Goal: Task Accomplishment & Management: Use online tool/utility

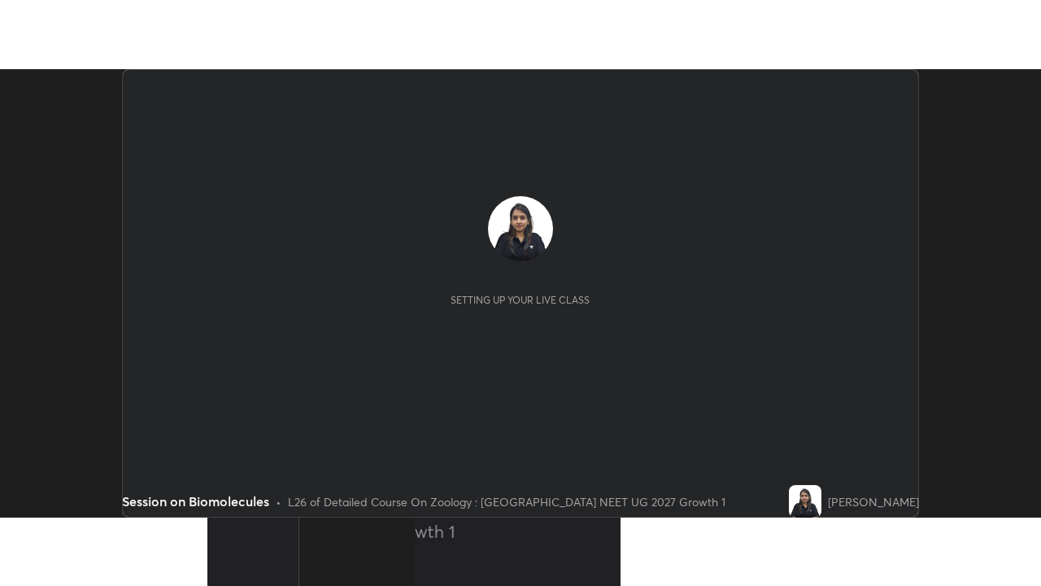
scroll to position [448, 1041]
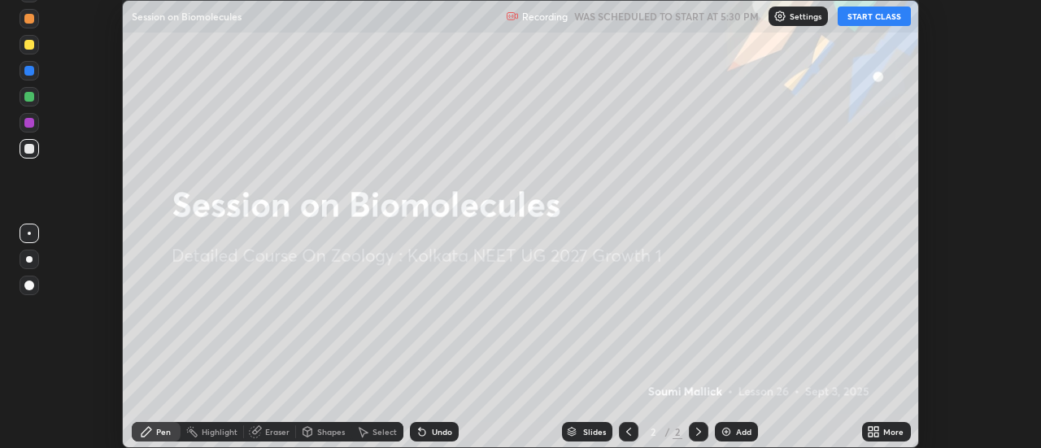
click at [871, 22] on button "START CLASS" at bounding box center [874, 17] width 73 height 20
click at [878, 434] on icon at bounding box center [877, 435] width 4 height 4
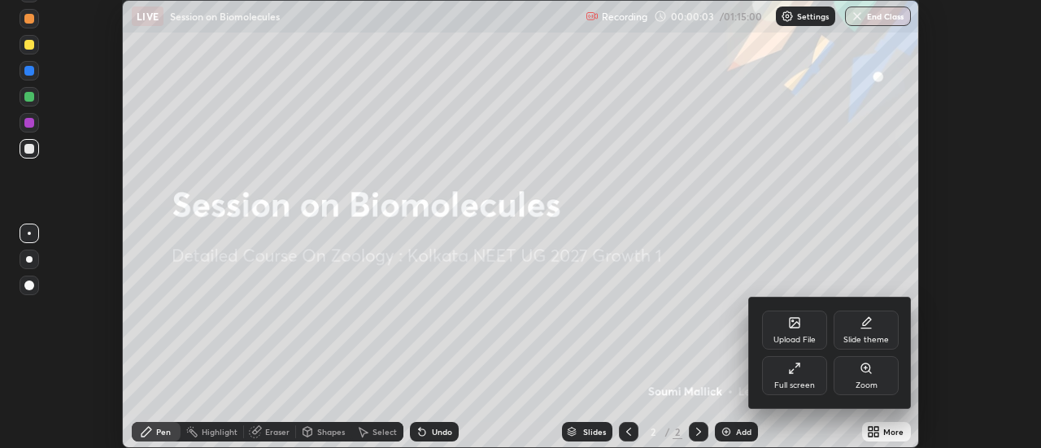
click at [867, 331] on div "Slide theme" at bounding box center [866, 330] width 65 height 39
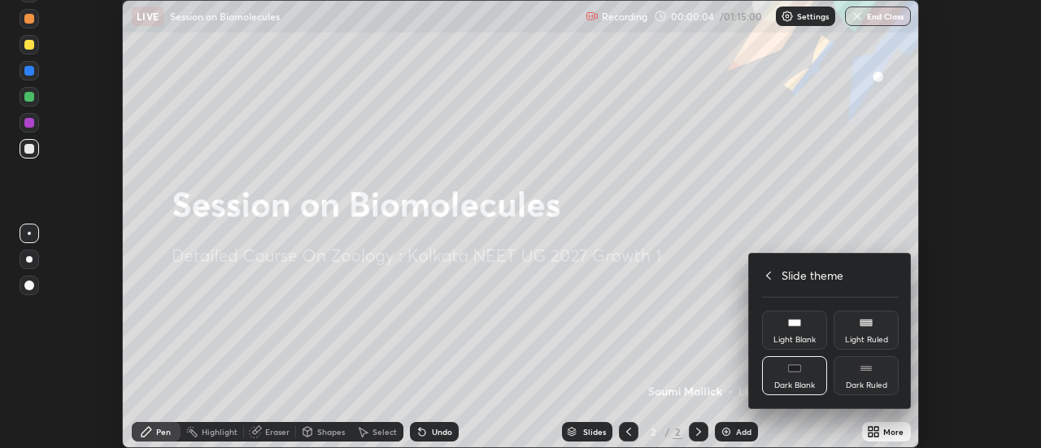
click at [863, 384] on div "Dark Ruled" at bounding box center [866, 386] width 41 height 8
click at [713, 412] on div at bounding box center [520, 224] width 1041 height 448
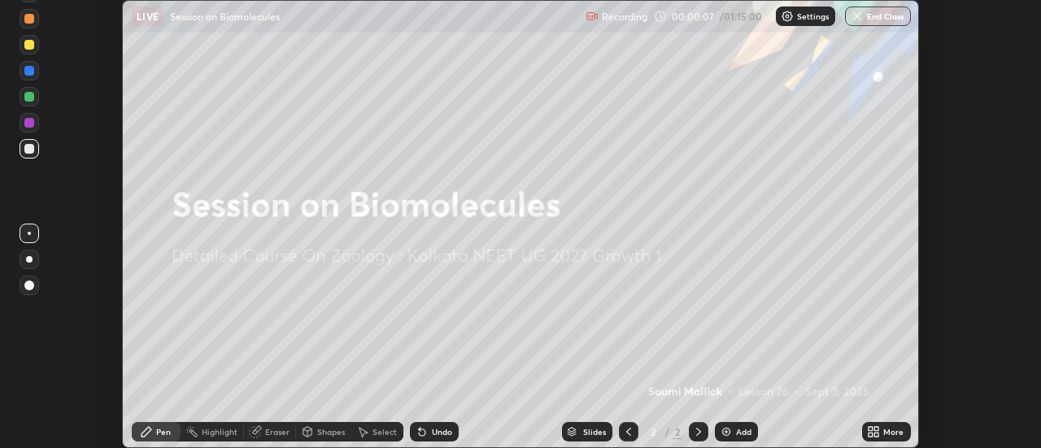
click at [731, 432] on img at bounding box center [726, 432] width 13 height 13
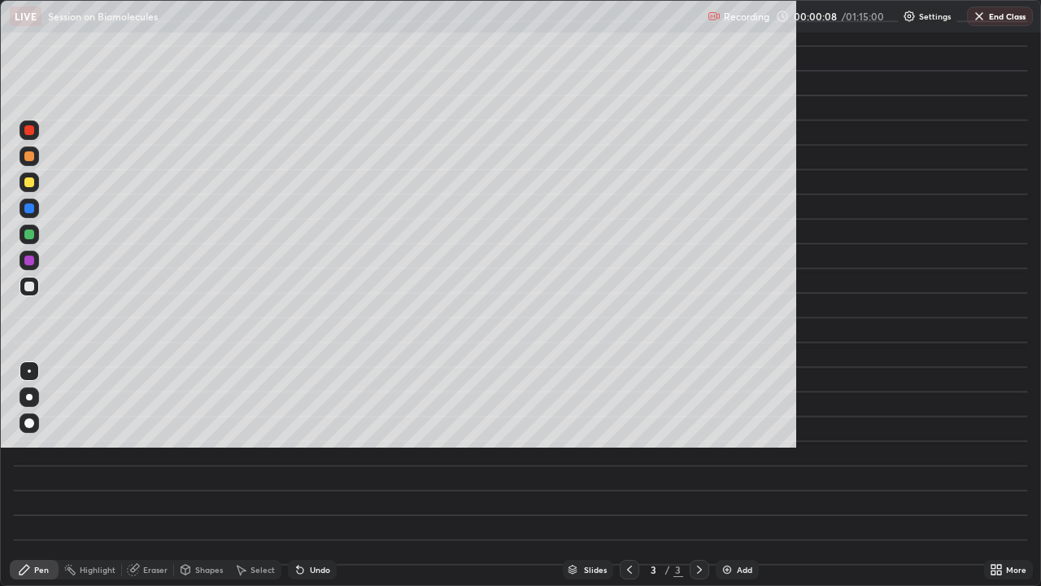
scroll to position [586, 1041]
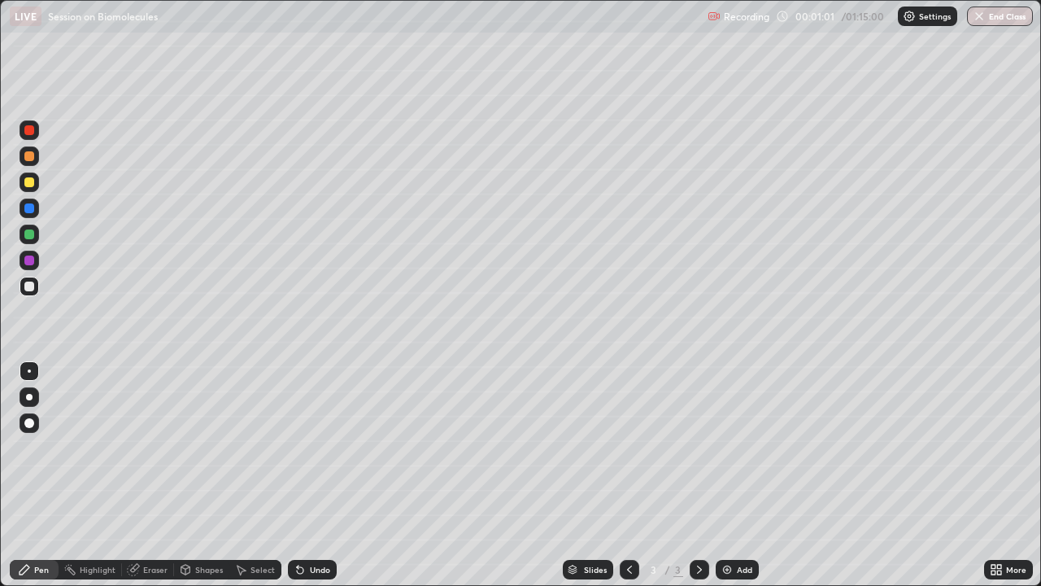
click at [29, 266] on div at bounding box center [30, 261] width 20 height 20
click at [35, 133] on div at bounding box center [30, 130] width 20 height 20
click at [314, 447] on div "Undo" at bounding box center [320, 569] width 20 height 8
click at [316, 447] on div "Undo" at bounding box center [320, 569] width 20 height 8
click at [313, 447] on div "Undo" at bounding box center [320, 569] width 20 height 8
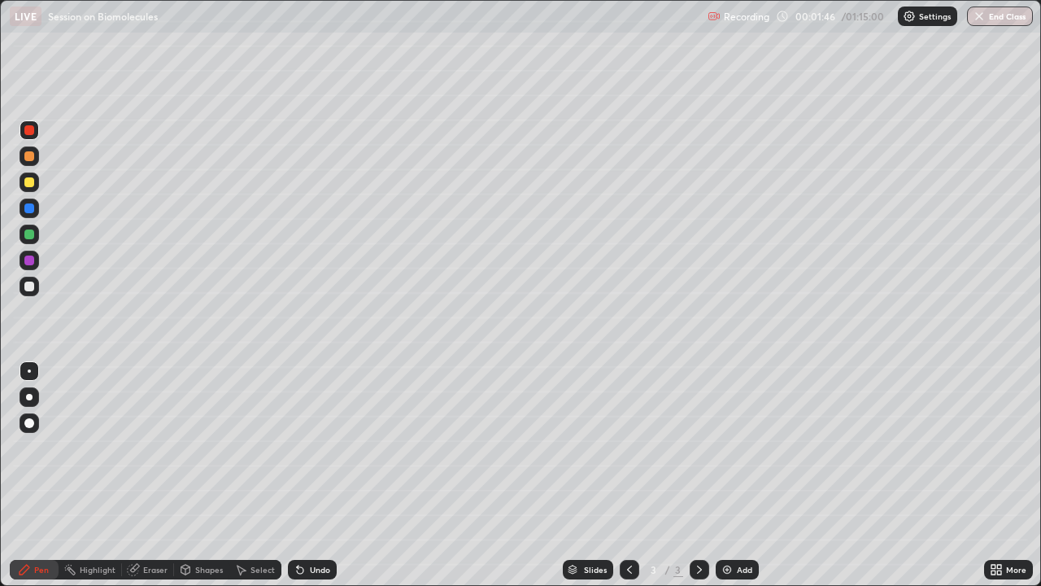
click at [29, 294] on div at bounding box center [30, 287] width 20 height 20
click at [302, 447] on div "Undo" at bounding box center [312, 570] width 49 height 20
click at [312, 447] on div "Undo" at bounding box center [312, 570] width 49 height 20
click at [260, 447] on div "Select" at bounding box center [255, 570] width 52 height 20
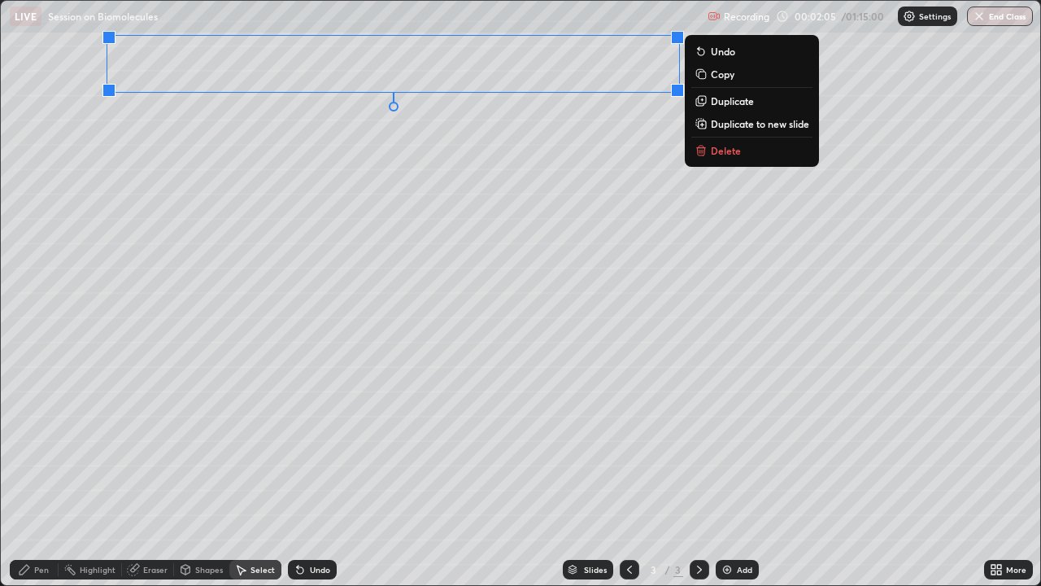
click at [42, 447] on div "Pen" at bounding box center [41, 569] width 15 height 8
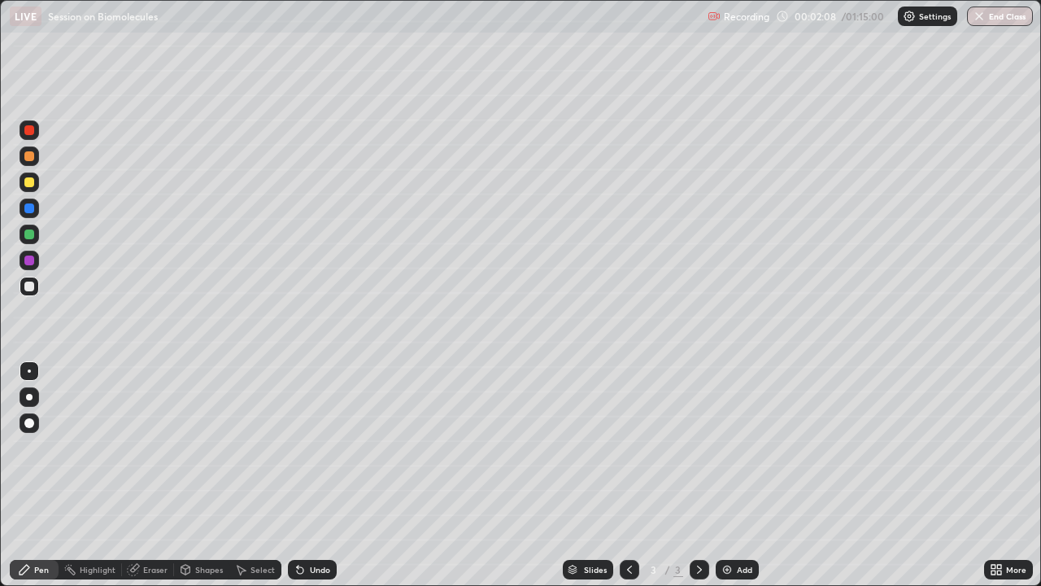
click at [208, 447] on div "Shapes" at bounding box center [209, 569] width 28 height 8
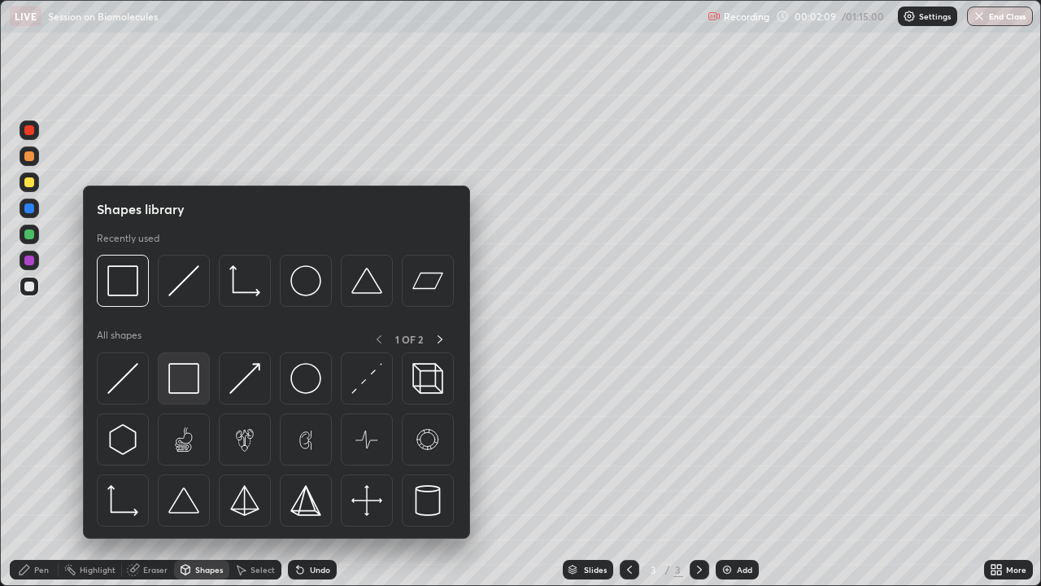
click at [191, 375] on img at bounding box center [183, 378] width 31 height 31
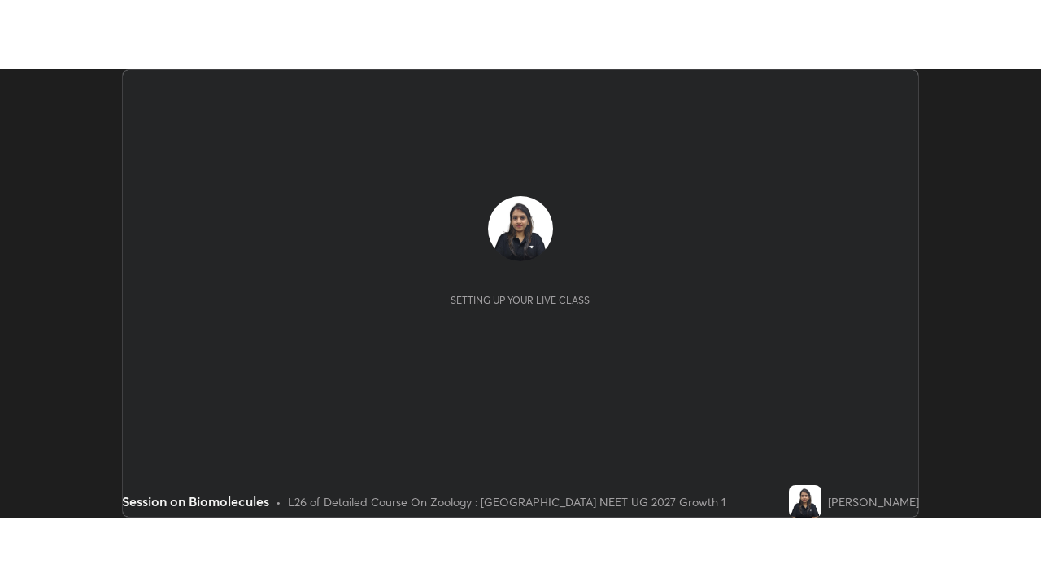
scroll to position [448, 1041]
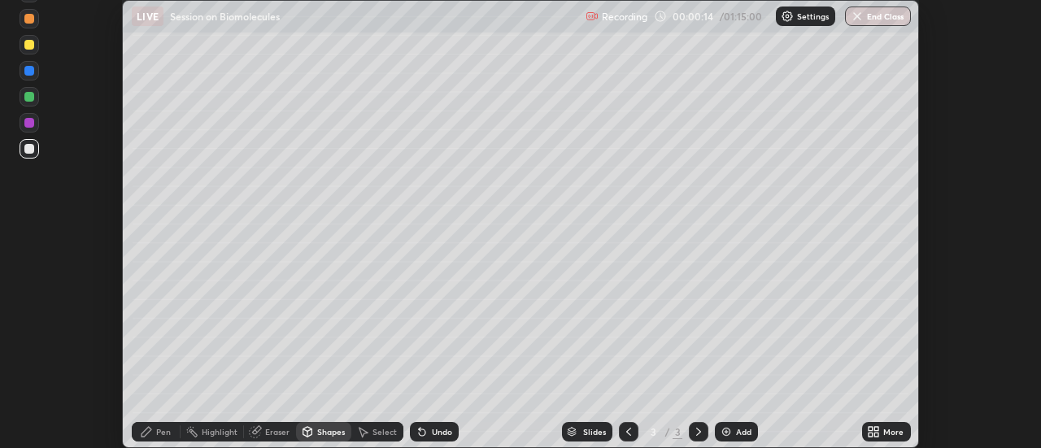
click at [871, 435] on icon at bounding box center [871, 435] width 4 height 4
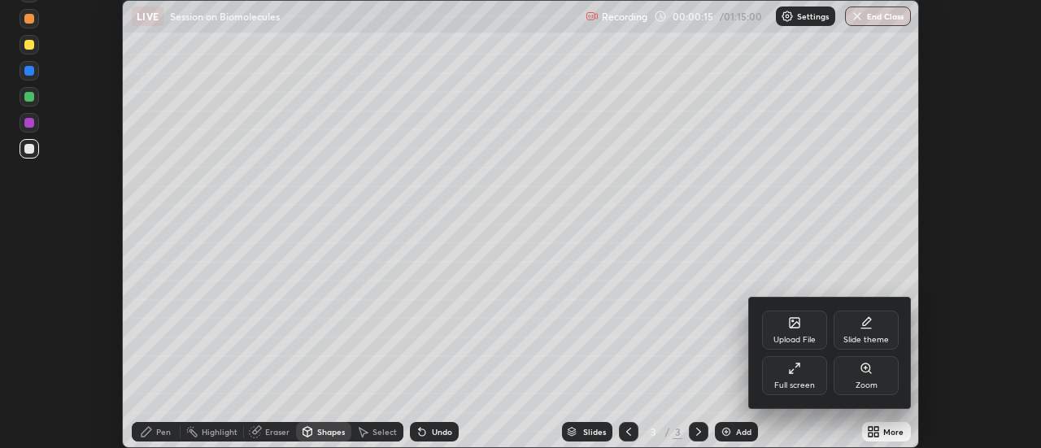
click at [807, 389] on div "Full screen" at bounding box center [795, 386] width 41 height 8
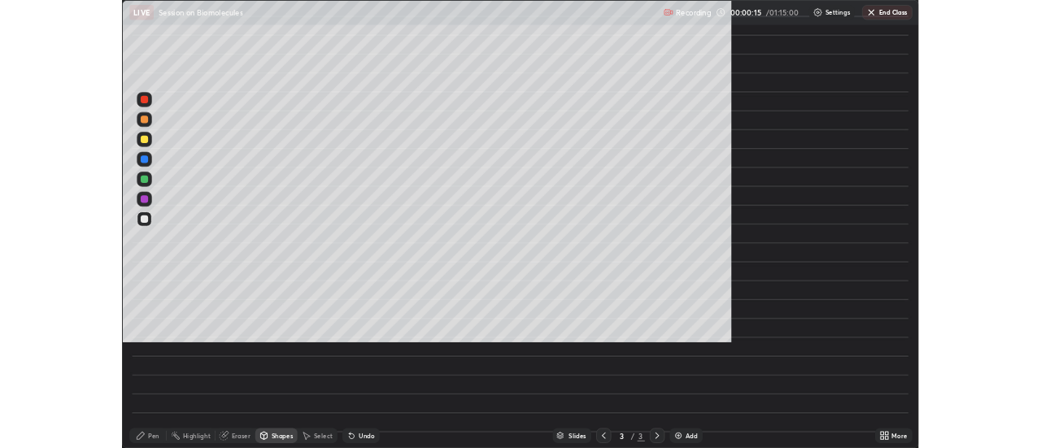
scroll to position [586, 1041]
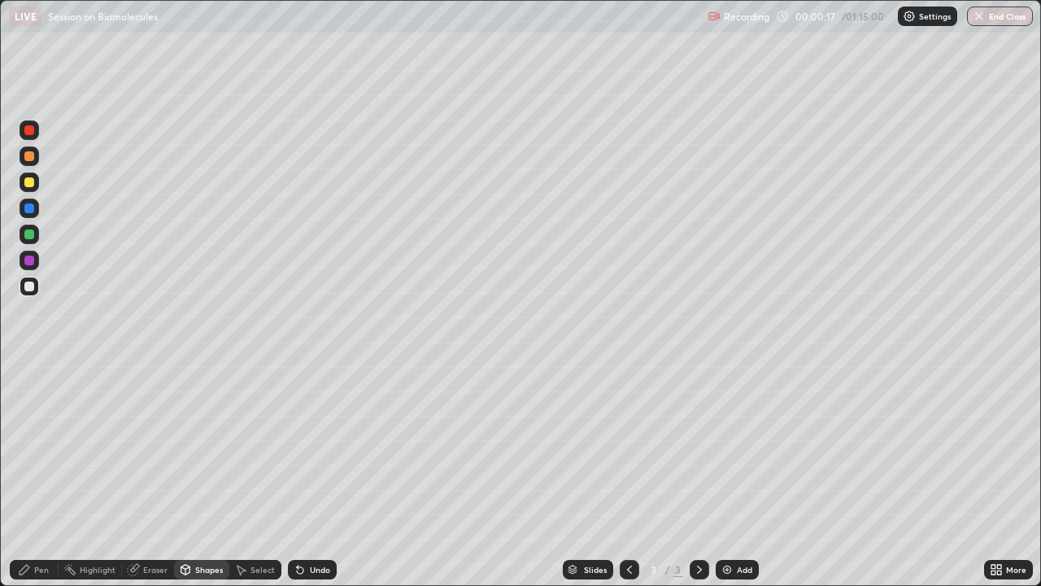
click at [41, 447] on div "Pen" at bounding box center [41, 569] width 15 height 8
click at [37, 268] on div at bounding box center [30, 260] width 20 height 26
click at [32, 278] on div at bounding box center [30, 287] width 20 height 20
click at [29, 261] on div at bounding box center [29, 260] width 10 height 10
click at [30, 238] on div at bounding box center [29, 234] width 10 height 10
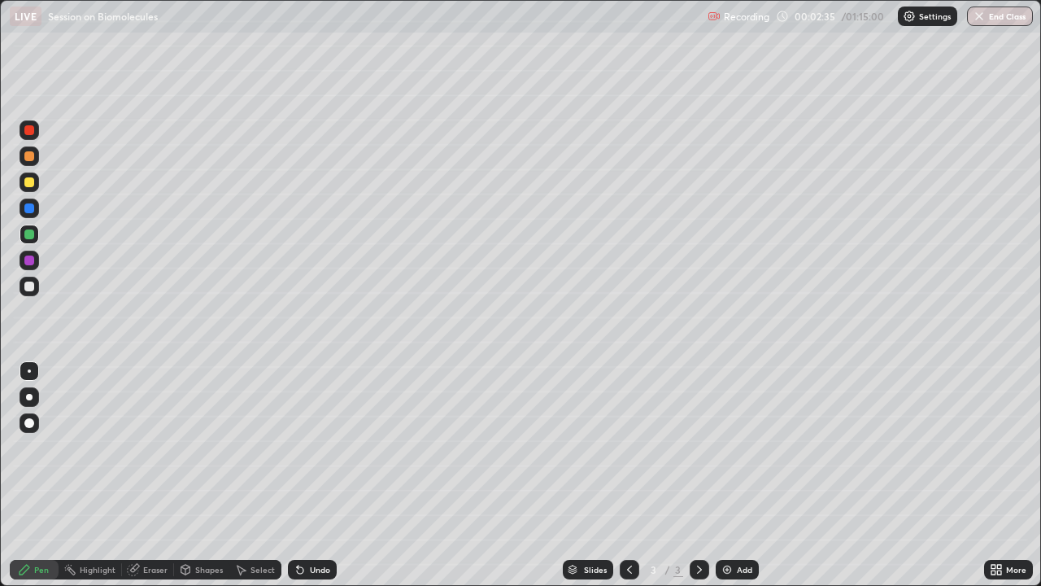
click at [25, 207] on div at bounding box center [29, 208] width 10 height 10
click at [251, 447] on div "Select" at bounding box center [263, 569] width 24 height 8
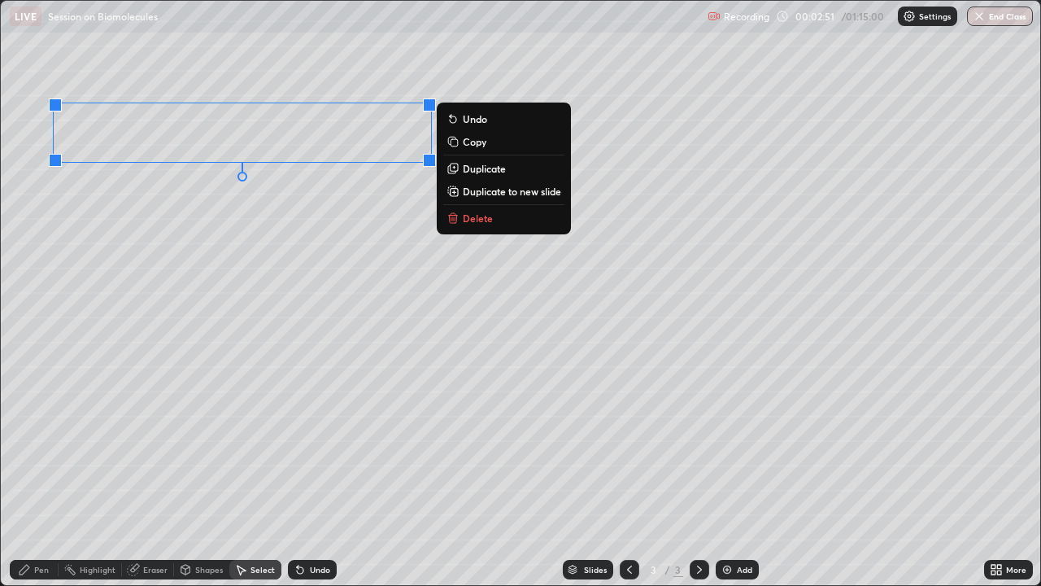
click at [180, 295] on div "0 ° Undo Copy Duplicate Duplicate to new slide Delete" at bounding box center [521, 293] width 1040 height 584
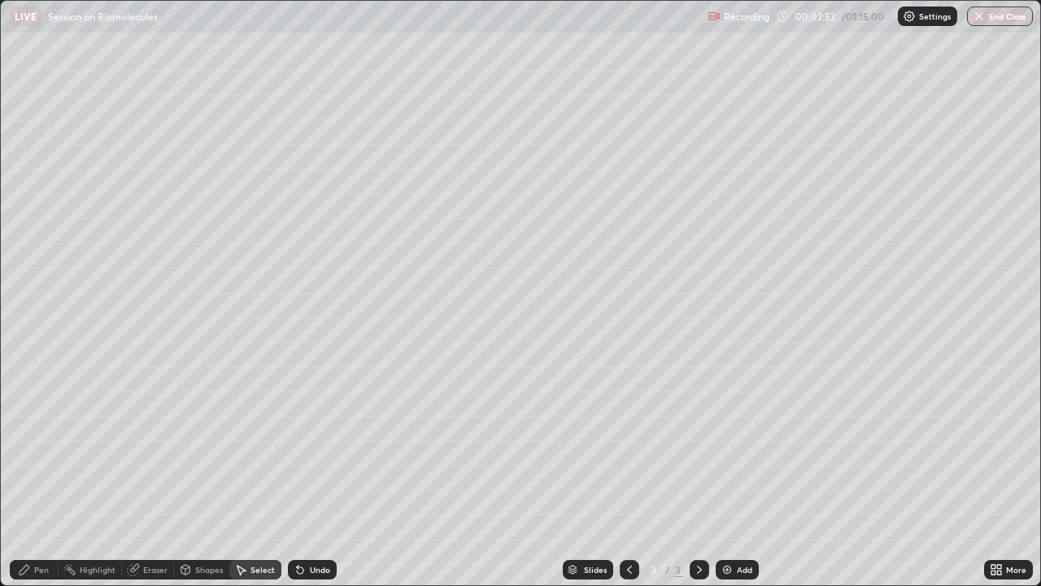
click at [37, 447] on div "Pen" at bounding box center [34, 570] width 49 height 20
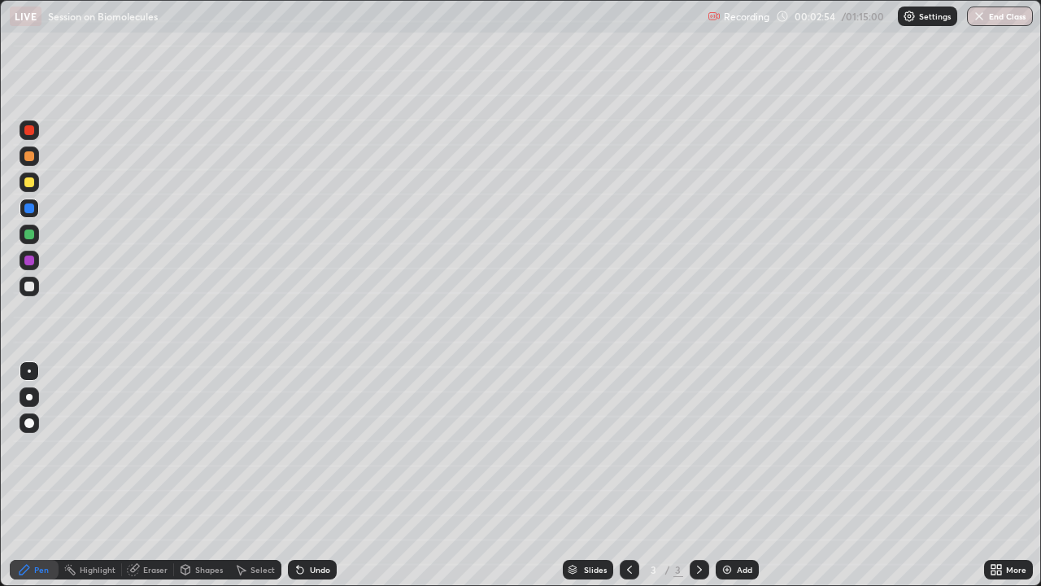
click at [24, 253] on div at bounding box center [30, 261] width 20 height 20
click at [29, 235] on div at bounding box center [29, 234] width 10 height 10
click at [29, 287] on div at bounding box center [29, 287] width 10 height 10
click at [246, 447] on icon at bounding box center [240, 569] width 13 height 13
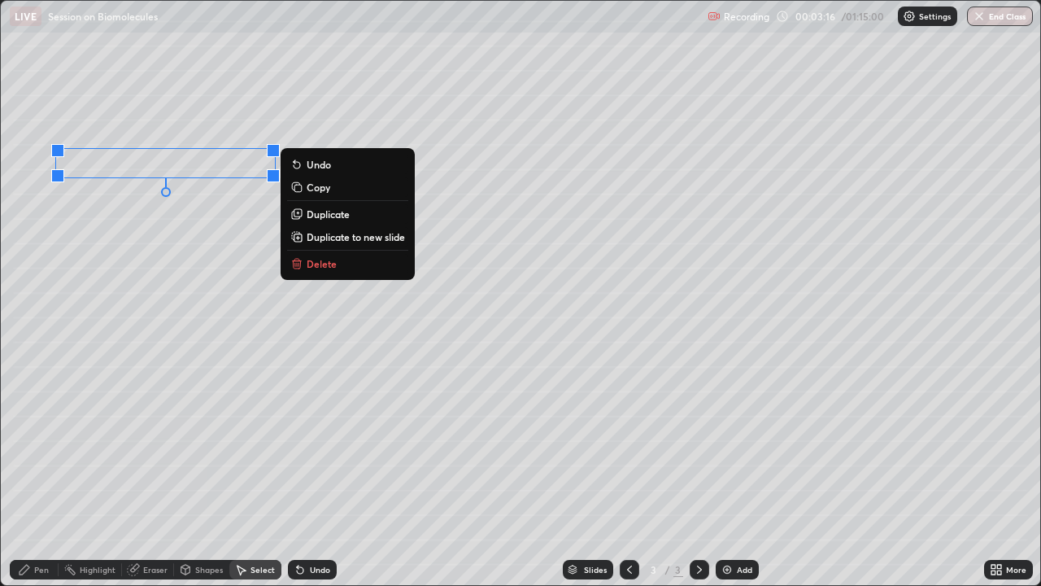
click at [168, 250] on div "0 ° Undo Copy Duplicate Duplicate to new slide Delete" at bounding box center [521, 293] width 1040 height 584
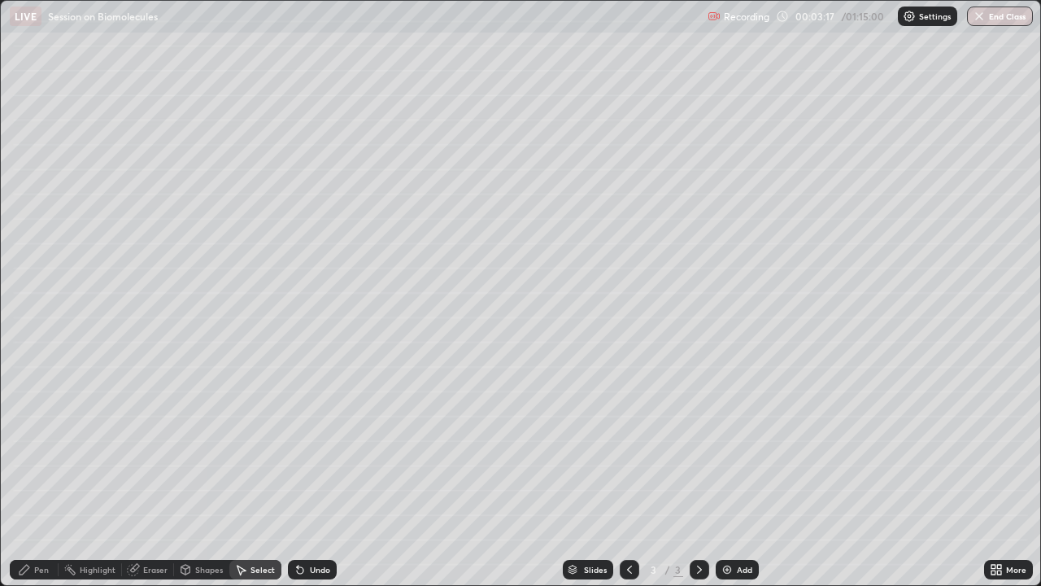
click at [25, 447] on icon at bounding box center [25, 570] width 10 height 10
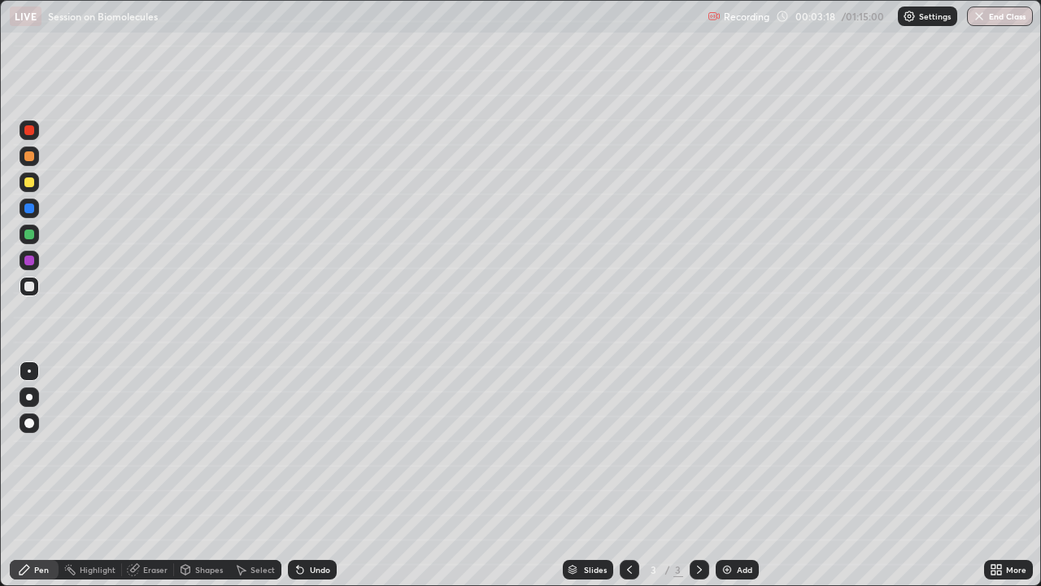
click at [27, 241] on div at bounding box center [30, 235] width 20 height 20
click at [30, 208] on div at bounding box center [29, 208] width 10 height 10
click at [29, 295] on div at bounding box center [30, 287] width 20 height 20
click at [28, 234] on div at bounding box center [29, 234] width 10 height 10
click at [36, 204] on div at bounding box center [30, 209] width 20 height 20
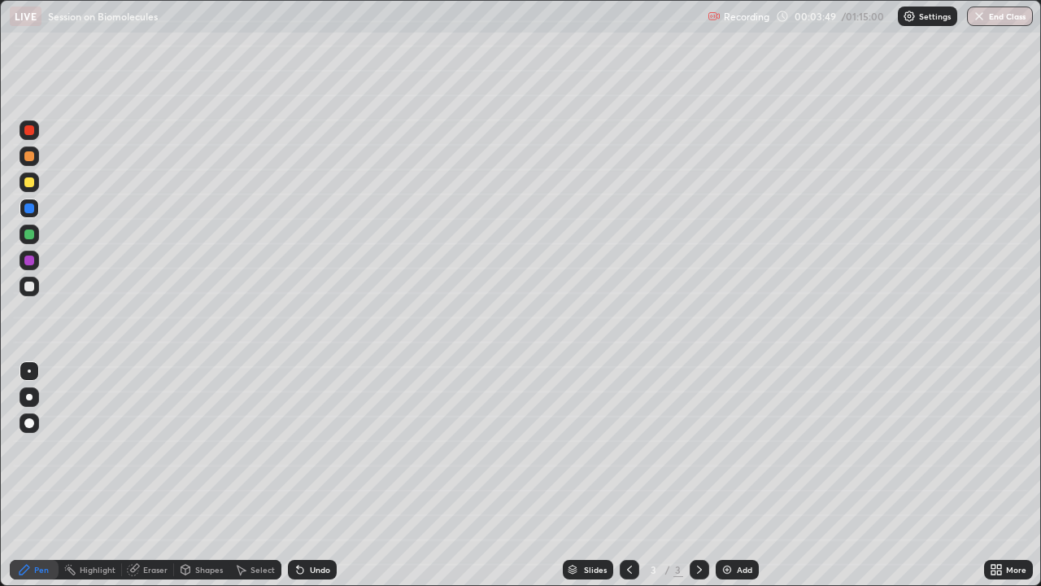
click at [32, 157] on div at bounding box center [29, 156] width 10 height 10
click at [246, 447] on icon at bounding box center [240, 569] width 13 height 13
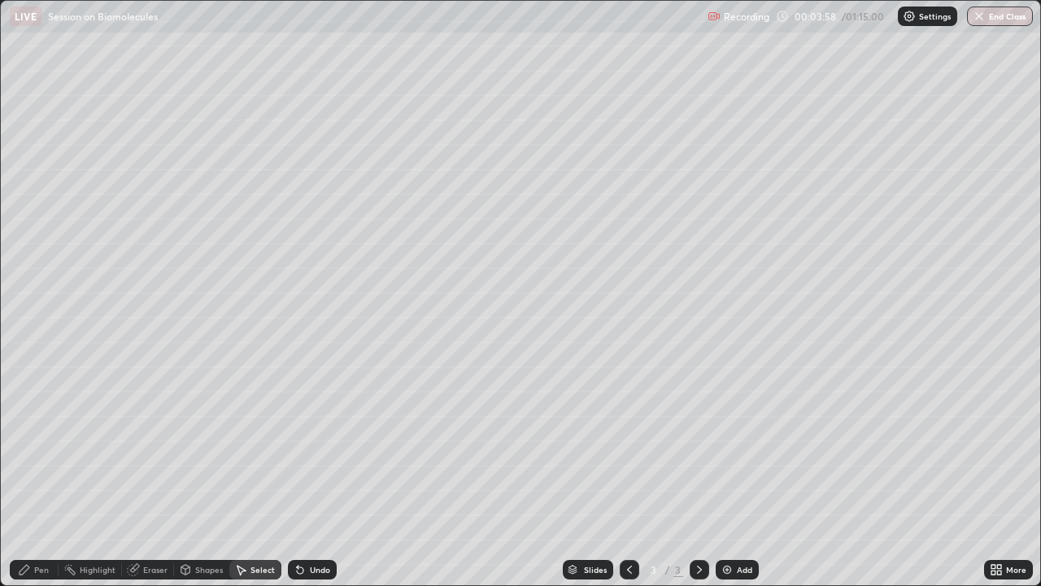
click at [200, 447] on div "Shapes" at bounding box center [209, 569] width 28 height 8
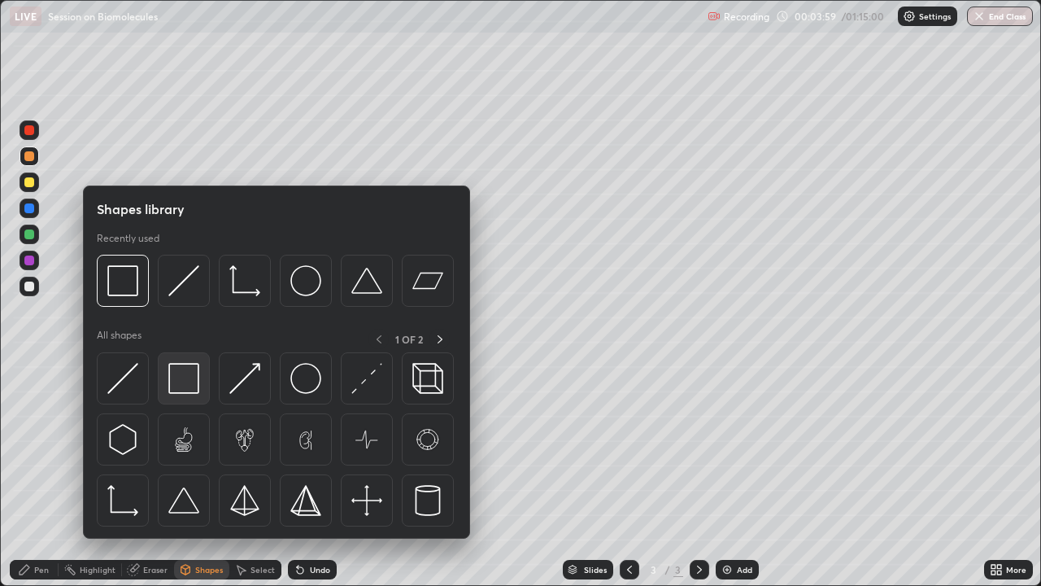
click at [182, 385] on img at bounding box center [183, 378] width 31 height 31
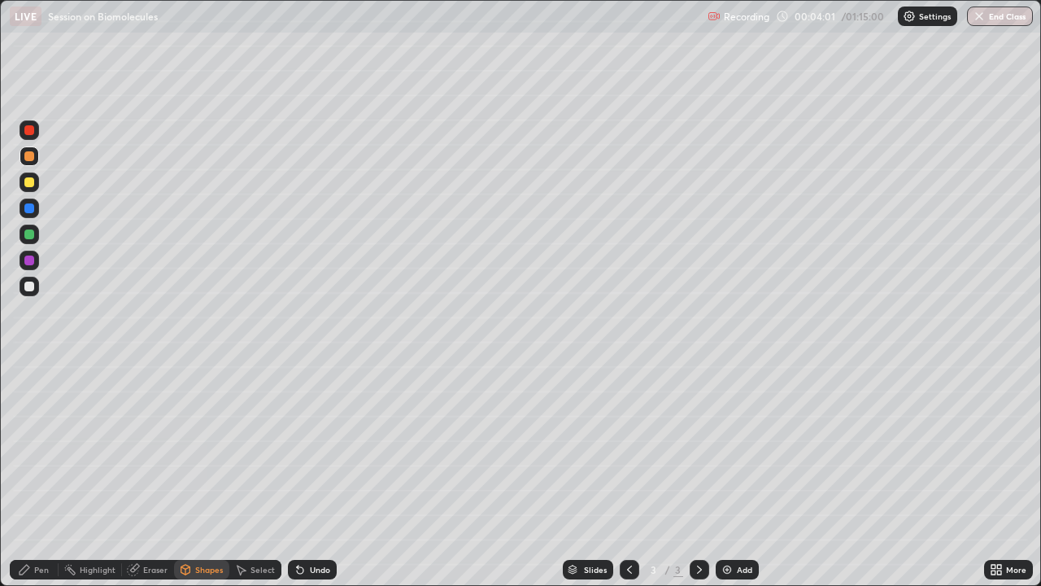
click at [262, 447] on div "Select" at bounding box center [263, 569] width 24 height 8
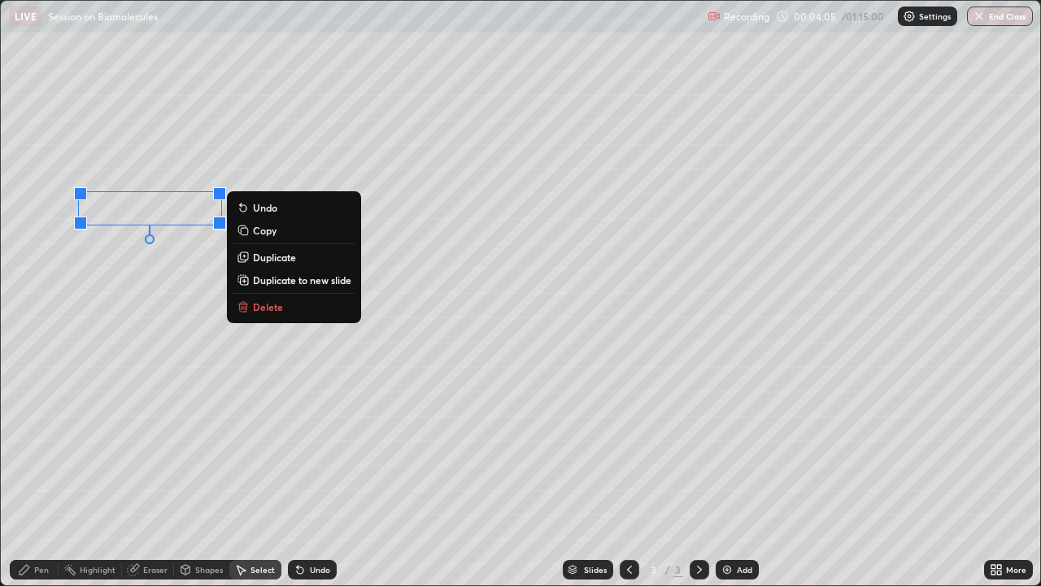
click at [111, 343] on div "0 ° Undo Copy Duplicate Duplicate to new slide Delete" at bounding box center [521, 293] width 1040 height 584
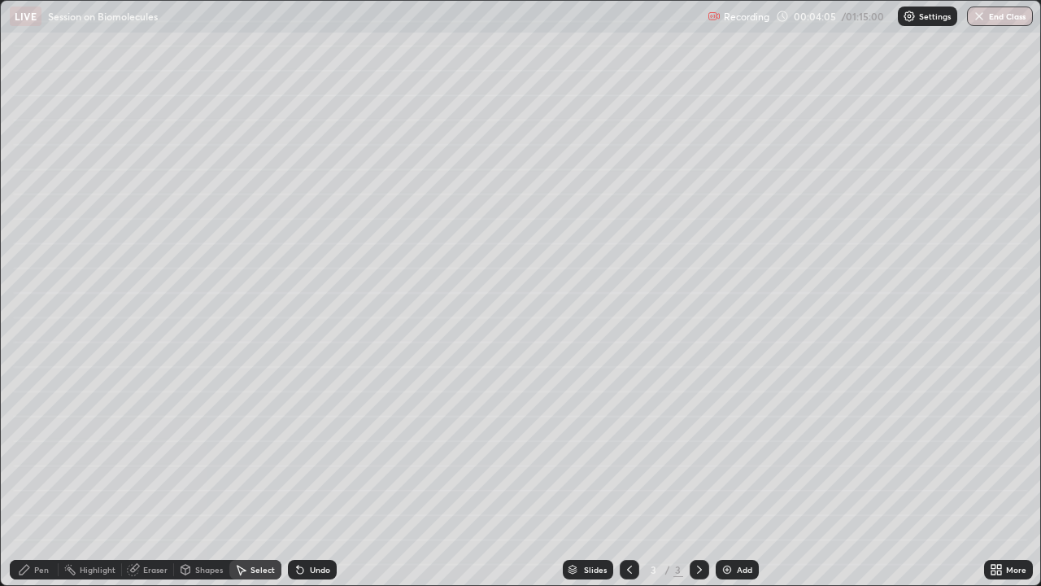
click at [36, 447] on div "Pen" at bounding box center [41, 569] width 15 height 8
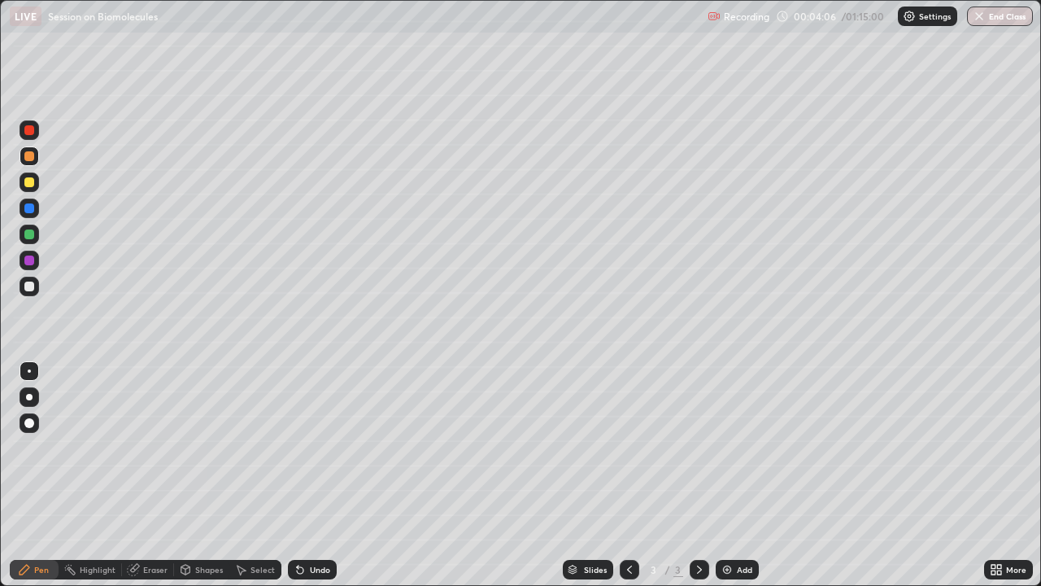
click at [33, 282] on div at bounding box center [30, 287] width 20 height 20
click at [30, 156] on div at bounding box center [29, 156] width 10 height 10
click at [33, 209] on div at bounding box center [29, 208] width 10 height 10
click at [311, 447] on div "Undo" at bounding box center [320, 569] width 20 height 8
click at [28, 262] on div at bounding box center [29, 260] width 10 height 10
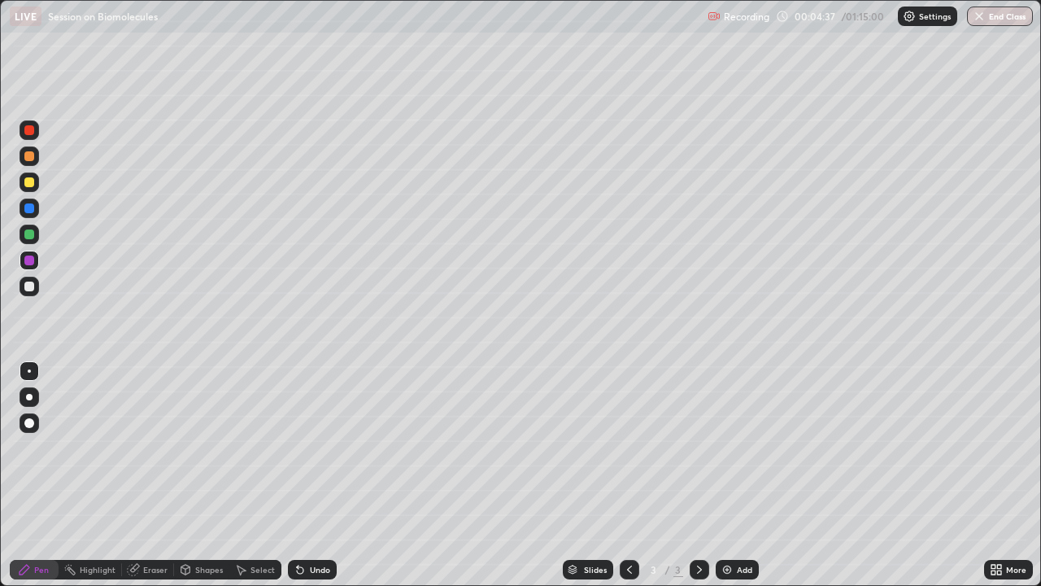
click at [314, 447] on div "Undo" at bounding box center [312, 570] width 49 height 20
click at [36, 212] on div at bounding box center [30, 209] width 20 height 20
click at [30, 262] on div at bounding box center [29, 260] width 10 height 10
click at [32, 210] on div at bounding box center [29, 208] width 10 height 10
click at [32, 264] on div at bounding box center [29, 260] width 10 height 10
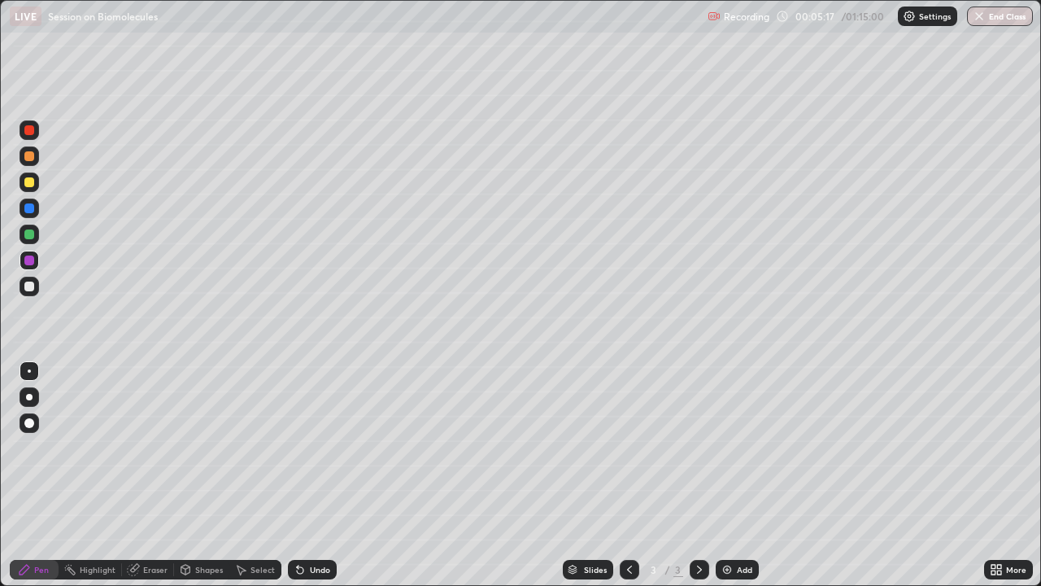
click at [326, 447] on div "Undo" at bounding box center [320, 569] width 20 height 8
click at [322, 447] on div "Undo" at bounding box center [320, 569] width 20 height 8
click at [28, 286] on div at bounding box center [29, 287] width 10 height 10
click at [308, 447] on div "Undo" at bounding box center [312, 570] width 49 height 20
click at [32, 235] on div at bounding box center [29, 234] width 10 height 10
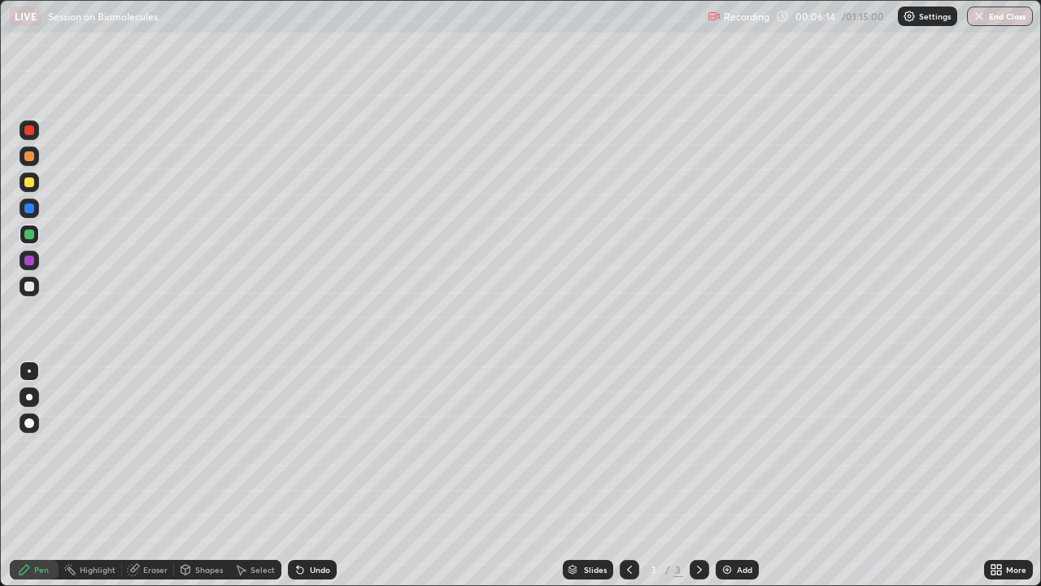
click at [28, 295] on div at bounding box center [30, 287] width 20 height 20
click at [28, 237] on div at bounding box center [29, 234] width 10 height 10
click at [28, 159] on div at bounding box center [29, 156] width 10 height 10
click at [316, 447] on div "Undo" at bounding box center [320, 569] width 20 height 8
click at [320, 447] on div "Undo" at bounding box center [320, 569] width 20 height 8
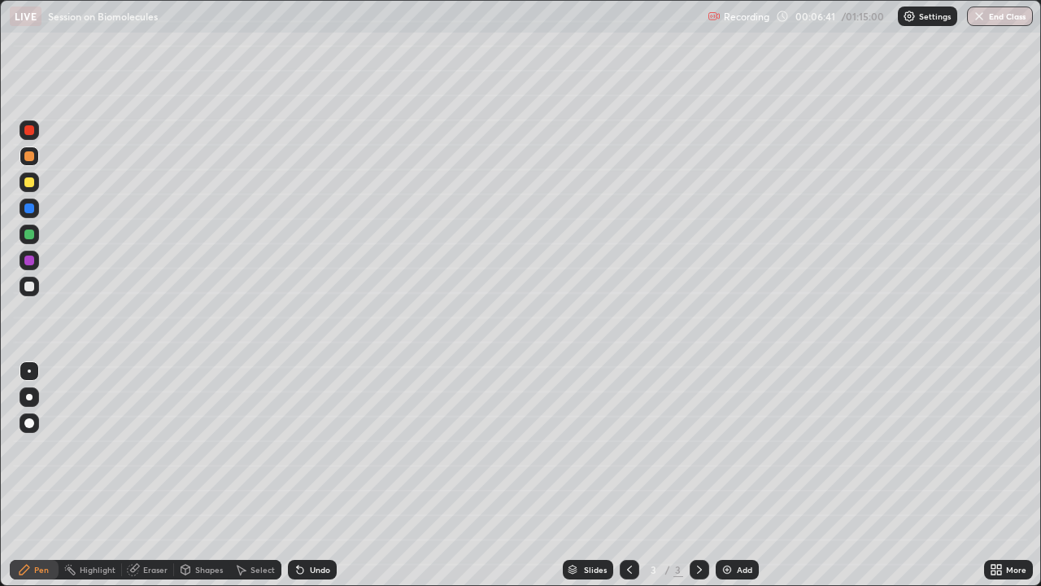
click at [37, 216] on div at bounding box center [30, 208] width 20 height 26
click at [311, 447] on div "Undo" at bounding box center [320, 569] width 20 height 8
click at [329, 447] on div "Undo" at bounding box center [312, 570] width 49 height 20
click at [20, 292] on div at bounding box center [30, 287] width 20 height 20
click at [33, 136] on div at bounding box center [30, 130] width 20 height 20
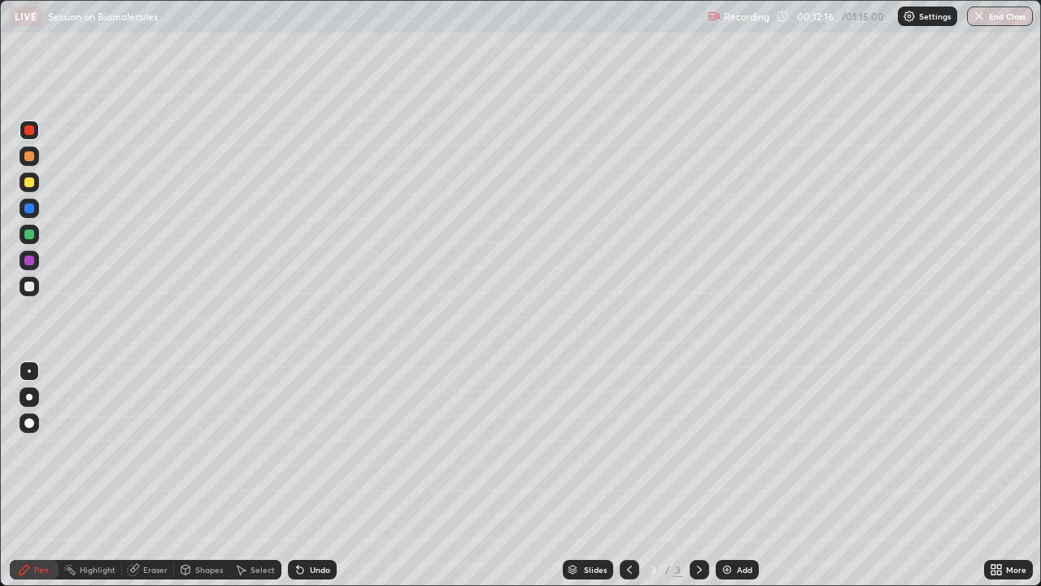
click at [318, 447] on div "Undo" at bounding box center [312, 570] width 49 height 20
click at [725, 447] on img at bounding box center [727, 569] width 13 height 13
click at [628, 447] on icon at bounding box center [629, 569] width 13 height 13
click at [1008, 447] on div "More" at bounding box center [1016, 569] width 20 height 8
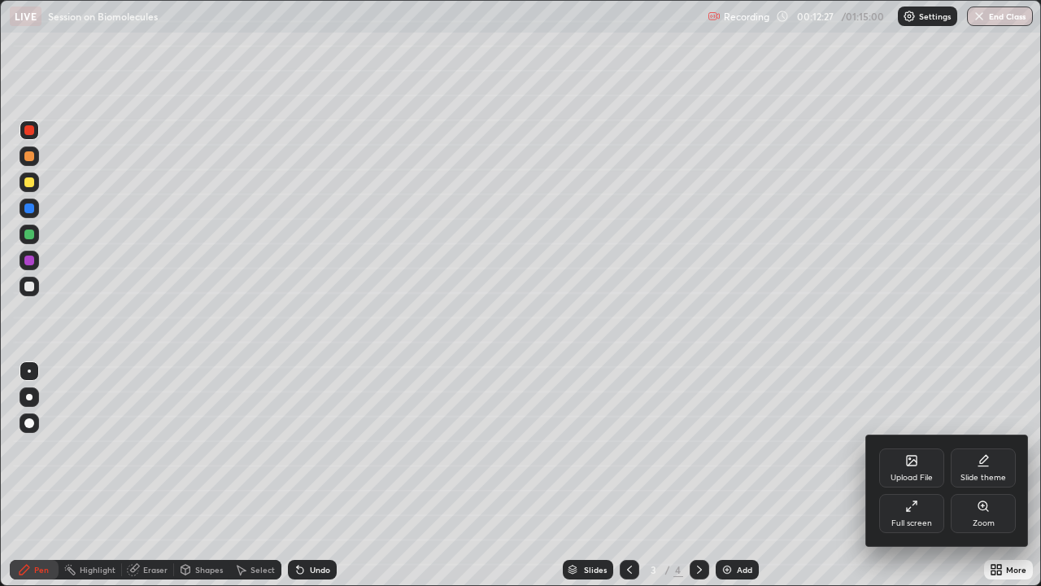
click at [988, 447] on div "Slide theme" at bounding box center [984, 478] width 46 height 8
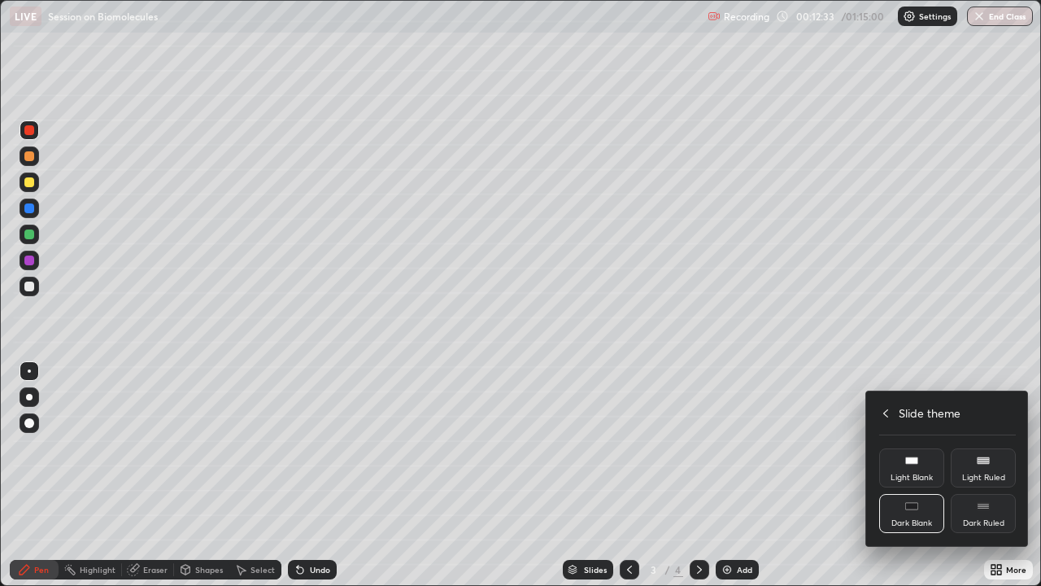
click at [973, 447] on div "Dark Ruled" at bounding box center [983, 523] width 41 height 8
click at [779, 447] on div at bounding box center [520, 293] width 1041 height 586
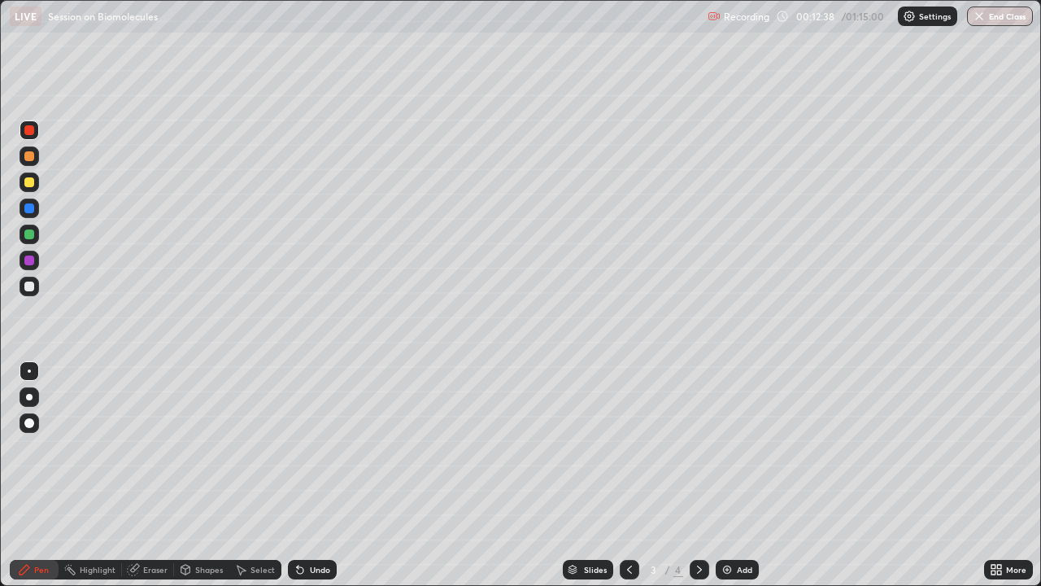
click at [744, 447] on div "Add" at bounding box center [744, 569] width 15 height 8
click at [631, 447] on icon at bounding box center [629, 569] width 13 height 13
click at [698, 447] on icon at bounding box center [699, 569] width 13 height 13
click at [28, 289] on div at bounding box center [29, 287] width 10 height 10
click at [26, 242] on div at bounding box center [30, 235] width 20 height 20
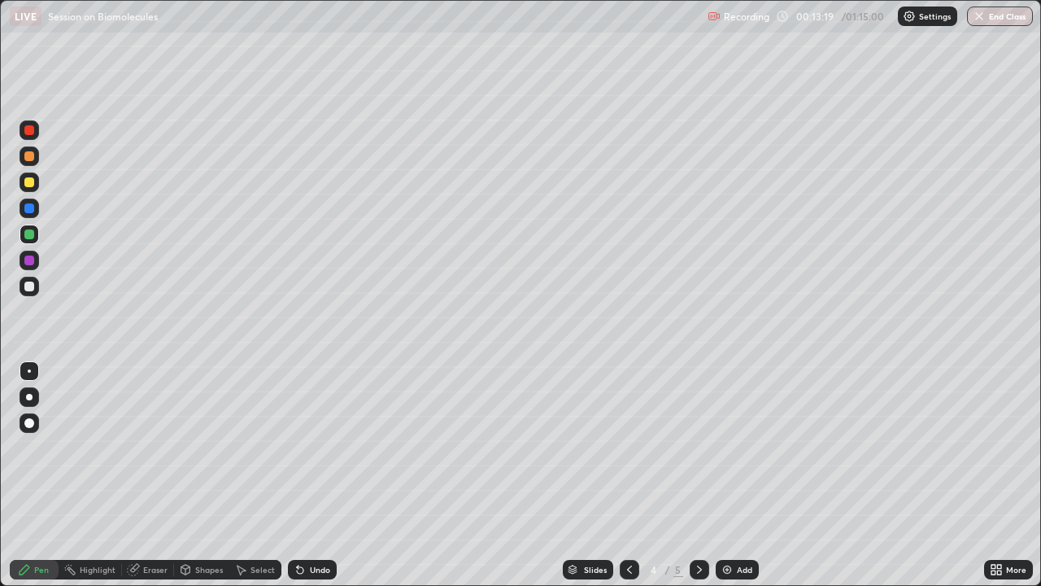
click at [28, 209] on div at bounding box center [29, 208] width 10 height 10
click at [311, 447] on div "Undo" at bounding box center [320, 569] width 20 height 8
click at [310, 447] on div "Undo" at bounding box center [312, 570] width 49 height 20
click at [306, 447] on div "Undo" at bounding box center [312, 570] width 49 height 20
click at [303, 447] on icon at bounding box center [300, 569] width 13 height 13
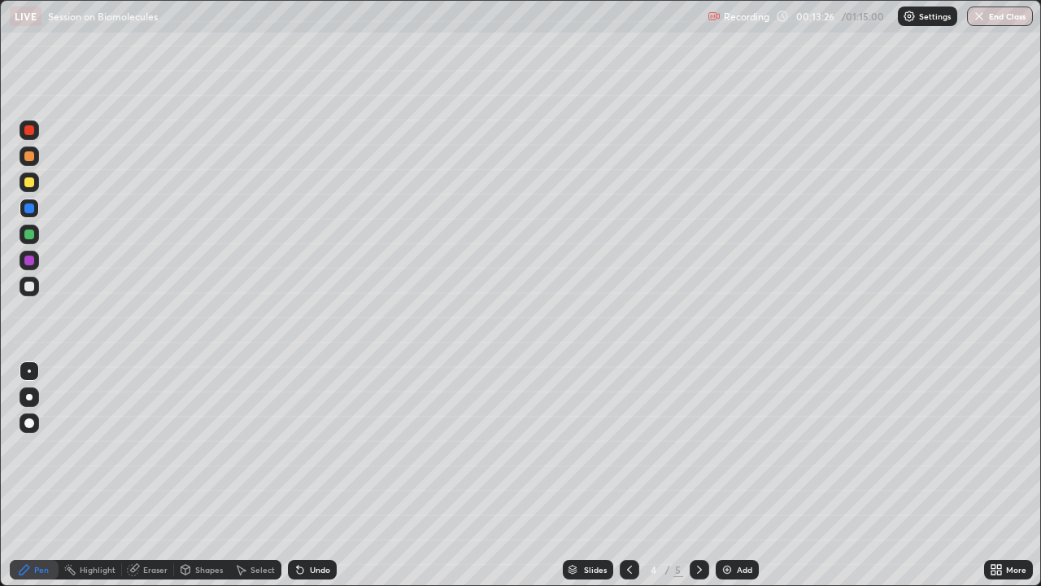
click at [304, 447] on icon at bounding box center [300, 569] width 13 height 13
click at [35, 242] on div at bounding box center [30, 235] width 20 height 20
click at [30, 207] on div at bounding box center [29, 208] width 10 height 10
click at [321, 447] on div "Undo" at bounding box center [320, 569] width 20 height 8
click at [155, 447] on div "Eraser" at bounding box center [155, 569] width 24 height 8
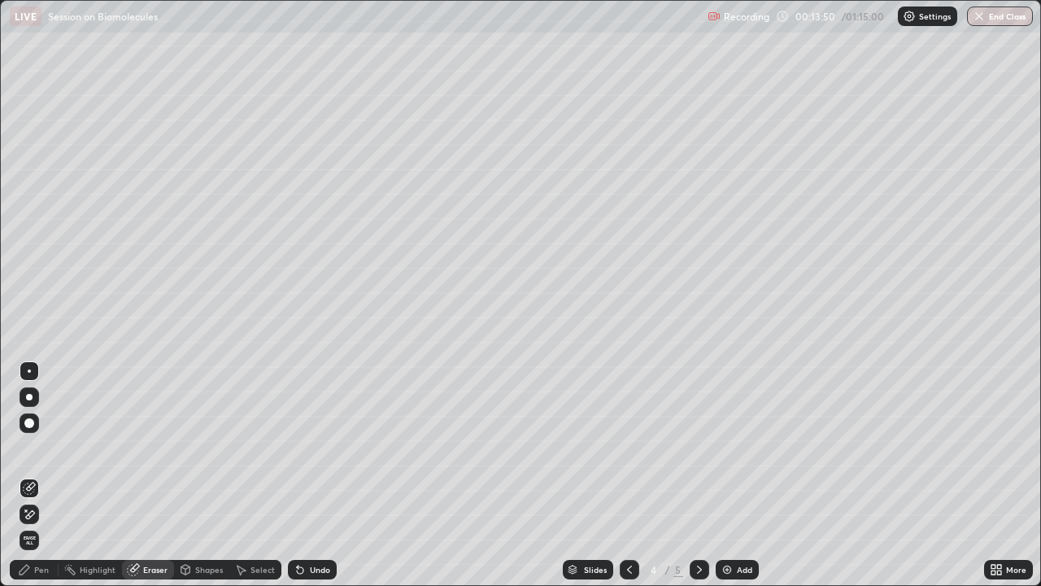
click at [43, 447] on div "Pen" at bounding box center [41, 569] width 15 height 8
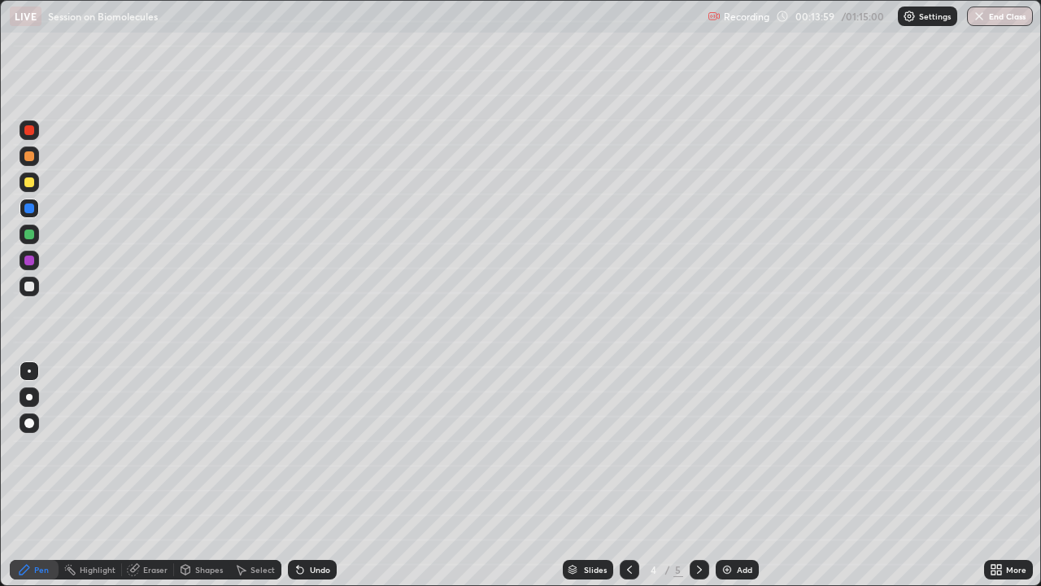
click at [260, 447] on div "Select" at bounding box center [263, 569] width 24 height 8
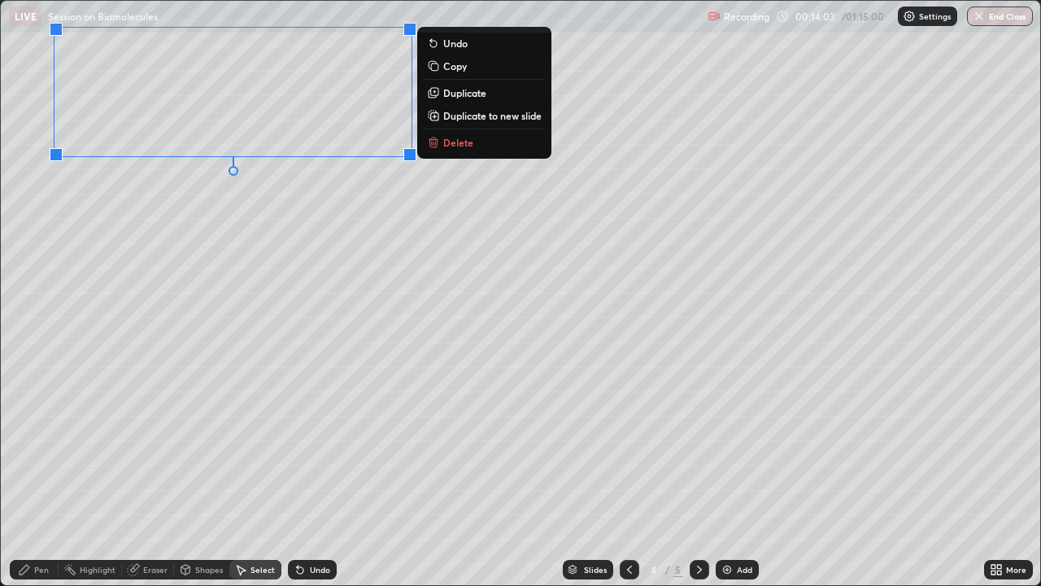
click at [131, 277] on div "0 ° Undo Copy Duplicate Duplicate to new slide Delete" at bounding box center [521, 293] width 1040 height 584
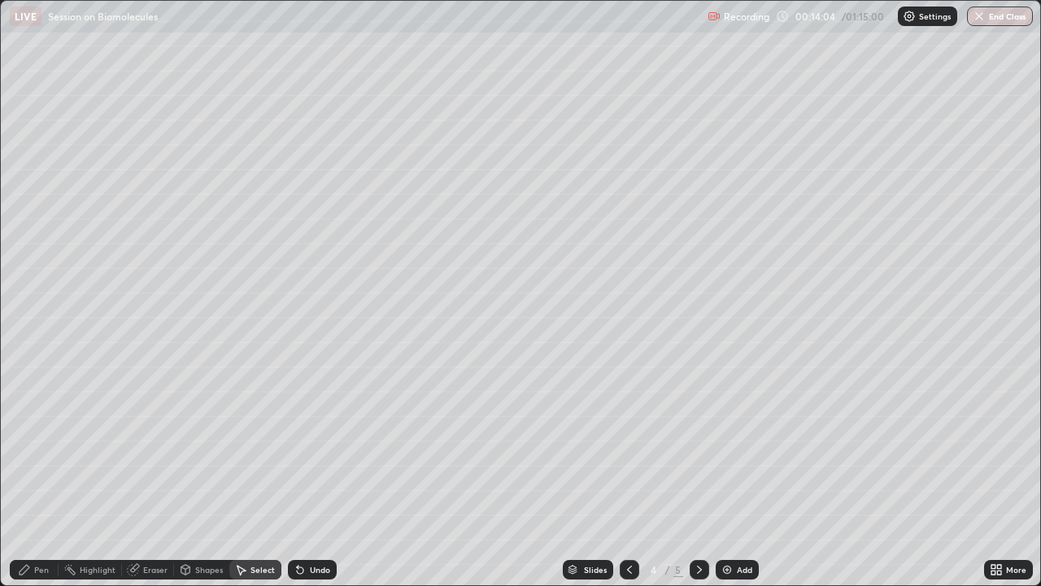
click at [39, 447] on div "Pen" at bounding box center [41, 569] width 15 height 8
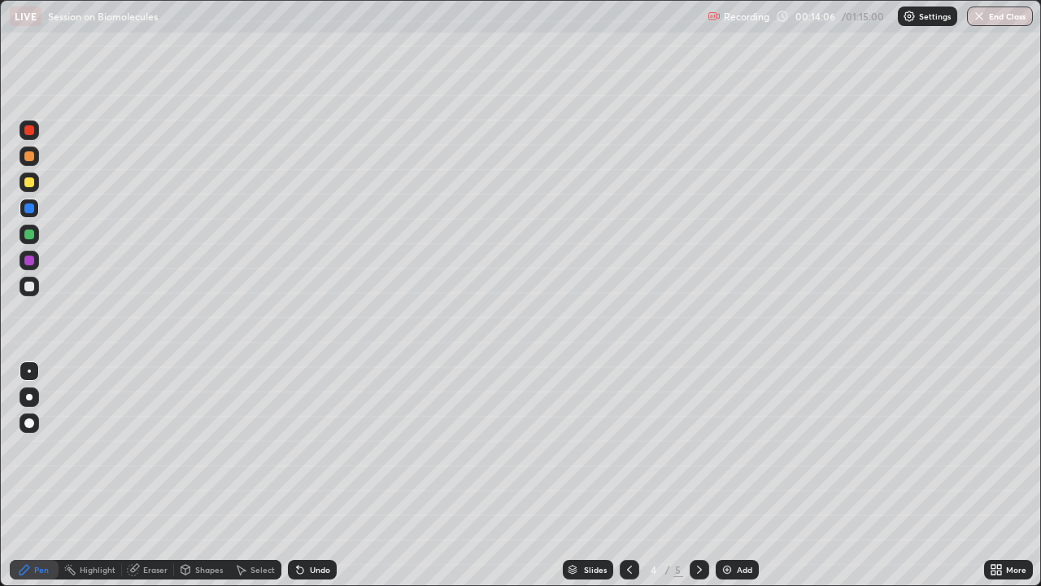
click at [30, 238] on div at bounding box center [29, 234] width 10 height 10
click at [34, 184] on div at bounding box center [30, 182] width 20 height 20
click at [28, 288] on div at bounding box center [29, 287] width 10 height 10
click at [625, 447] on icon at bounding box center [629, 569] width 13 height 13
click at [319, 447] on div "Undo" at bounding box center [320, 569] width 20 height 8
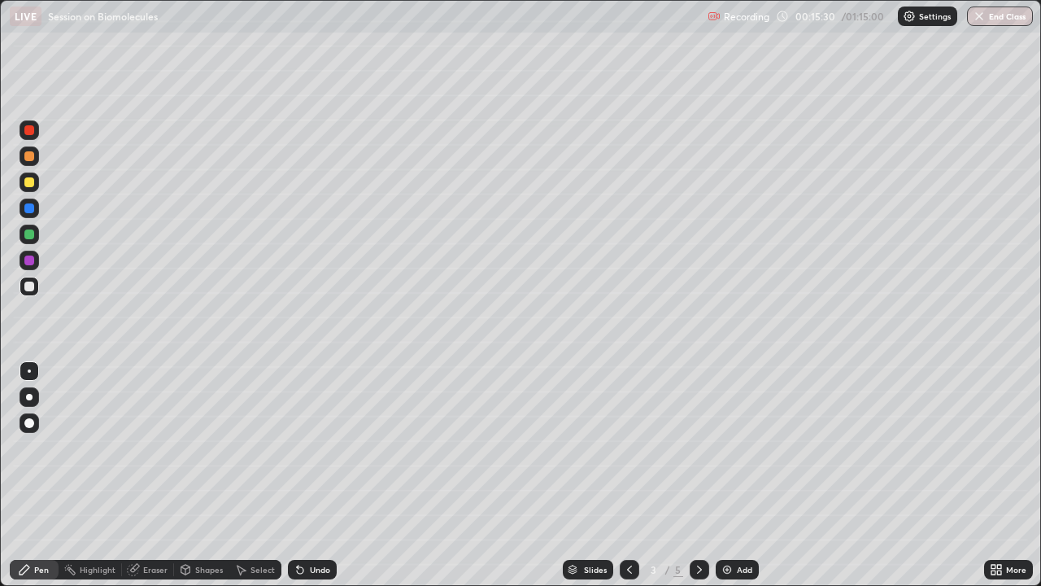
click at [322, 447] on div "Undo" at bounding box center [320, 569] width 20 height 8
click at [696, 447] on icon at bounding box center [699, 569] width 13 height 13
click at [29, 207] on div at bounding box center [29, 208] width 10 height 10
click at [310, 447] on div "Undo" at bounding box center [320, 569] width 20 height 8
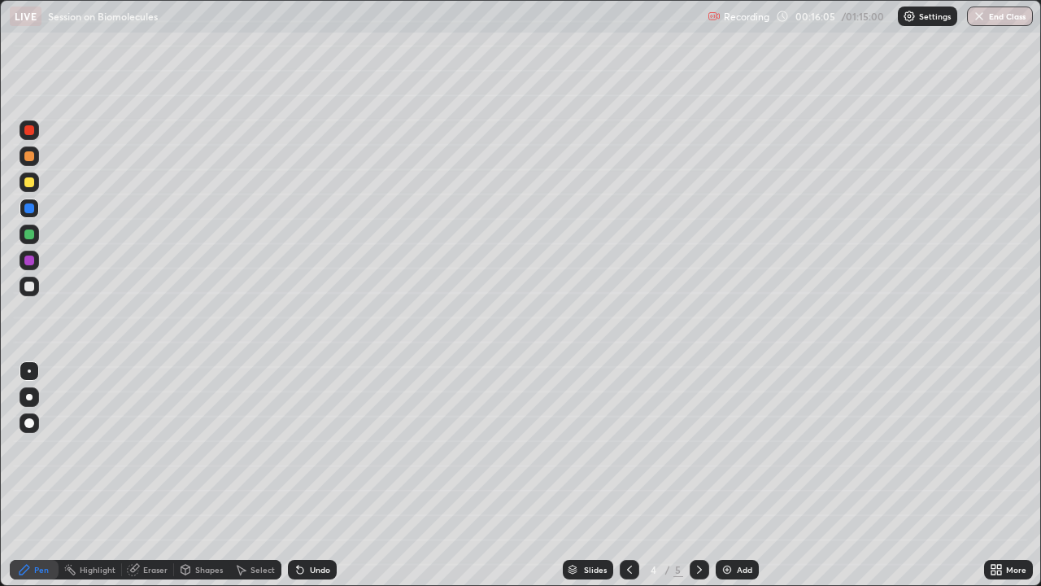
click at [306, 447] on div "Undo" at bounding box center [312, 570] width 49 height 20
click at [307, 447] on div "Undo" at bounding box center [312, 570] width 49 height 20
click at [624, 447] on icon at bounding box center [629, 569] width 13 height 13
click at [23, 187] on div at bounding box center [30, 182] width 20 height 20
click at [312, 447] on div "Undo" at bounding box center [309, 569] width 55 height 33
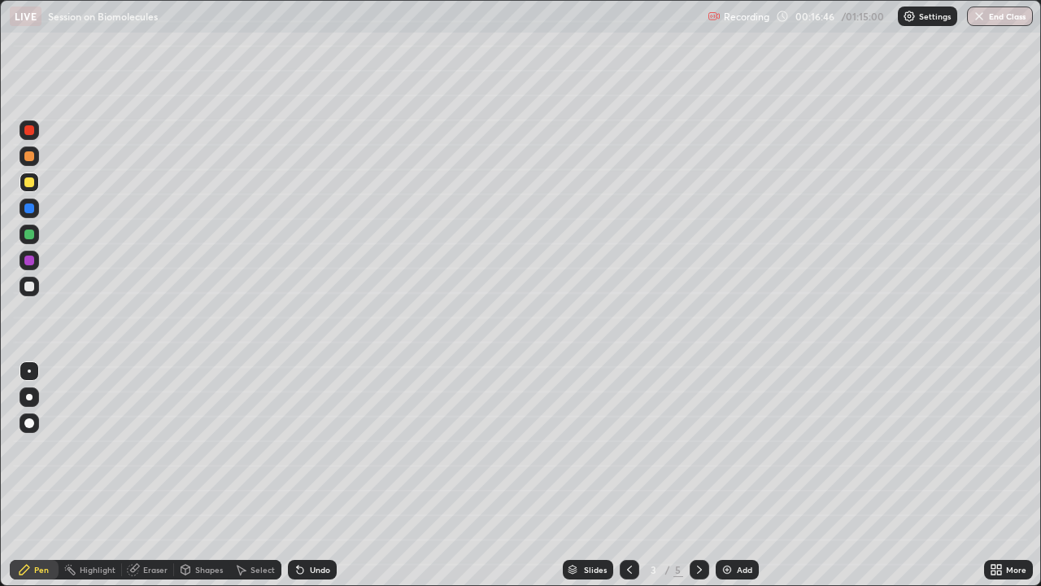
click at [701, 447] on icon at bounding box center [699, 569] width 13 height 13
click at [28, 212] on div at bounding box center [29, 208] width 10 height 10
click at [219, 447] on div "Shapes" at bounding box center [209, 569] width 28 height 8
click at [35, 447] on div "Pen" at bounding box center [41, 569] width 15 height 8
click at [35, 294] on div at bounding box center [30, 287] width 20 height 20
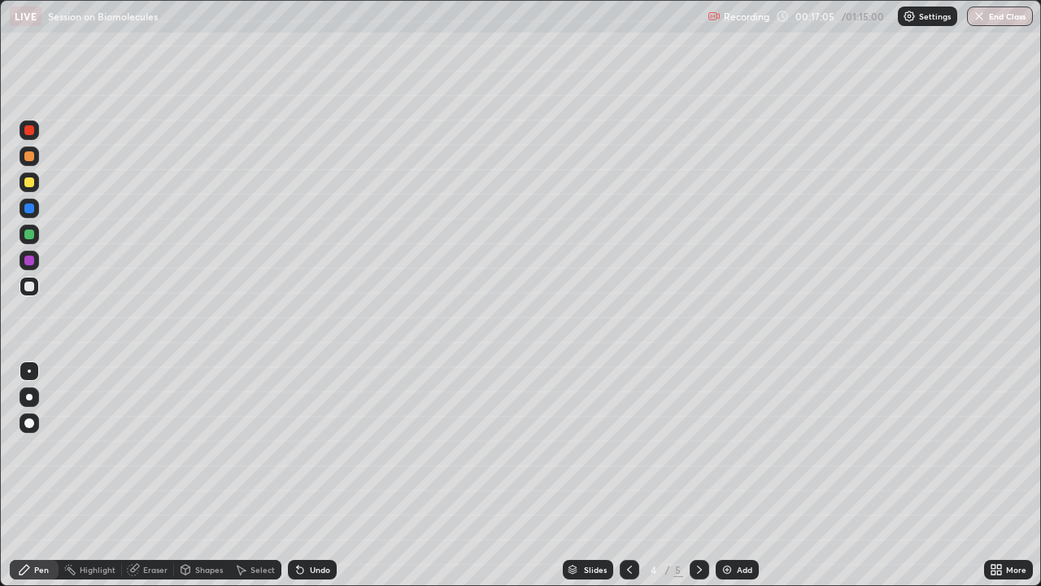
click at [317, 447] on div "Undo" at bounding box center [320, 569] width 20 height 8
click at [315, 447] on div "Undo" at bounding box center [320, 569] width 20 height 8
click at [310, 447] on div "Undo" at bounding box center [320, 569] width 20 height 8
click at [35, 243] on div at bounding box center [30, 235] width 20 height 20
click at [310, 447] on div "Undo" at bounding box center [320, 569] width 20 height 8
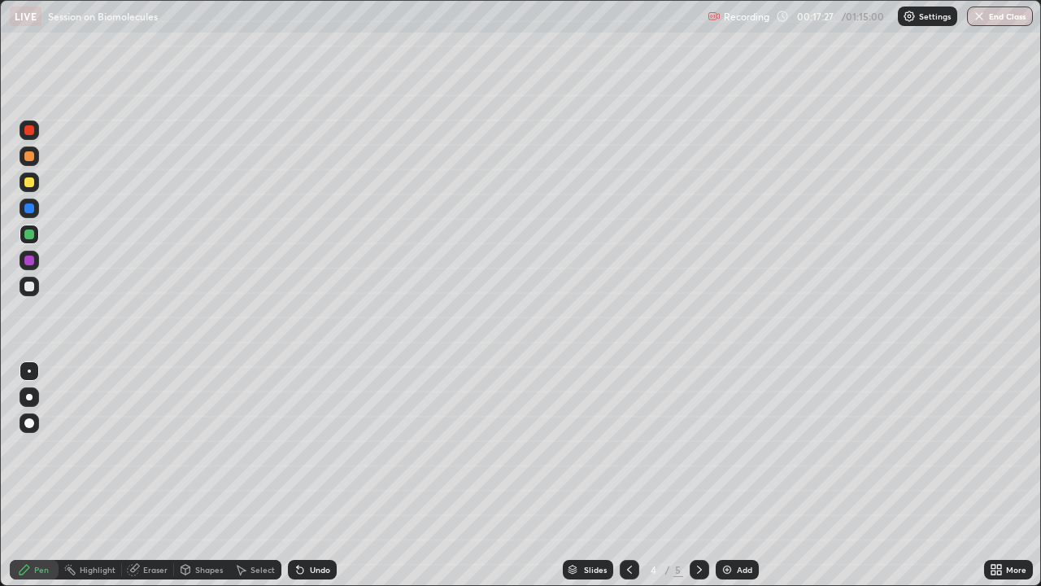
click at [33, 207] on div at bounding box center [29, 208] width 10 height 10
click at [248, 447] on div "Select" at bounding box center [255, 570] width 52 height 20
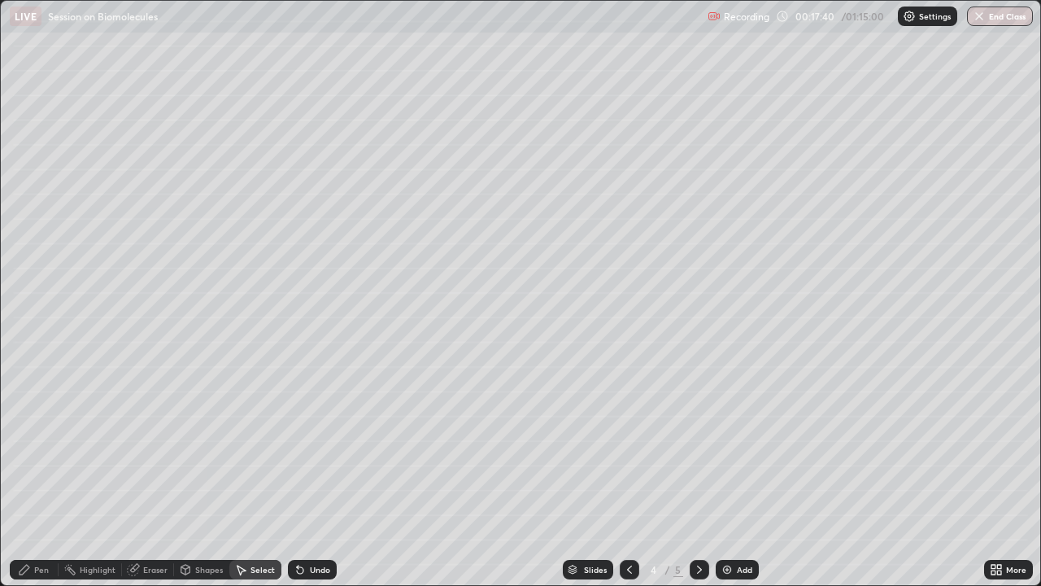
click at [149, 447] on div "Eraser" at bounding box center [155, 569] width 24 height 8
click at [219, 447] on div "Shapes" at bounding box center [209, 569] width 28 height 8
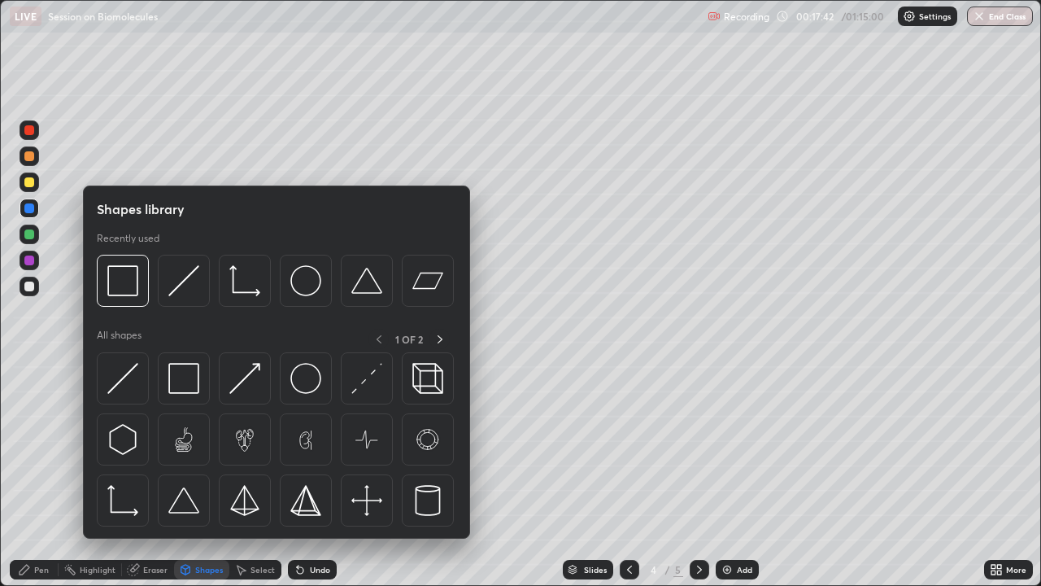
click at [257, 447] on div "Select" at bounding box center [263, 569] width 24 height 8
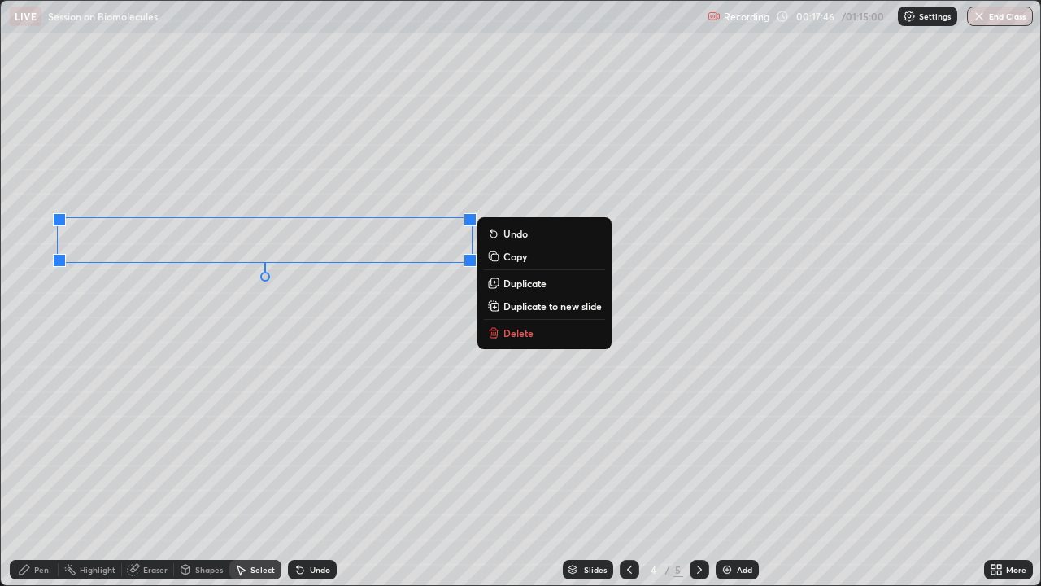
click at [205, 374] on div "0 ° Undo Copy Duplicate Duplicate to new slide Delete" at bounding box center [521, 293] width 1040 height 584
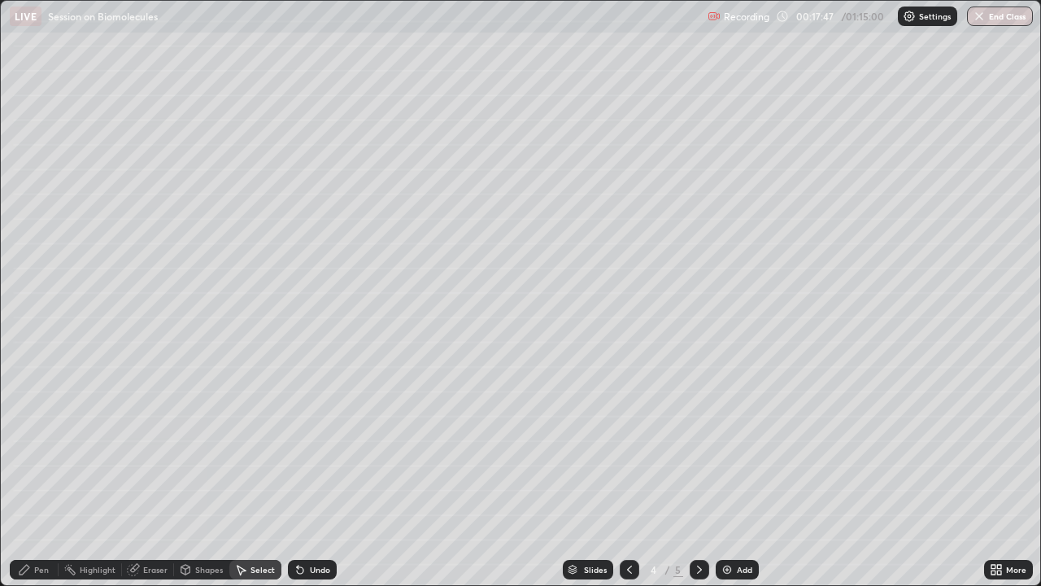
click at [41, 447] on div "Pen" at bounding box center [34, 570] width 49 height 20
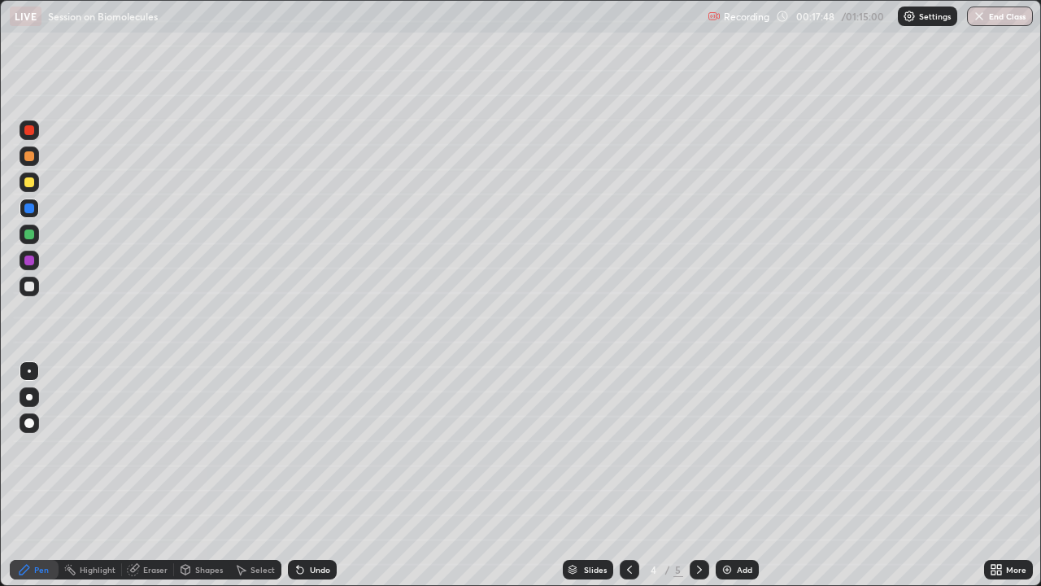
click at [30, 263] on div at bounding box center [29, 260] width 10 height 10
click at [29, 242] on div at bounding box center [30, 235] width 20 height 20
click at [311, 447] on div "Undo" at bounding box center [320, 569] width 20 height 8
click at [35, 187] on div at bounding box center [30, 182] width 20 height 20
click at [30, 211] on div at bounding box center [29, 208] width 10 height 10
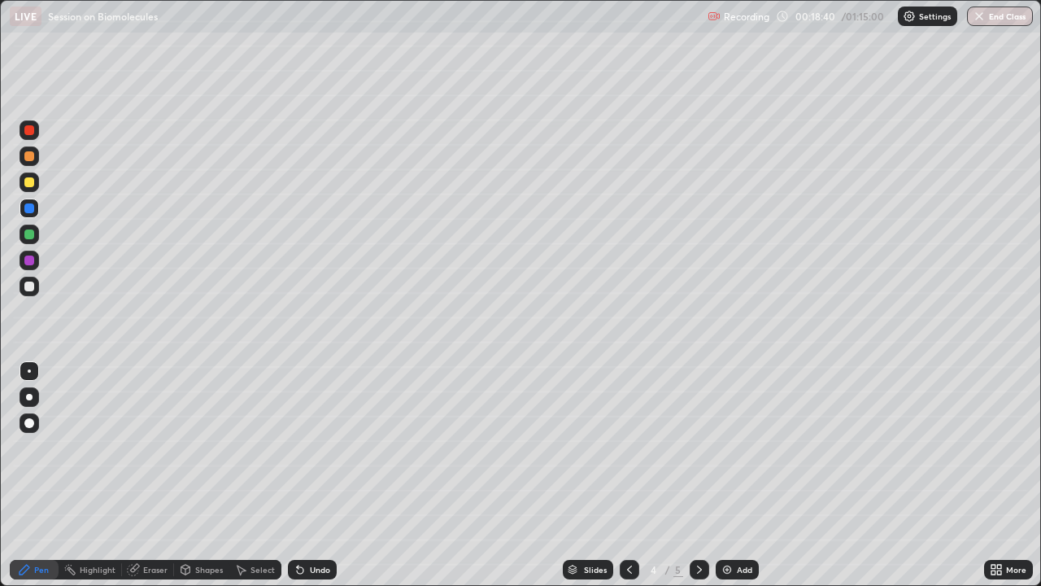
click at [34, 181] on div at bounding box center [30, 182] width 20 height 20
click at [35, 245] on div at bounding box center [30, 234] width 20 height 26
click at [38, 264] on div at bounding box center [30, 261] width 20 height 20
click at [207, 447] on div "Shapes" at bounding box center [209, 569] width 28 height 8
click at [32, 447] on div "Pen" at bounding box center [34, 570] width 49 height 20
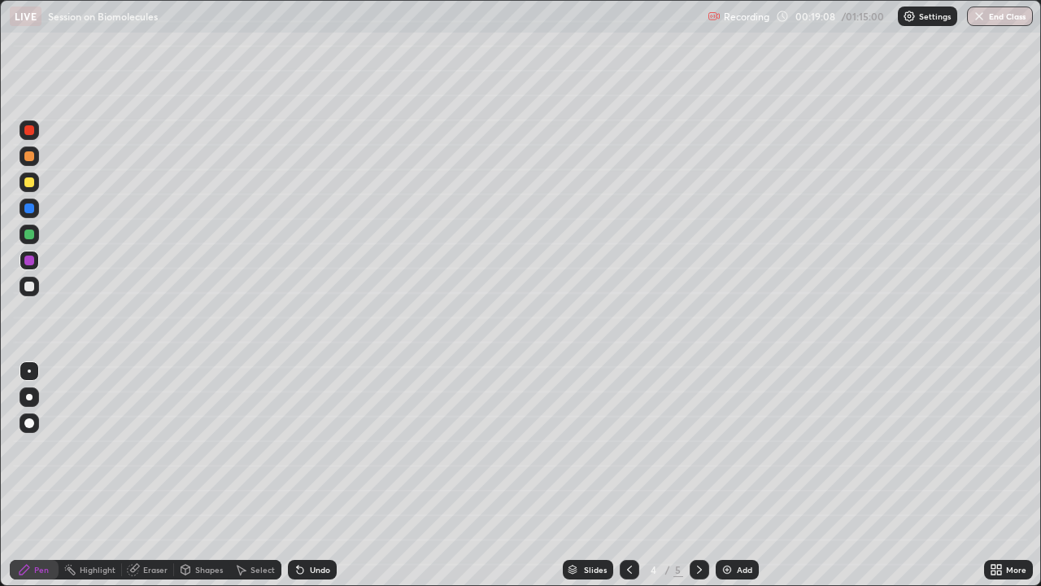
click at [33, 286] on div at bounding box center [29, 287] width 10 height 10
click at [310, 447] on div "Undo" at bounding box center [320, 569] width 20 height 8
click at [313, 447] on div "Undo" at bounding box center [320, 569] width 20 height 8
click at [631, 447] on icon at bounding box center [629, 569] width 13 height 13
click at [700, 447] on icon at bounding box center [699, 569] width 13 height 13
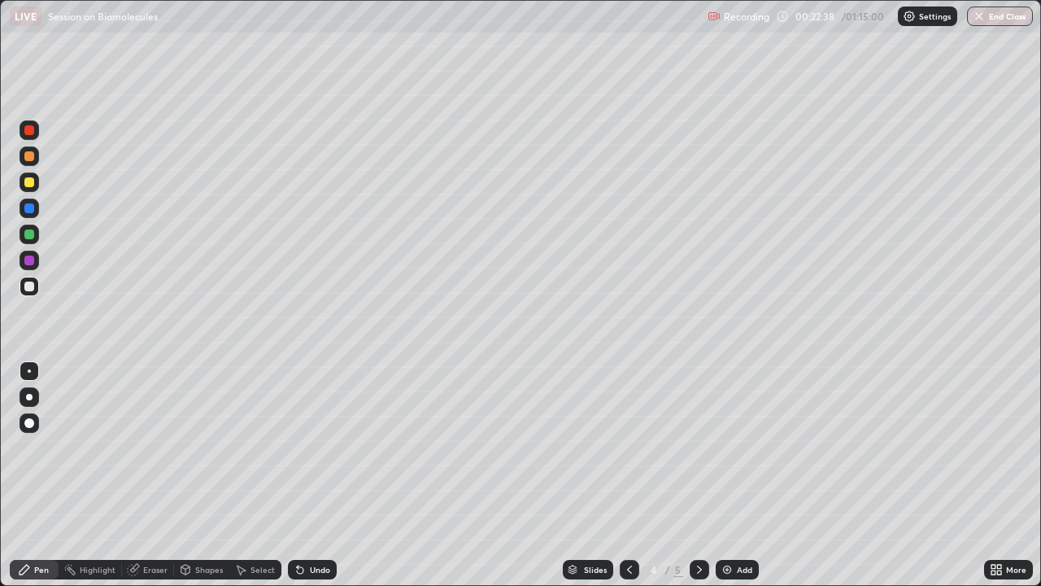
click at [632, 447] on icon at bounding box center [629, 569] width 13 height 13
click at [704, 447] on div at bounding box center [700, 569] width 20 height 33
click at [717, 447] on div "Add" at bounding box center [737, 570] width 43 height 20
click at [631, 447] on icon at bounding box center [629, 569] width 13 height 13
click at [696, 447] on icon at bounding box center [699, 569] width 13 height 13
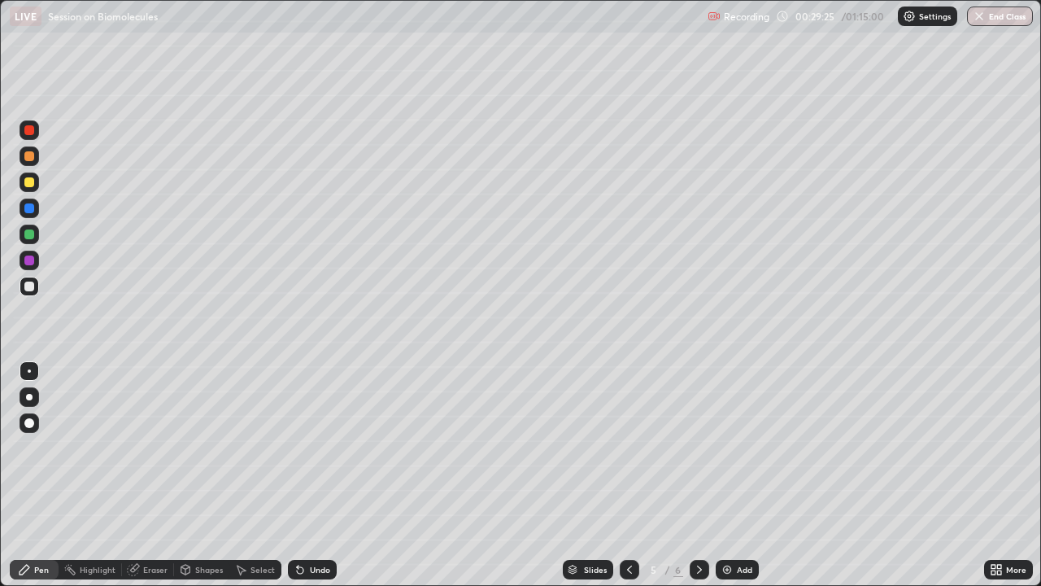
click at [27, 231] on div at bounding box center [29, 234] width 10 height 10
click at [33, 295] on div at bounding box center [30, 287] width 20 height 20
click at [307, 447] on div "Undo" at bounding box center [312, 570] width 49 height 20
click at [312, 447] on div "Undo" at bounding box center [320, 569] width 20 height 8
click at [314, 447] on div "Undo" at bounding box center [320, 569] width 20 height 8
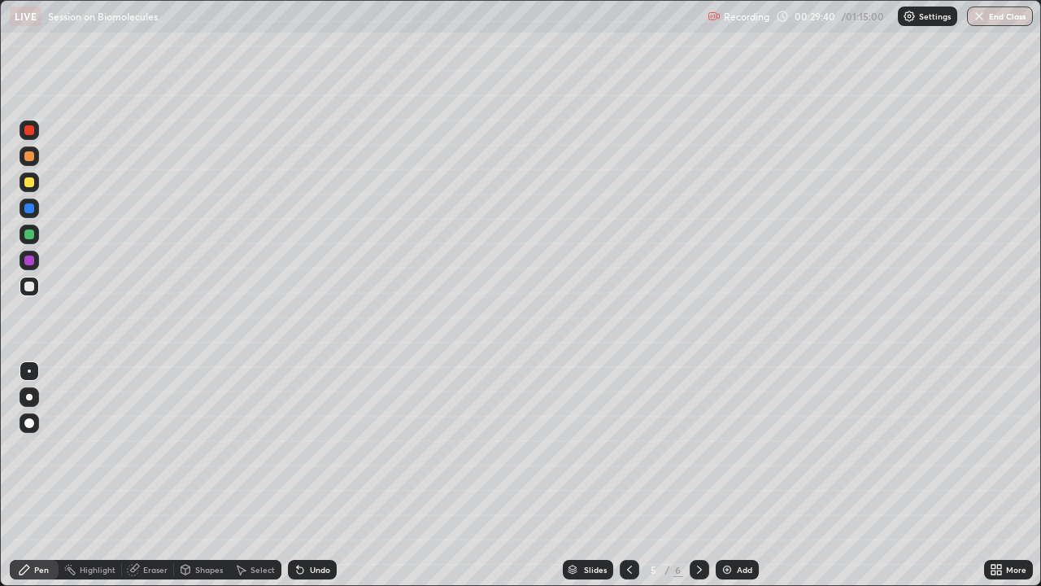
click at [312, 447] on div "Undo" at bounding box center [320, 569] width 20 height 8
click at [321, 447] on div "Undo" at bounding box center [320, 569] width 20 height 8
click at [251, 447] on div "Select" at bounding box center [263, 569] width 24 height 8
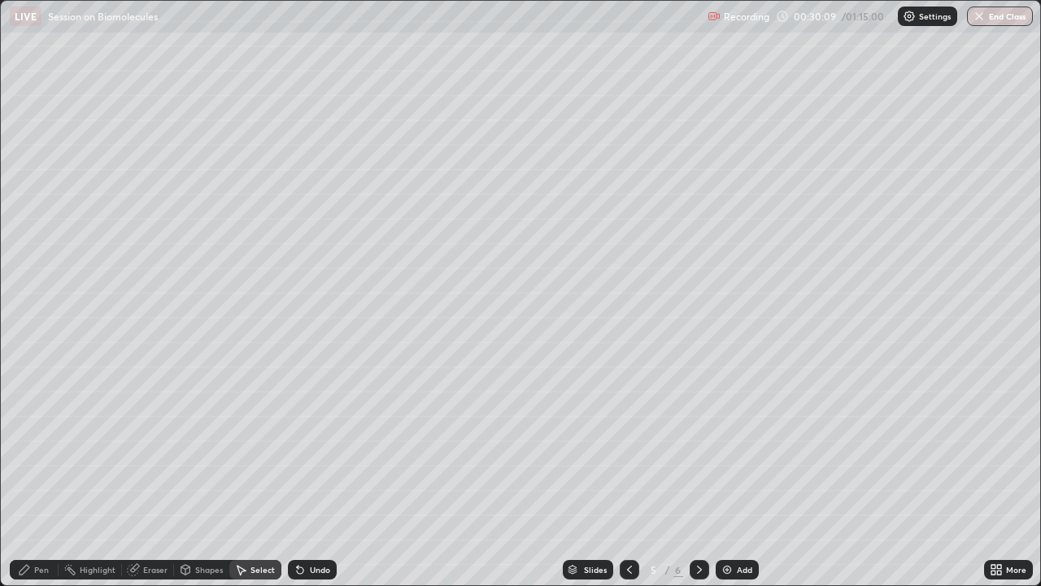
click at [308, 447] on div "Undo" at bounding box center [312, 570] width 49 height 20
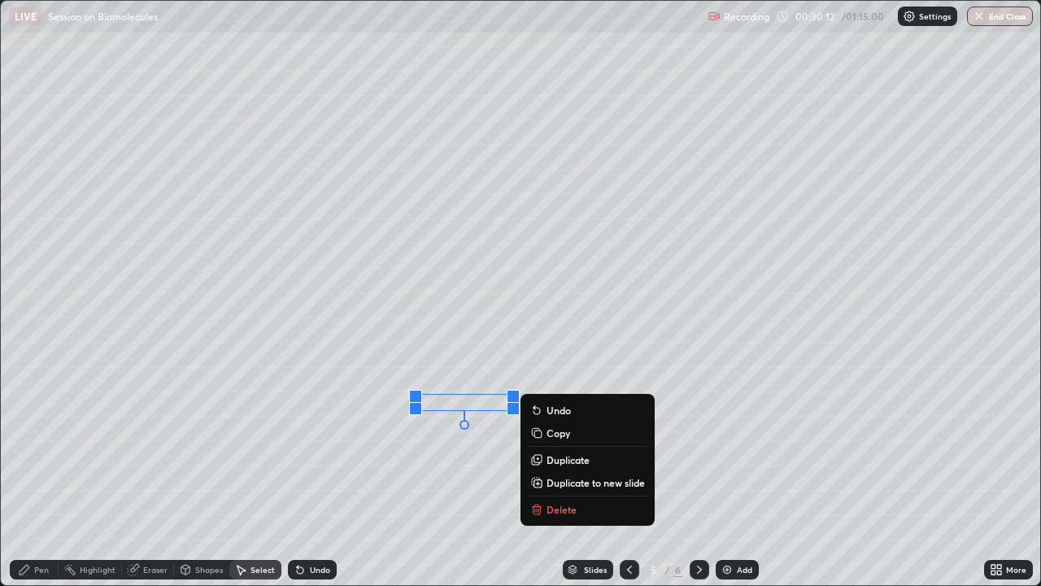
click at [326, 447] on div "0 ° Undo Copy Duplicate Duplicate to new slide Delete" at bounding box center [521, 293] width 1040 height 584
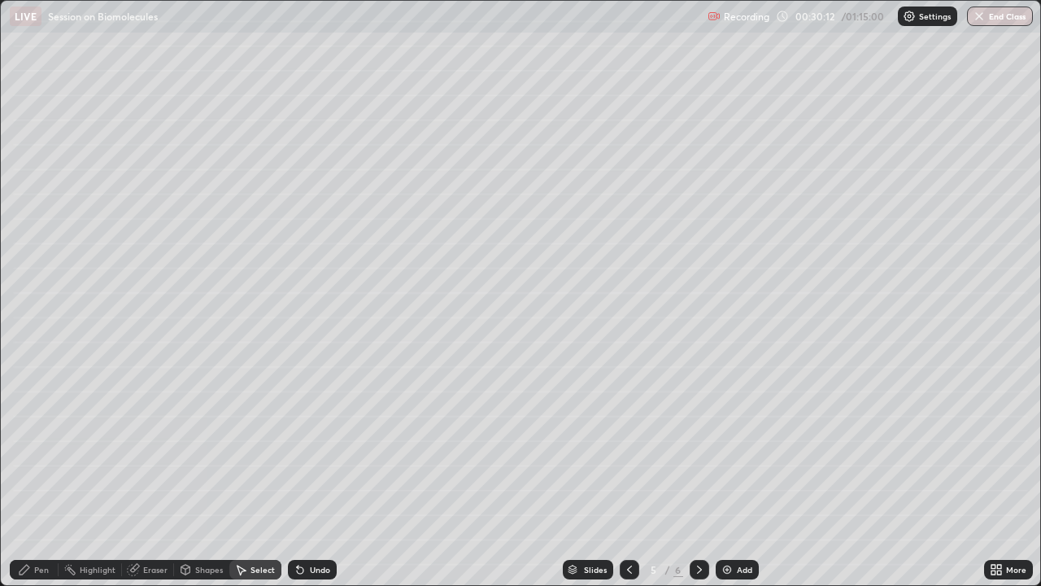
click at [203, 447] on div "Shapes" at bounding box center [209, 569] width 28 height 8
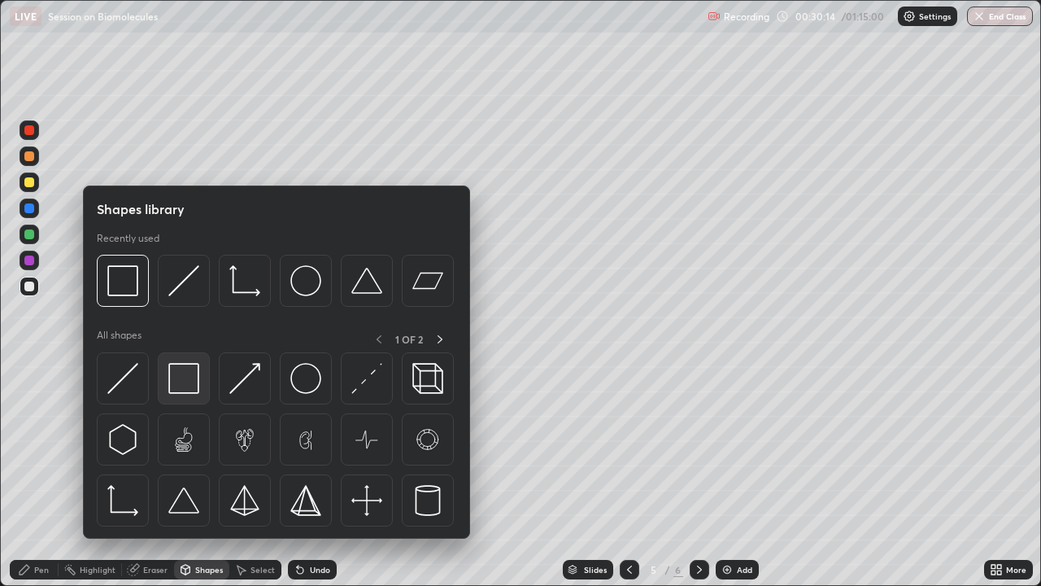
click at [190, 385] on img at bounding box center [183, 378] width 31 height 31
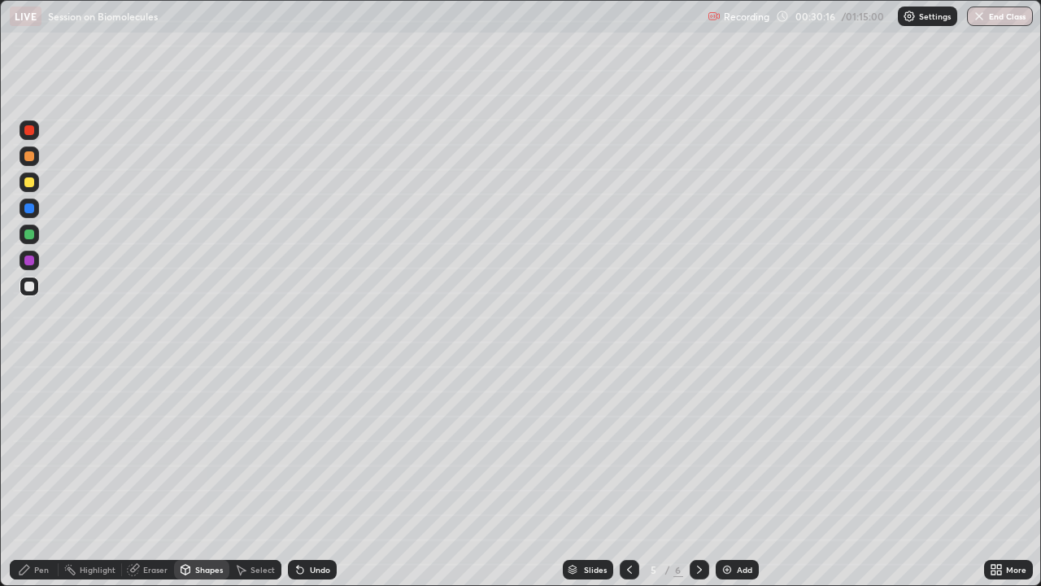
click at [251, 447] on div "Select" at bounding box center [263, 569] width 24 height 8
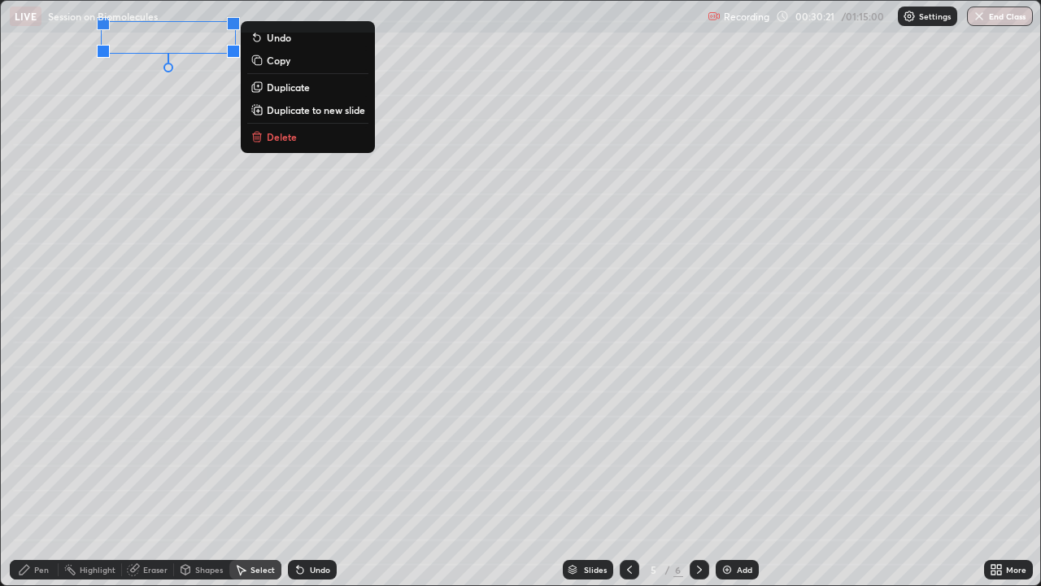
click at [306, 447] on div "0 ° Undo Copy Duplicate Duplicate to new slide Delete" at bounding box center [521, 293] width 1040 height 584
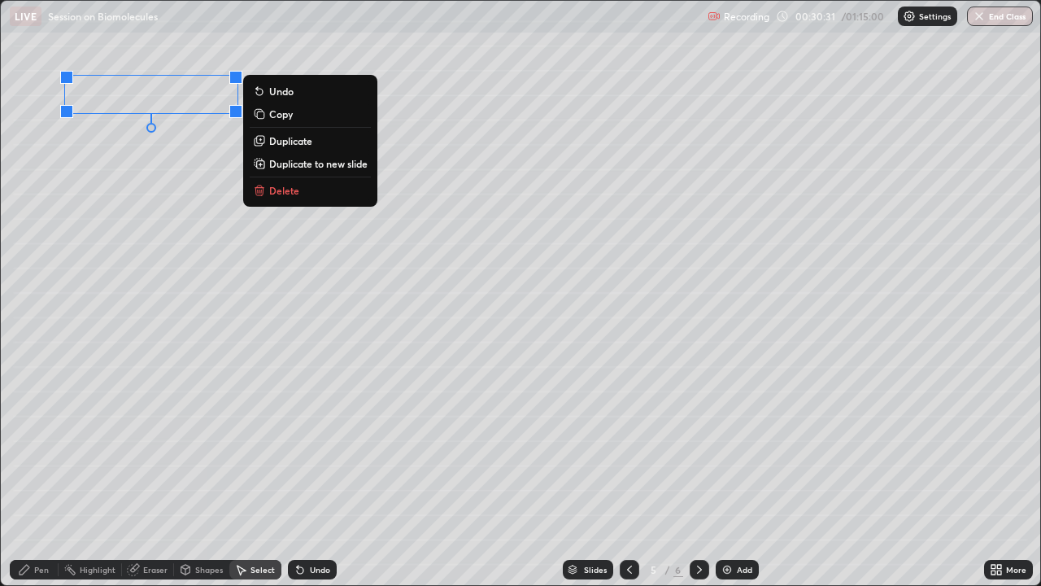
click at [141, 190] on div "0 ° Undo Copy Duplicate Duplicate to new slide Delete" at bounding box center [521, 293] width 1040 height 584
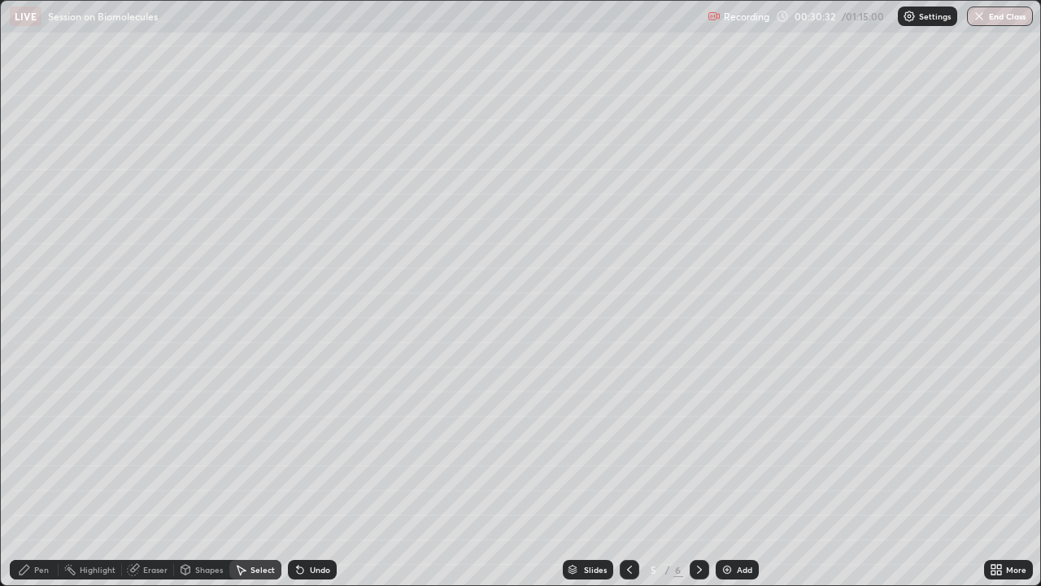
click at [37, 447] on div "Pen" at bounding box center [41, 569] width 15 height 8
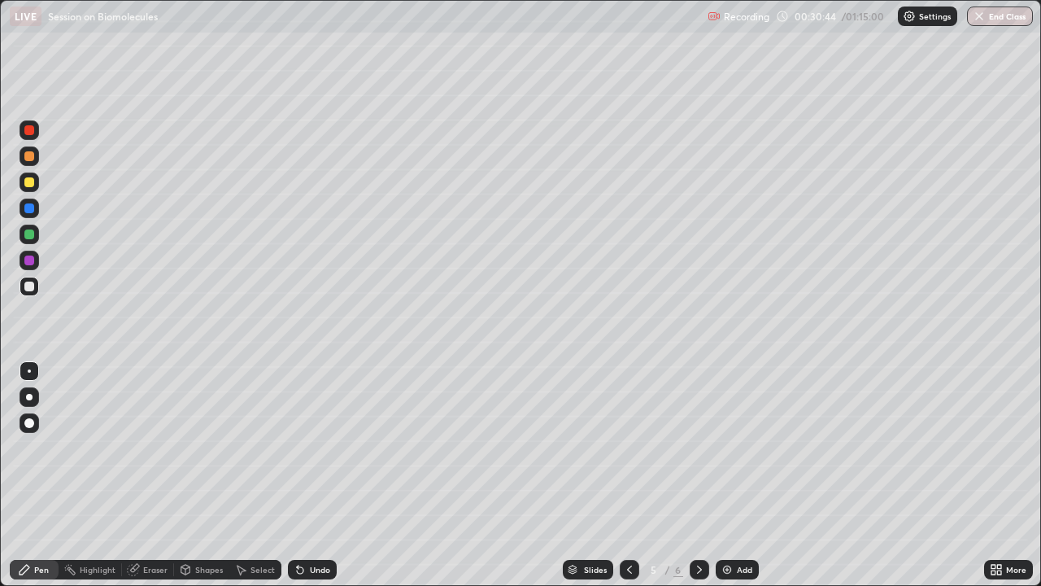
click at [254, 447] on div "Select" at bounding box center [263, 569] width 24 height 8
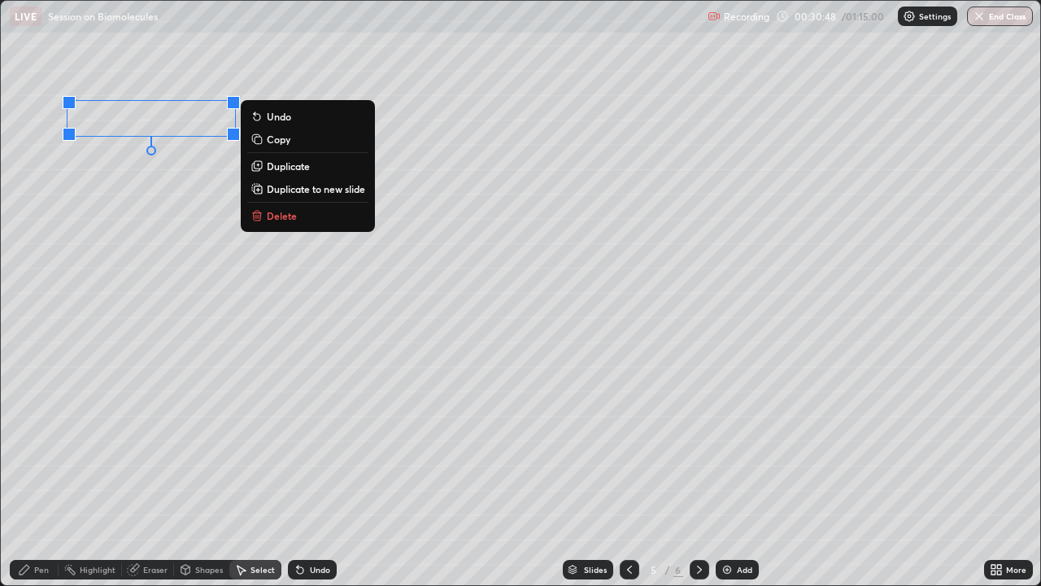
click at [135, 229] on div "0 ° Undo Copy Duplicate Duplicate to new slide Delete" at bounding box center [521, 293] width 1040 height 584
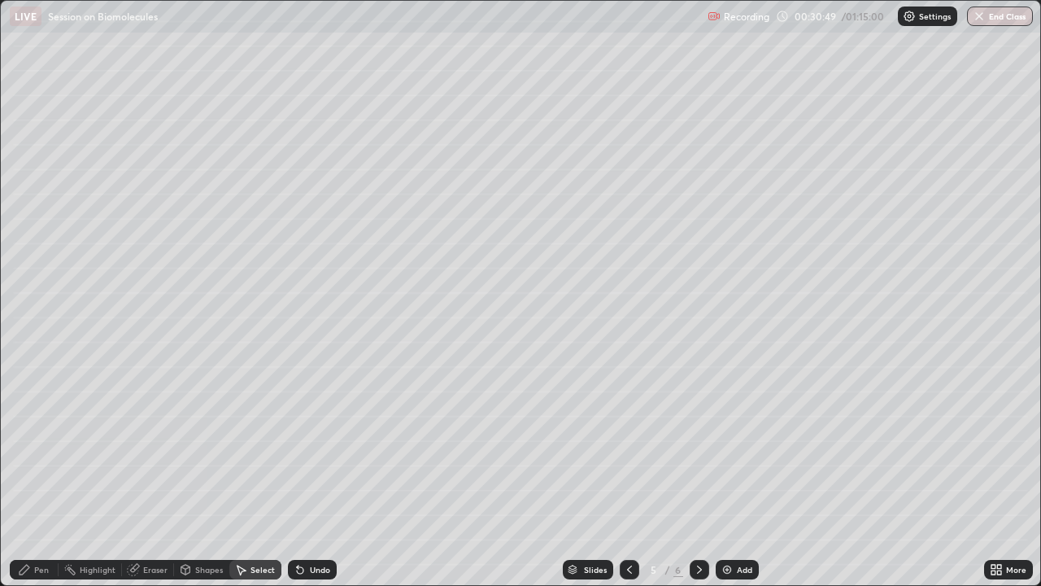
click at [41, 447] on div "Pen" at bounding box center [34, 570] width 49 height 20
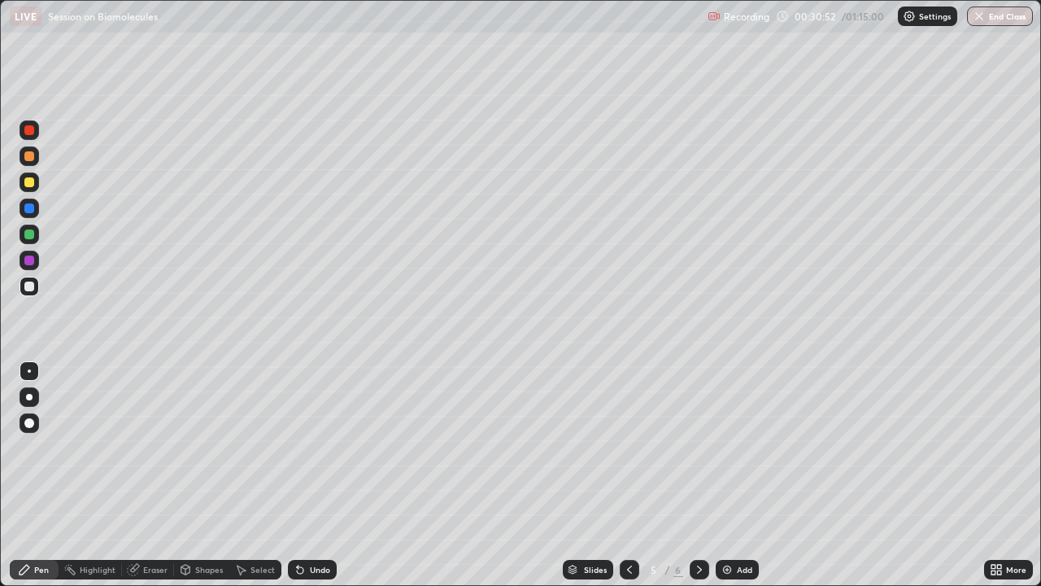
click at [34, 210] on div at bounding box center [30, 209] width 20 height 20
click at [36, 162] on div at bounding box center [30, 156] width 20 height 20
click at [36, 285] on div at bounding box center [30, 287] width 20 height 20
click at [252, 447] on div "Select" at bounding box center [263, 569] width 24 height 8
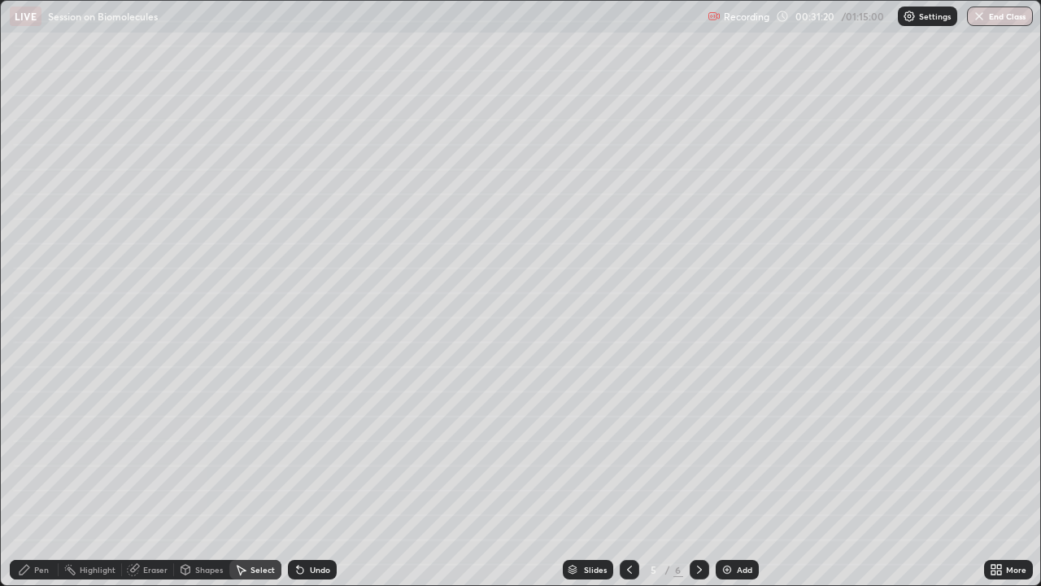
click at [209, 447] on div "Shapes" at bounding box center [201, 570] width 55 height 20
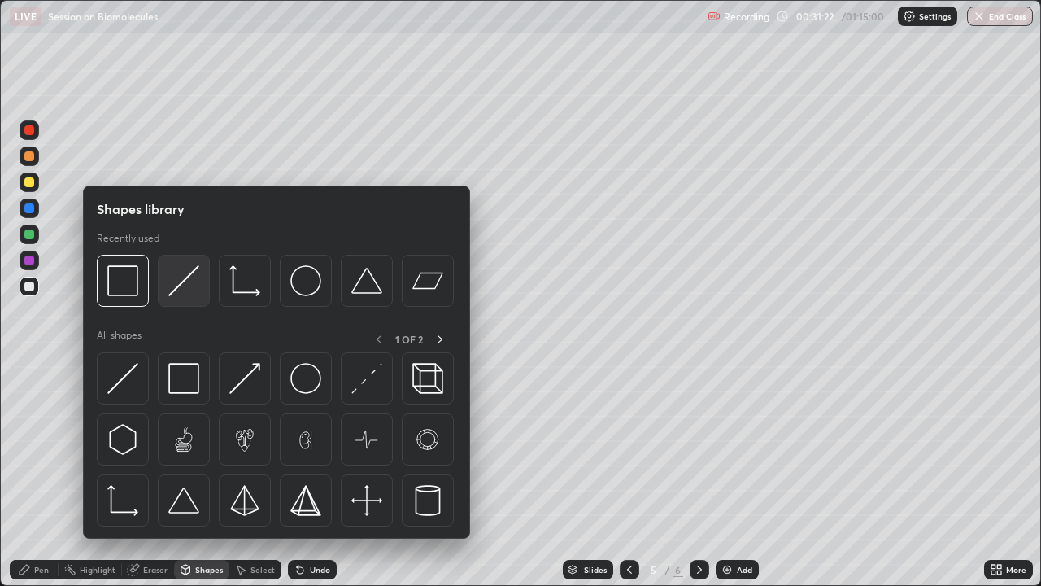
click at [191, 293] on img at bounding box center [183, 280] width 31 height 31
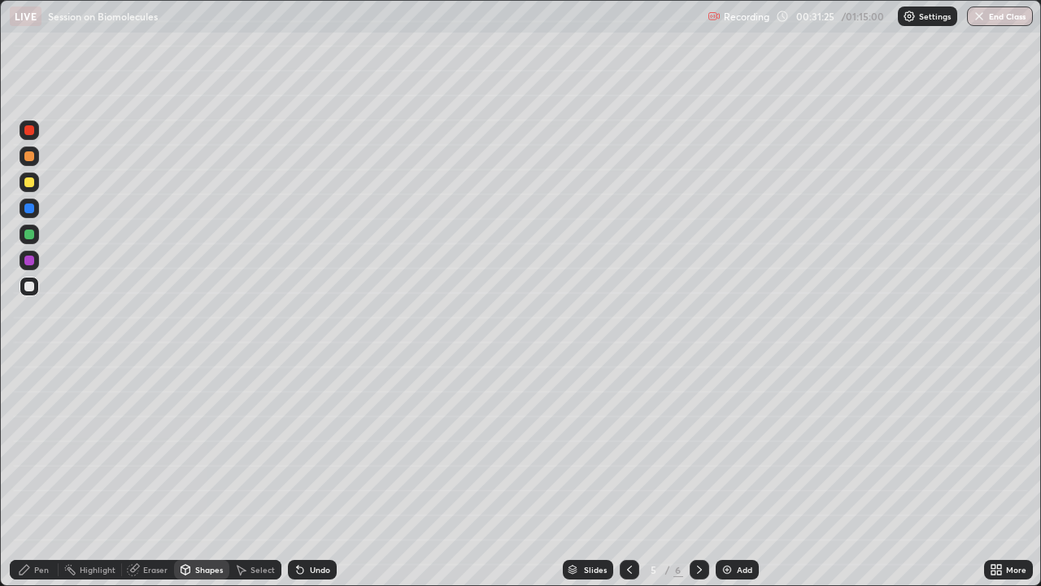
click at [47, 447] on div "Pen" at bounding box center [34, 570] width 49 height 20
click at [27, 234] on div at bounding box center [29, 234] width 10 height 10
click at [32, 266] on div at bounding box center [30, 261] width 20 height 20
click at [32, 184] on div at bounding box center [29, 182] width 10 height 10
click at [33, 160] on div at bounding box center [29, 156] width 10 height 10
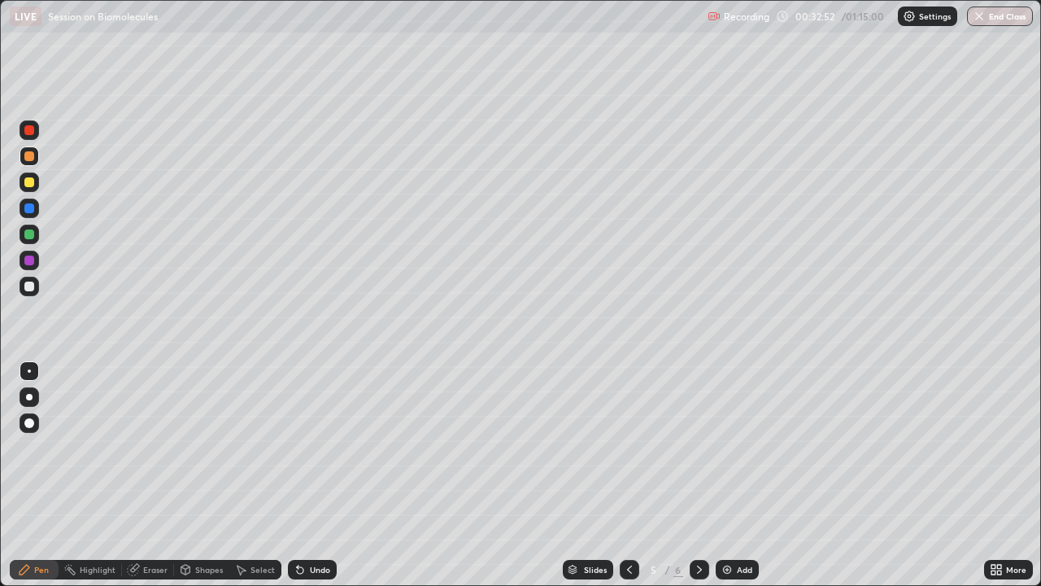
click at [310, 447] on div "Undo" at bounding box center [320, 569] width 20 height 8
click at [34, 218] on div at bounding box center [30, 208] width 20 height 26
click at [313, 447] on div "Undo" at bounding box center [320, 569] width 20 height 8
click at [314, 447] on div "Undo" at bounding box center [320, 569] width 20 height 8
click at [307, 447] on div "Undo" at bounding box center [312, 570] width 49 height 20
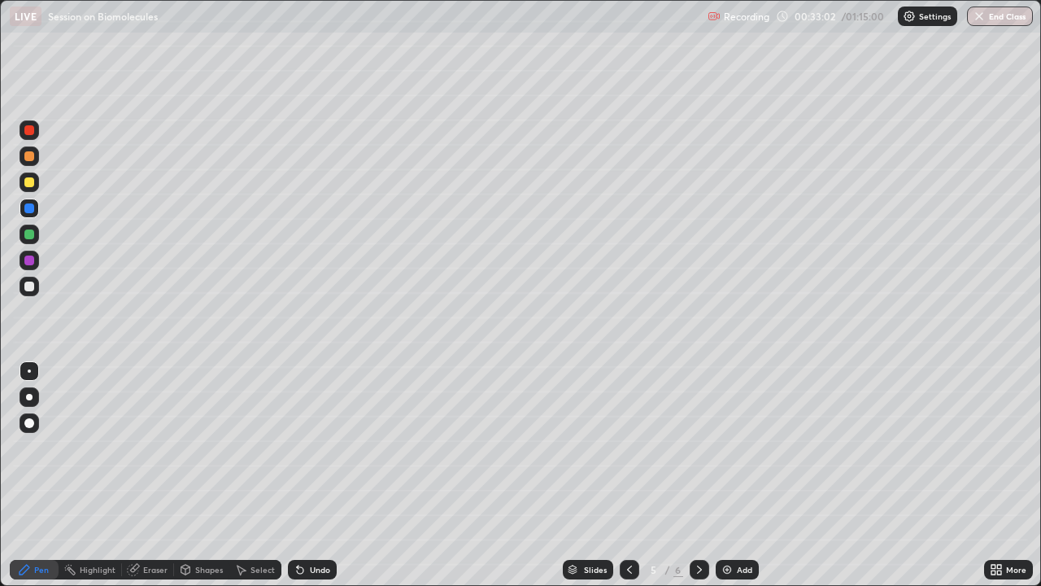
click at [303, 447] on div "Undo" at bounding box center [312, 570] width 49 height 20
click at [33, 285] on div at bounding box center [29, 287] width 10 height 10
click at [30, 234] on div at bounding box center [29, 234] width 10 height 10
click at [33, 287] on div at bounding box center [29, 287] width 10 height 10
click at [31, 177] on div at bounding box center [29, 182] width 10 height 10
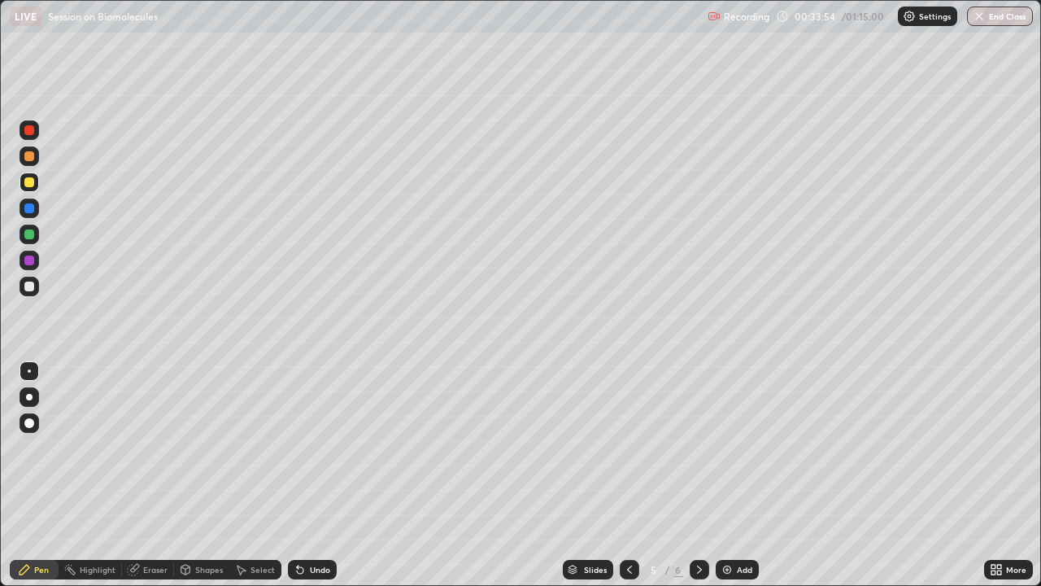
click at [29, 240] on div at bounding box center [30, 235] width 20 height 20
click at [32, 190] on div at bounding box center [30, 182] width 20 height 20
click at [29, 213] on div at bounding box center [30, 209] width 20 height 20
click at [251, 447] on div "Select" at bounding box center [263, 569] width 24 height 8
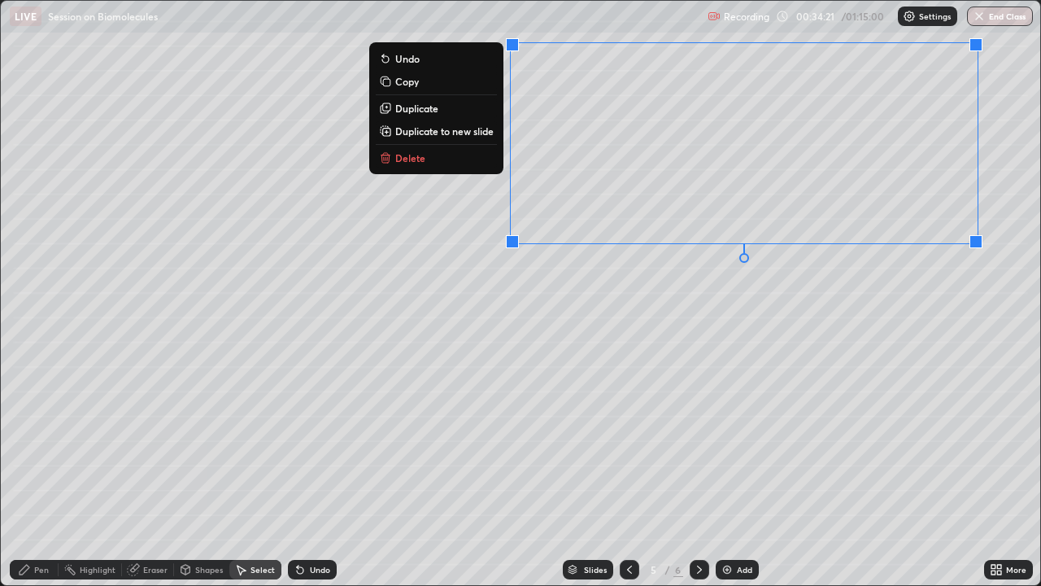
click at [417, 447] on div "0 ° Undo Copy Duplicate Duplicate to new slide Delete" at bounding box center [521, 293] width 1040 height 584
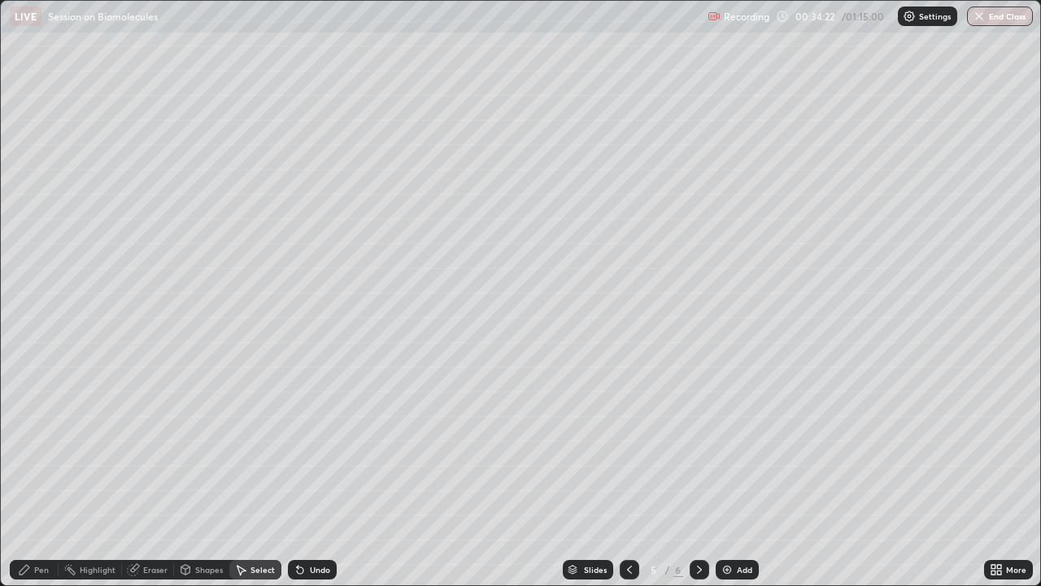
click at [200, 447] on div "Shapes" at bounding box center [209, 569] width 28 height 8
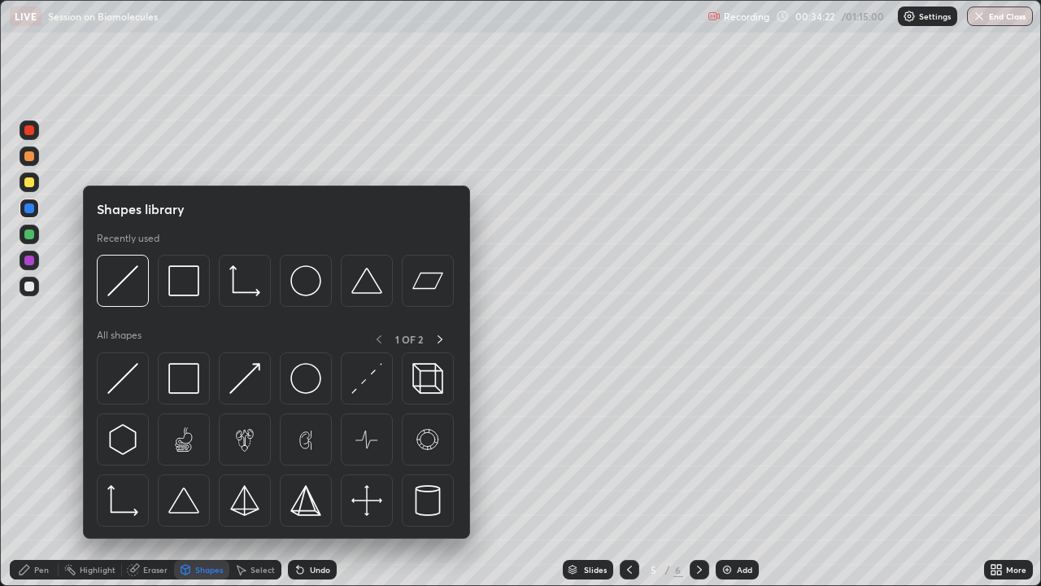
click at [141, 447] on div "Eraser" at bounding box center [148, 570] width 52 height 20
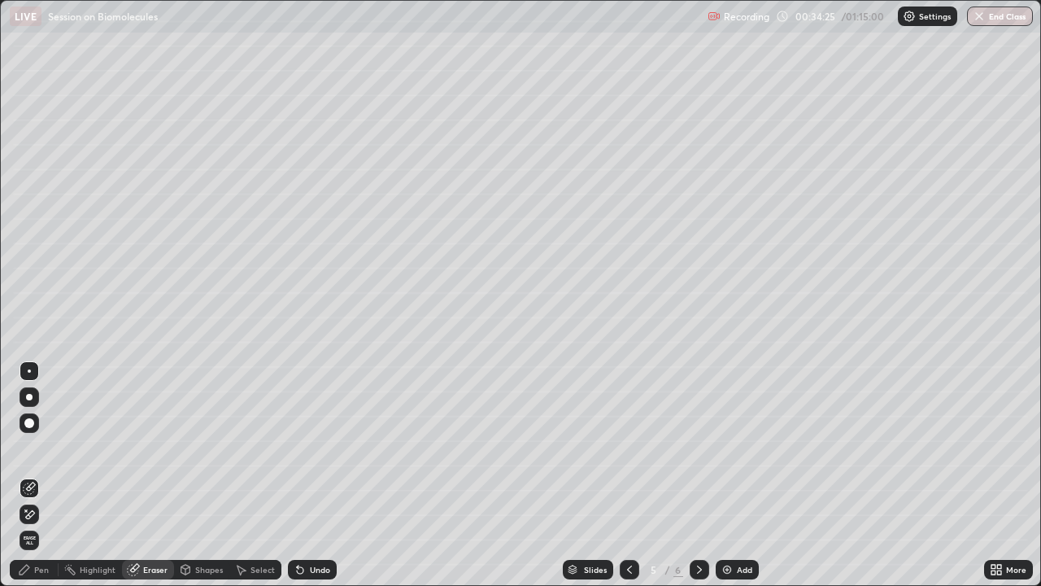
click at [35, 447] on div "Pen" at bounding box center [34, 570] width 49 height 20
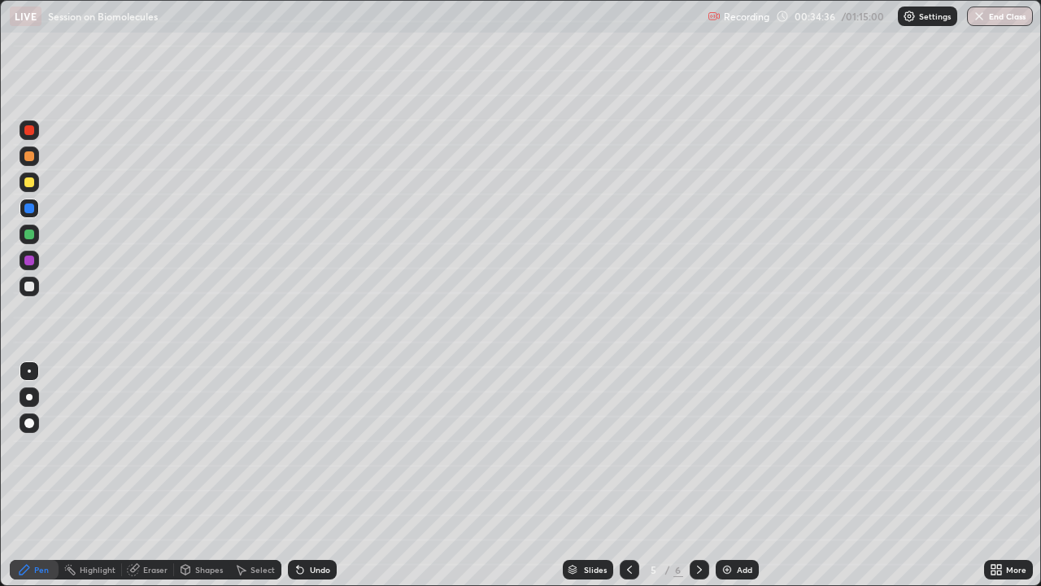
click at [28, 181] on div at bounding box center [29, 182] width 10 height 10
click at [32, 400] on div at bounding box center [30, 397] width 20 height 20
click at [32, 209] on div at bounding box center [29, 208] width 10 height 10
click at [32, 160] on div at bounding box center [29, 156] width 10 height 10
click at [33, 187] on div at bounding box center [30, 182] width 20 height 20
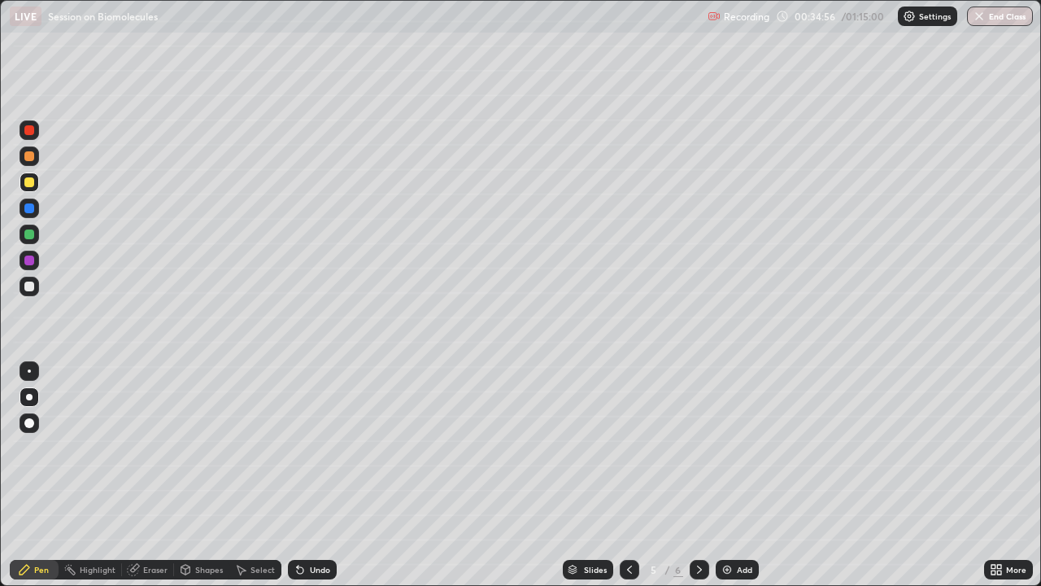
click at [33, 155] on div at bounding box center [29, 156] width 10 height 10
click at [33, 212] on div at bounding box center [29, 208] width 10 height 10
click at [319, 447] on div "Undo" at bounding box center [309, 569] width 55 height 33
click at [36, 285] on div at bounding box center [30, 287] width 20 height 20
click at [33, 372] on div at bounding box center [30, 371] width 20 height 20
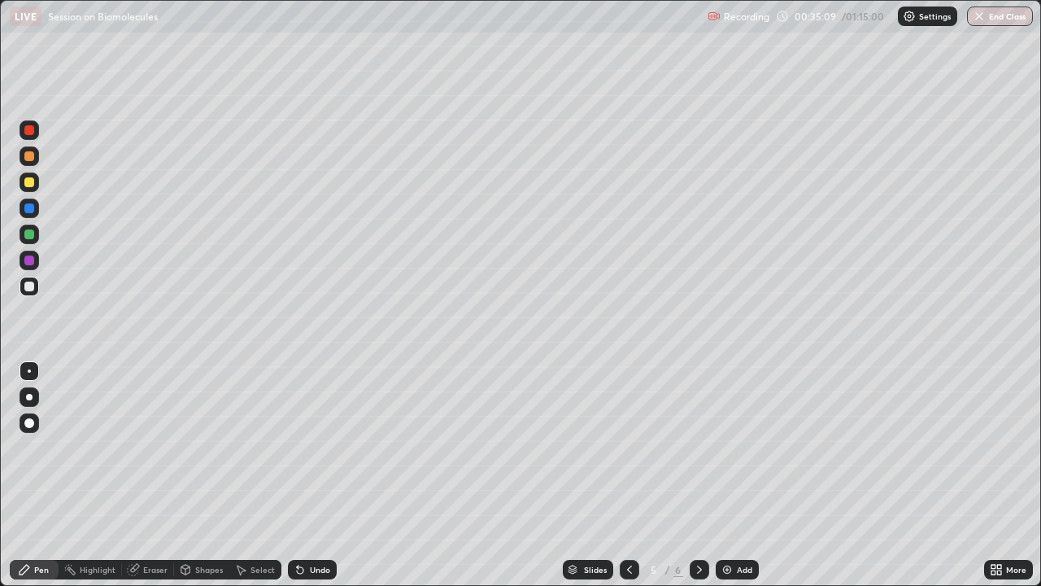
click at [304, 447] on div "Undo" at bounding box center [312, 570] width 49 height 20
click at [28, 207] on div at bounding box center [29, 208] width 10 height 10
click at [304, 447] on icon at bounding box center [300, 569] width 13 height 13
click at [245, 447] on icon at bounding box center [240, 569] width 13 height 13
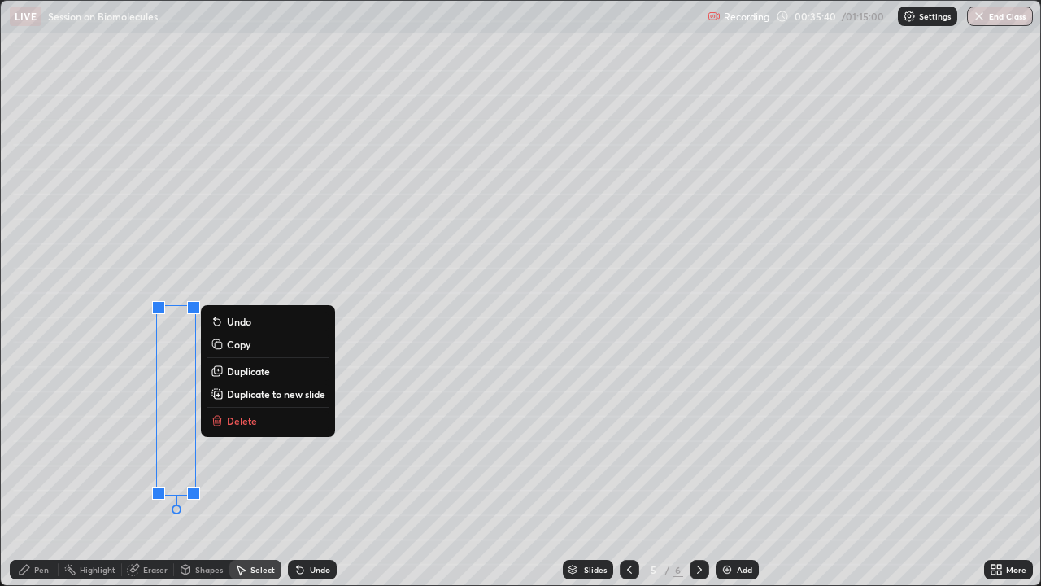
click at [248, 447] on div "0 ° Undo Copy Duplicate Duplicate to new slide Delete" at bounding box center [521, 293] width 1040 height 584
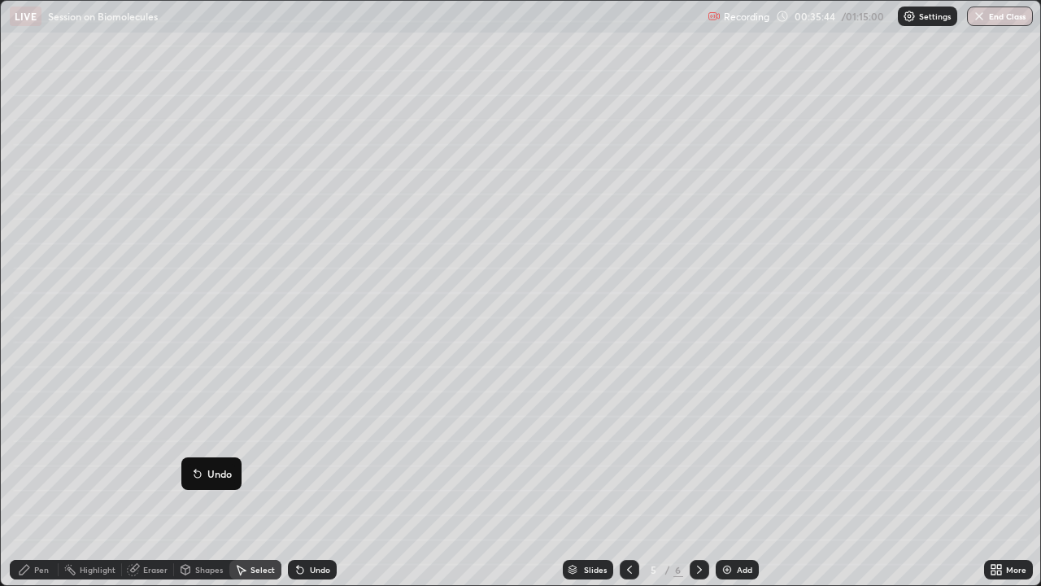
click at [222, 447] on div "0 ° Undo Copy Duplicate Duplicate to new slide Delete" at bounding box center [521, 293] width 1040 height 584
click at [136, 447] on div "0 ° Undo Copy Duplicate Duplicate to new slide Delete" at bounding box center [521, 293] width 1040 height 584
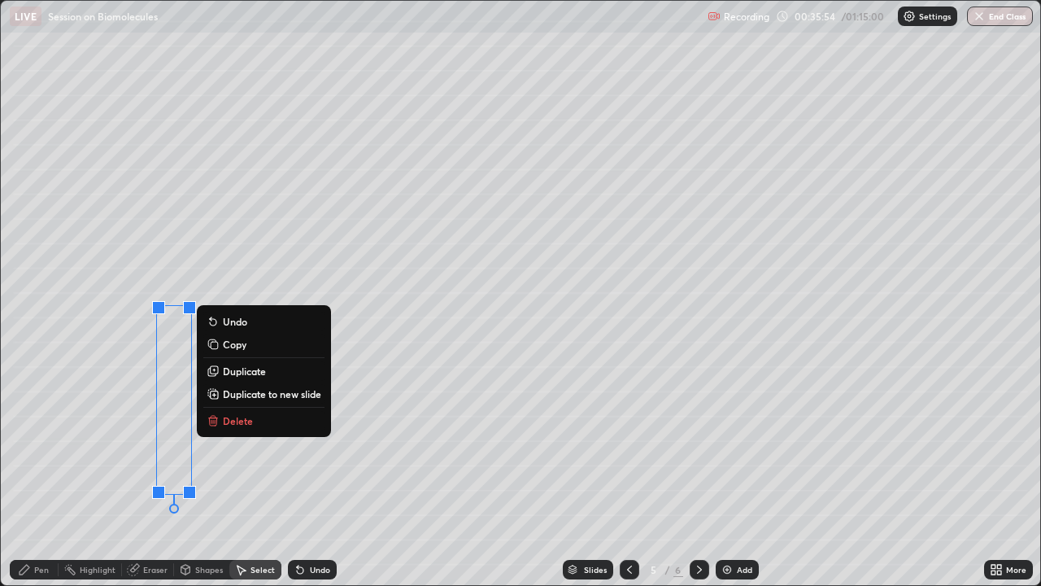
click at [108, 447] on div "0 ° Undo Copy Duplicate Duplicate to new slide Delete" at bounding box center [521, 293] width 1040 height 584
click at [251, 372] on p "Duplicate" at bounding box center [244, 371] width 43 height 13
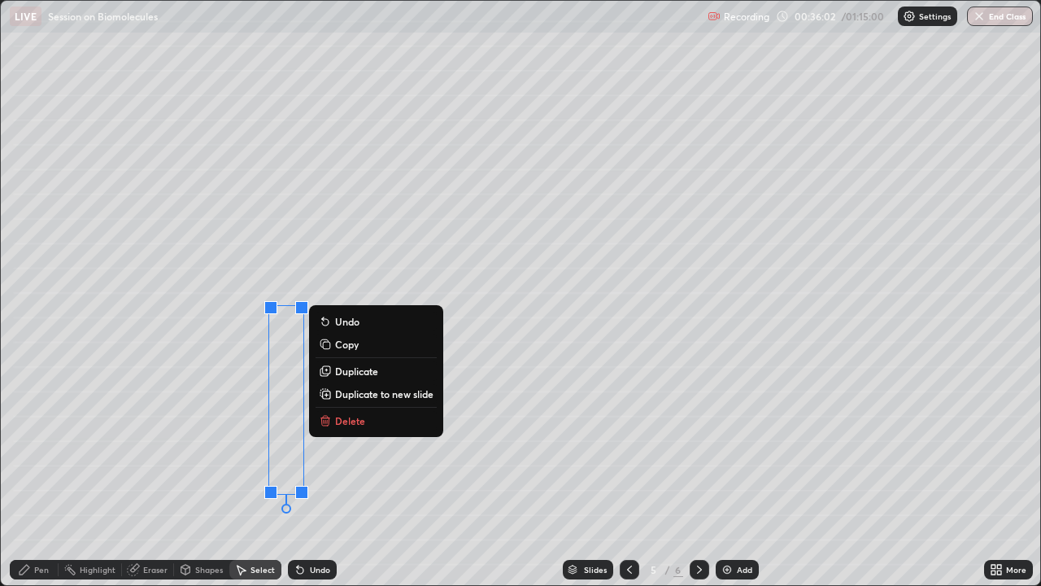
click at [228, 447] on div "0 ° Undo Copy Duplicate Duplicate to new slide Delete" at bounding box center [521, 293] width 1040 height 584
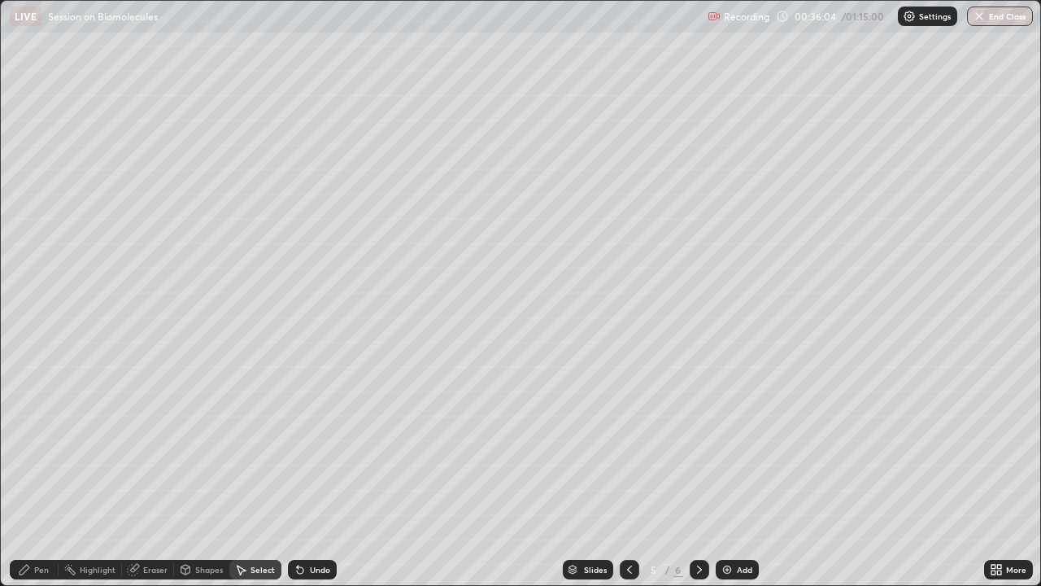
click at [41, 447] on div "Pen" at bounding box center [41, 569] width 15 height 8
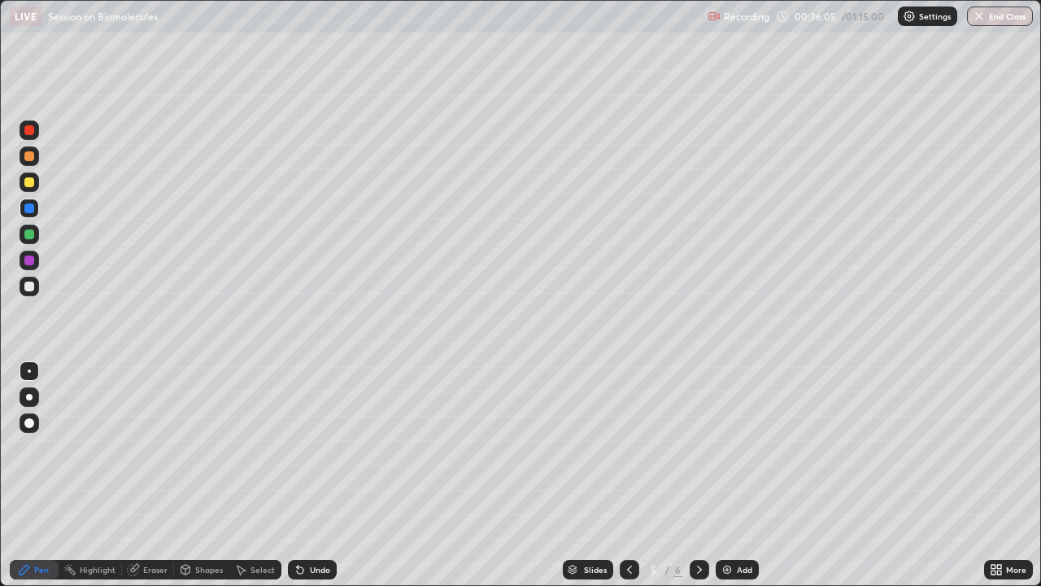
click at [31, 259] on div at bounding box center [29, 260] width 10 height 10
click at [29, 287] on div at bounding box center [29, 287] width 10 height 10
click at [33, 240] on div at bounding box center [30, 235] width 20 height 20
click at [310, 447] on div "Undo" at bounding box center [320, 569] width 20 height 8
click at [317, 447] on div "Undo" at bounding box center [312, 570] width 49 height 20
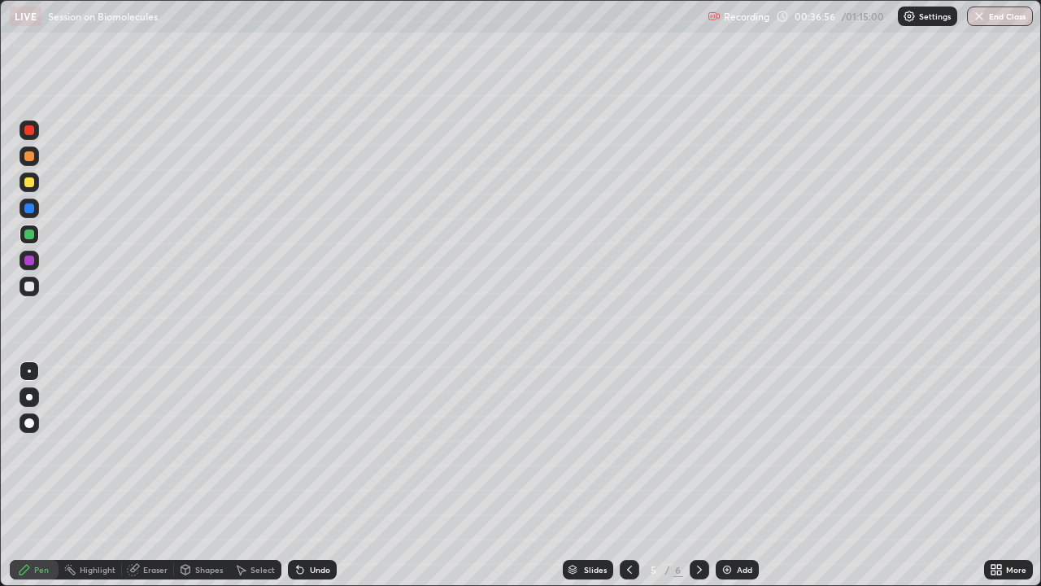
click at [315, 447] on div "Undo" at bounding box center [320, 569] width 20 height 8
click at [30, 291] on div at bounding box center [30, 287] width 20 height 20
click at [29, 261] on div at bounding box center [29, 260] width 10 height 10
click at [36, 290] on div at bounding box center [30, 287] width 20 height 20
click at [314, 447] on div "Undo" at bounding box center [320, 569] width 20 height 8
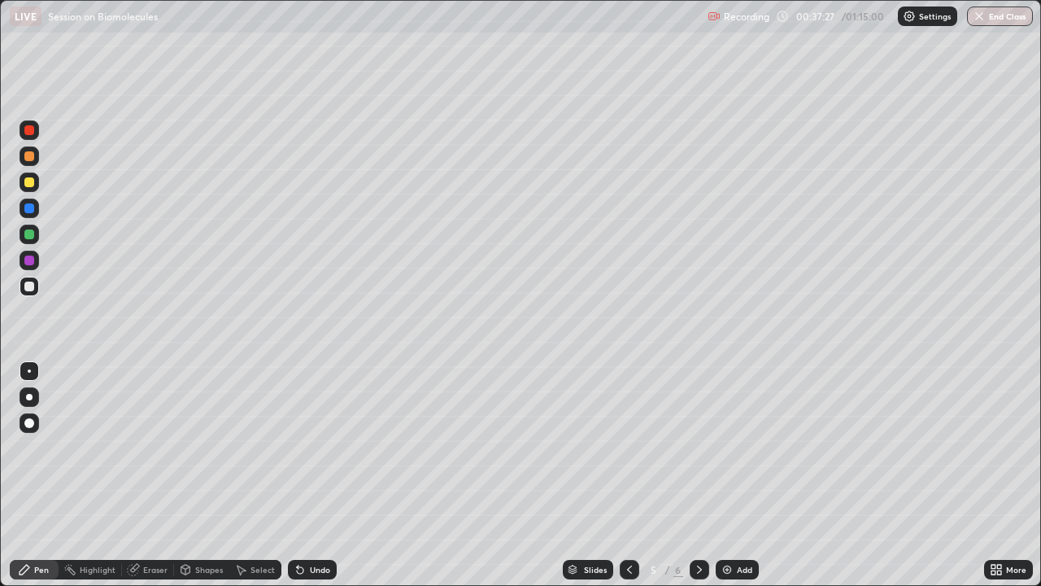
click at [205, 447] on div "Shapes" at bounding box center [209, 569] width 28 height 8
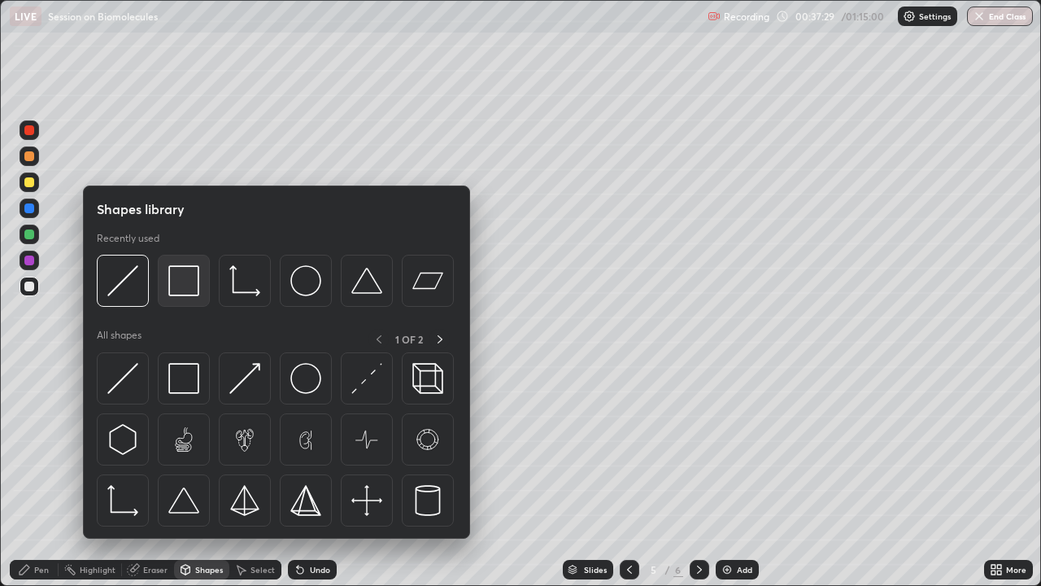
click at [189, 305] on div at bounding box center [184, 281] width 52 height 52
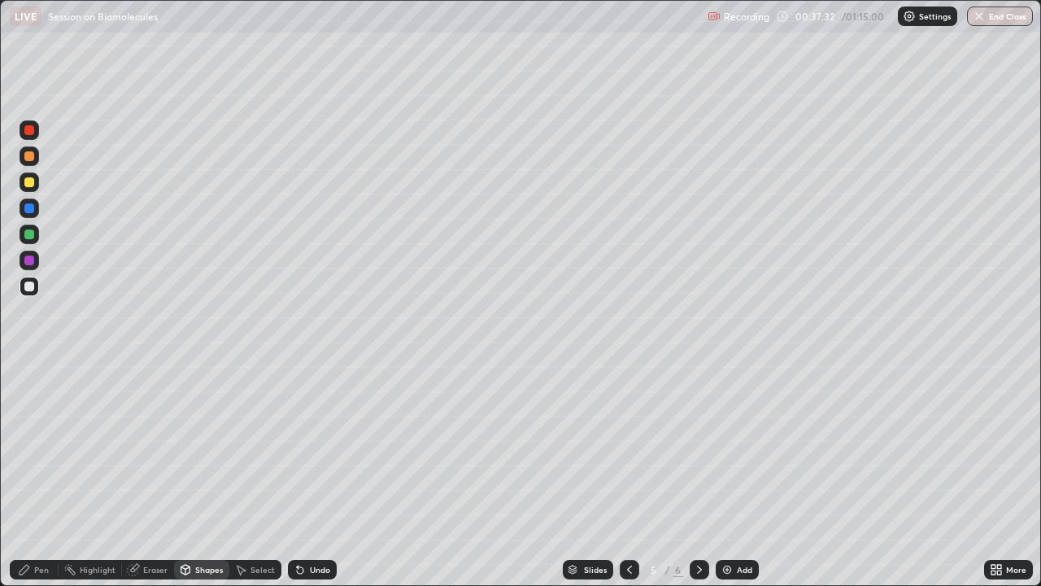
click at [264, 447] on div "Select" at bounding box center [263, 569] width 24 height 8
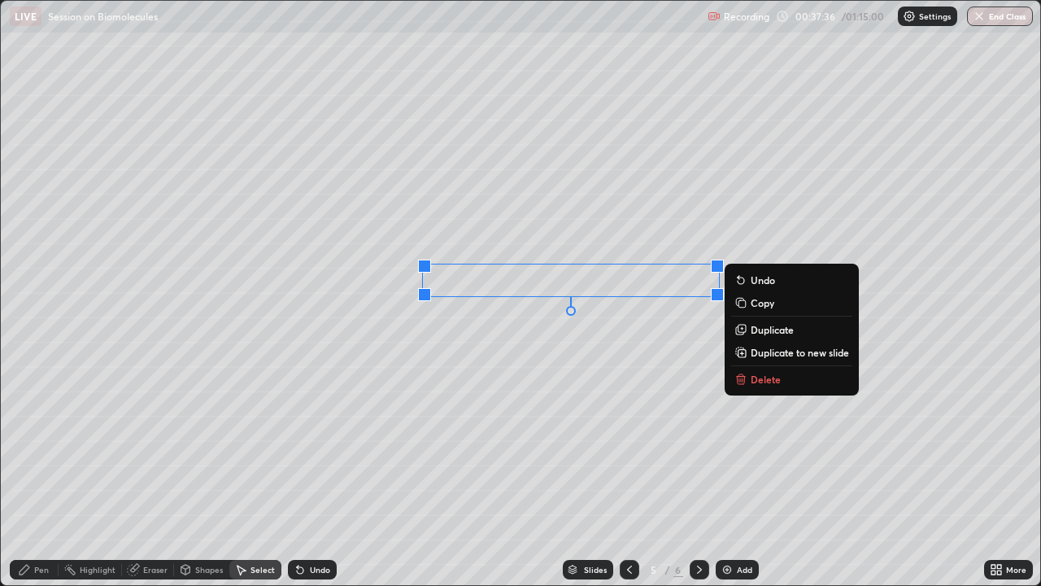
click at [531, 407] on div "0 ° Undo Copy Duplicate Duplicate to new slide Delete" at bounding box center [521, 293] width 1040 height 584
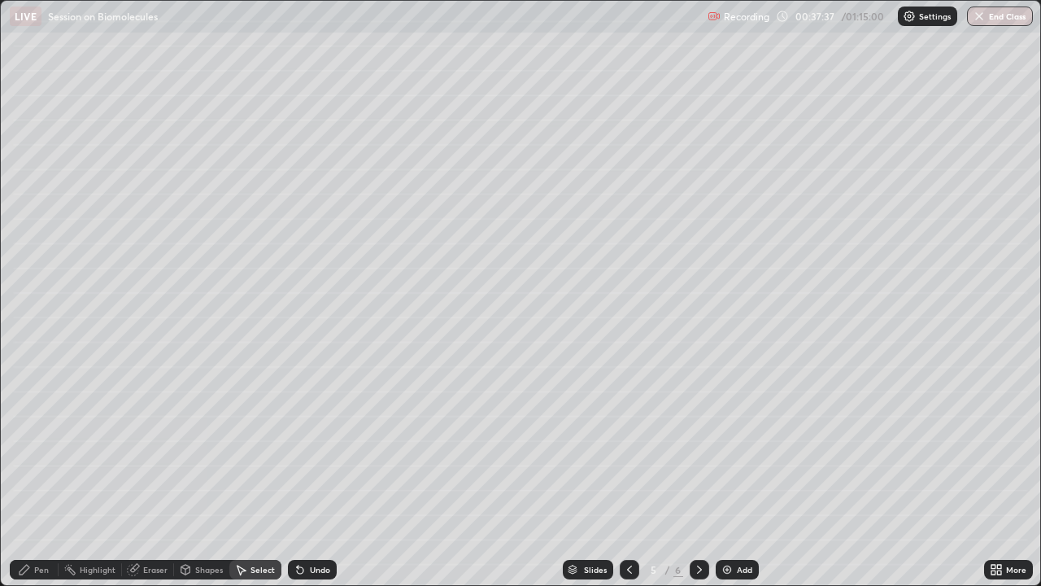
click at [33, 447] on div "Pen" at bounding box center [34, 570] width 49 height 20
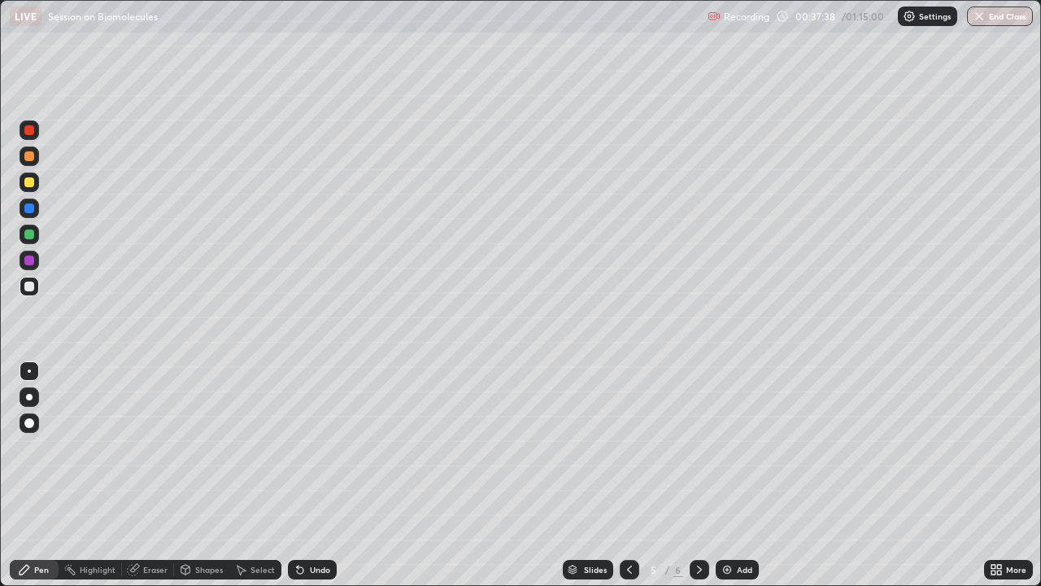
click at [33, 240] on div at bounding box center [30, 235] width 20 height 20
click at [316, 447] on div "Undo" at bounding box center [320, 569] width 20 height 8
click at [312, 447] on div "Undo" at bounding box center [312, 570] width 49 height 20
click at [35, 159] on div at bounding box center [30, 156] width 20 height 20
click at [312, 447] on div "Undo" at bounding box center [312, 570] width 49 height 20
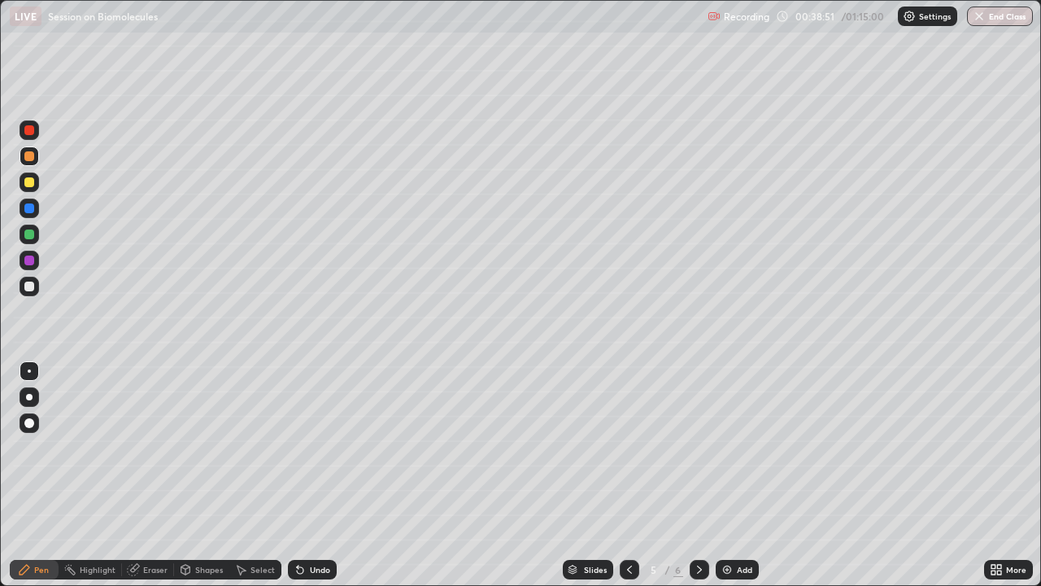
click at [315, 447] on div "Undo" at bounding box center [320, 569] width 20 height 8
click at [323, 447] on div "Undo" at bounding box center [320, 569] width 20 height 8
click at [320, 447] on div "Undo" at bounding box center [320, 569] width 20 height 8
click at [30, 284] on div at bounding box center [29, 287] width 10 height 10
click at [31, 162] on div at bounding box center [30, 156] width 20 height 20
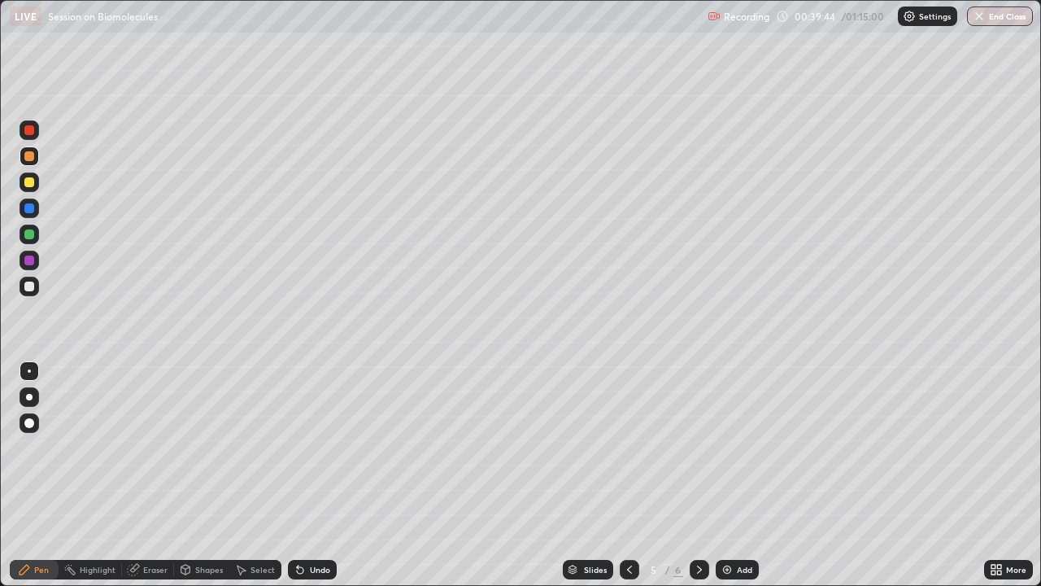
click at [318, 447] on div "Undo" at bounding box center [320, 569] width 20 height 8
click at [311, 447] on div "Undo" at bounding box center [320, 569] width 20 height 8
click at [308, 447] on div "Undo" at bounding box center [312, 570] width 49 height 20
click at [311, 447] on div "Undo" at bounding box center [309, 569] width 55 height 33
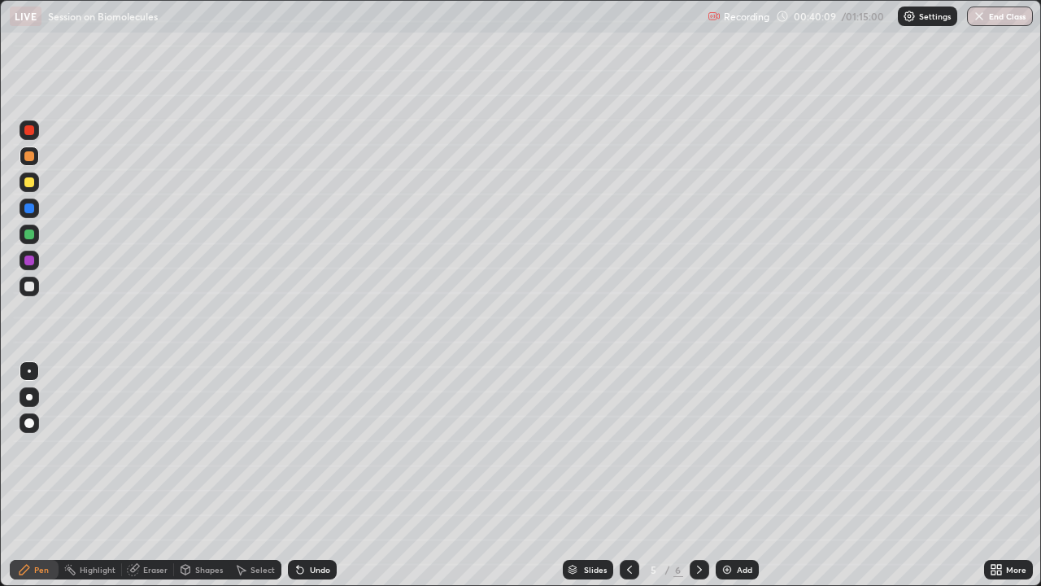
click at [317, 447] on div "Undo" at bounding box center [320, 569] width 20 height 8
click at [315, 447] on div "Undo" at bounding box center [312, 570] width 49 height 20
click at [314, 447] on div "Undo" at bounding box center [320, 569] width 20 height 8
click at [162, 447] on div "Eraser" at bounding box center [155, 569] width 24 height 8
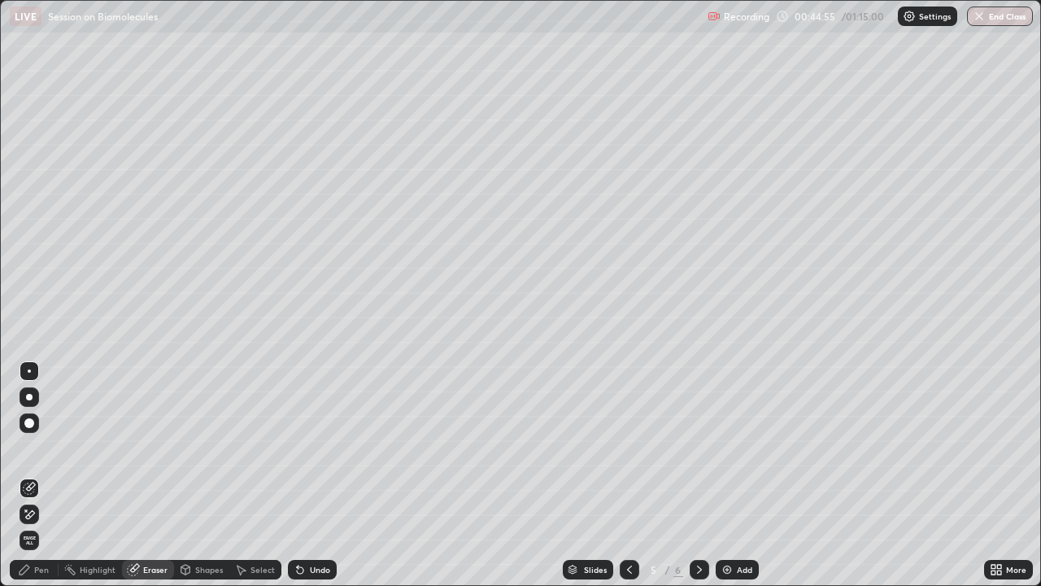
click at [38, 447] on div "Pen" at bounding box center [41, 569] width 15 height 8
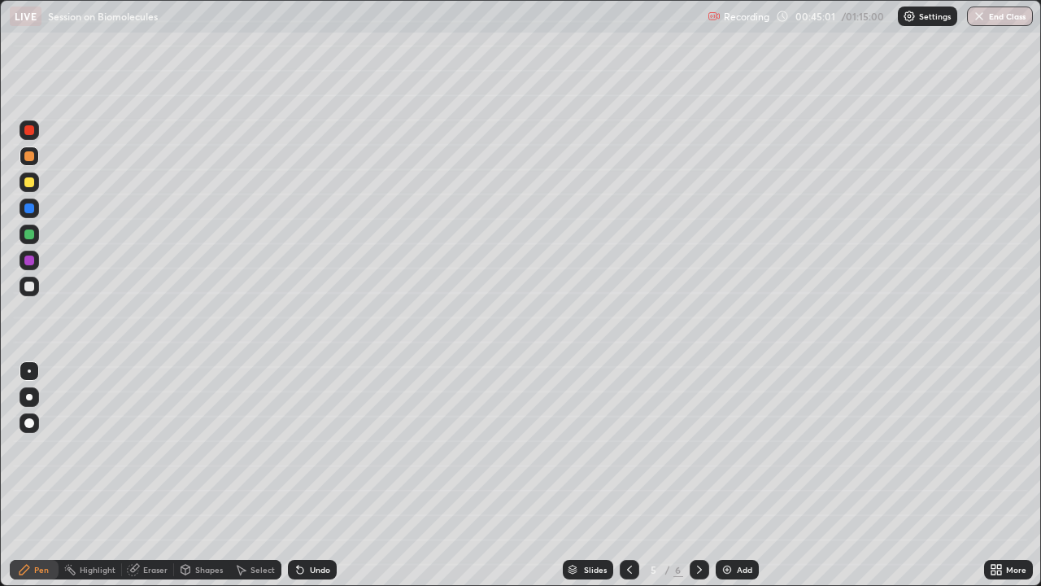
click at [320, 447] on div "Undo" at bounding box center [309, 569] width 55 height 33
click at [311, 447] on div "Undo" at bounding box center [320, 569] width 20 height 8
click at [704, 447] on icon at bounding box center [699, 569] width 13 height 13
click at [310, 447] on div "Undo" at bounding box center [320, 569] width 20 height 8
click at [308, 447] on div "Undo" at bounding box center [312, 570] width 49 height 20
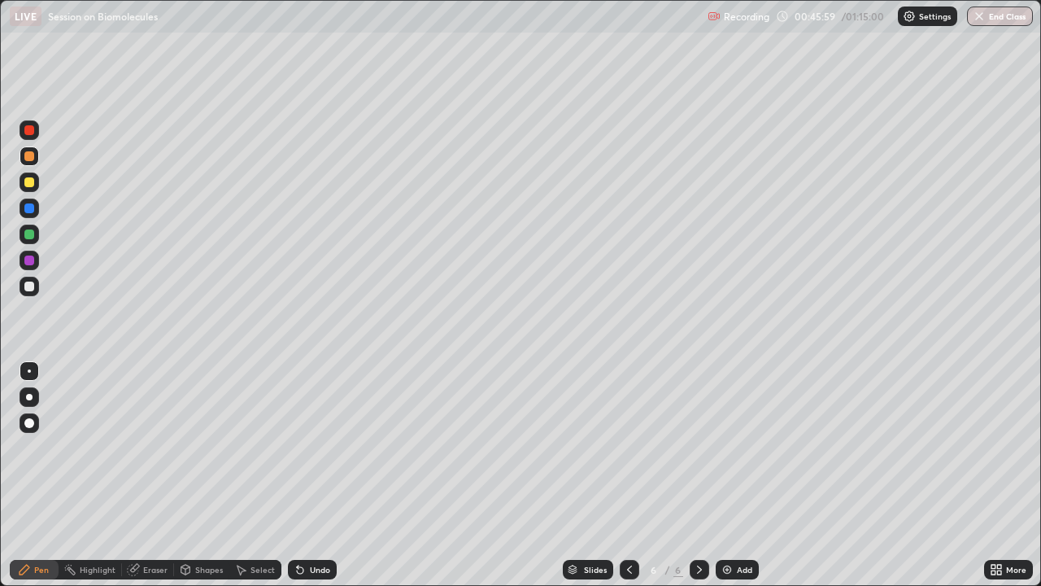
click at [264, 447] on div "Select" at bounding box center [263, 569] width 24 height 8
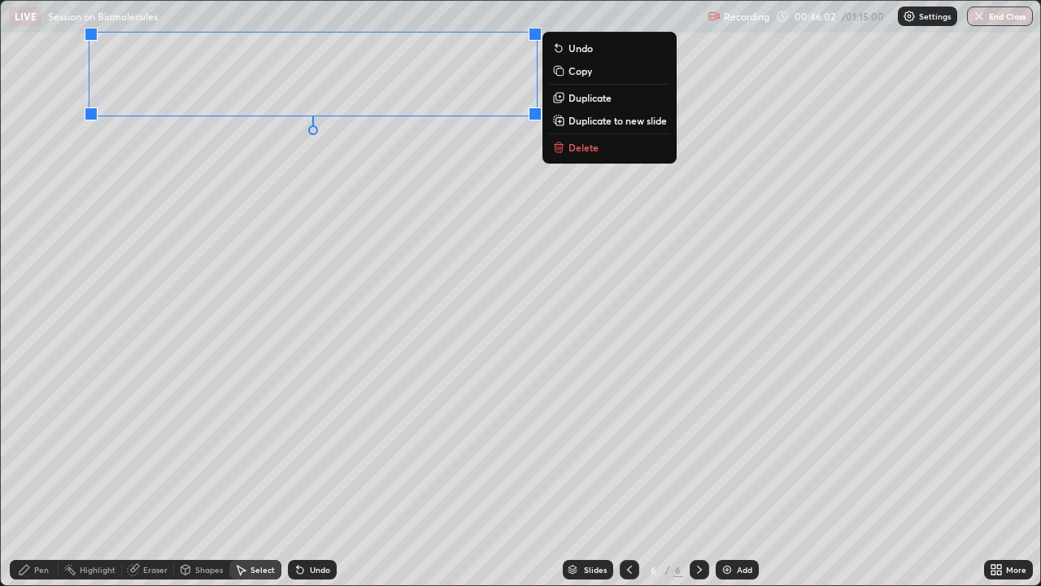
click at [215, 420] on div "0 ° Undo Copy Duplicate Duplicate to new slide Delete" at bounding box center [521, 293] width 1040 height 584
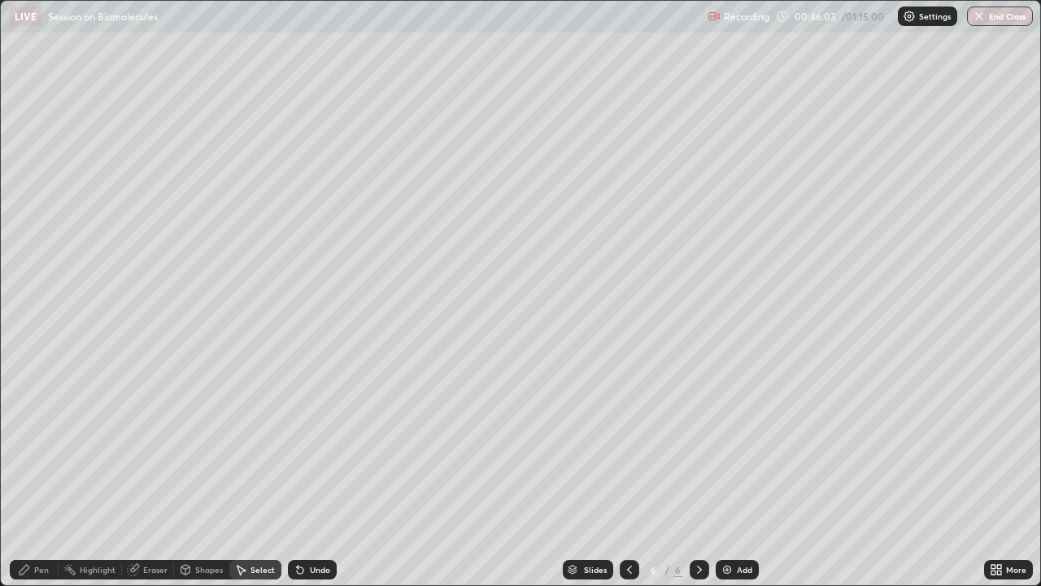
click at [24, 447] on icon at bounding box center [24, 569] width 13 height 13
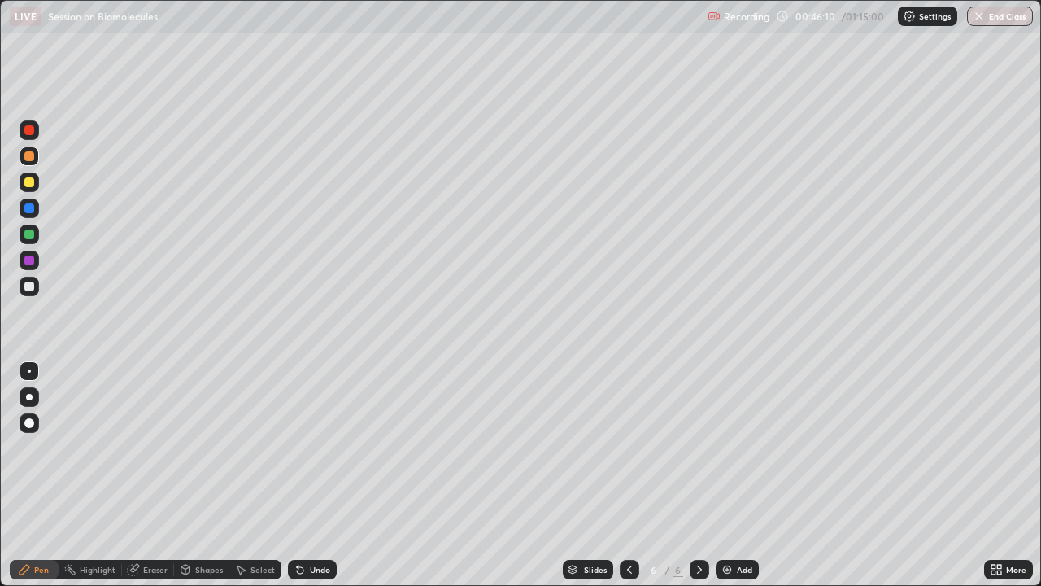
click at [315, 447] on div "Undo" at bounding box center [320, 569] width 20 height 8
click at [316, 447] on div "Undo" at bounding box center [320, 569] width 20 height 8
click at [247, 447] on div "Select" at bounding box center [255, 570] width 52 height 20
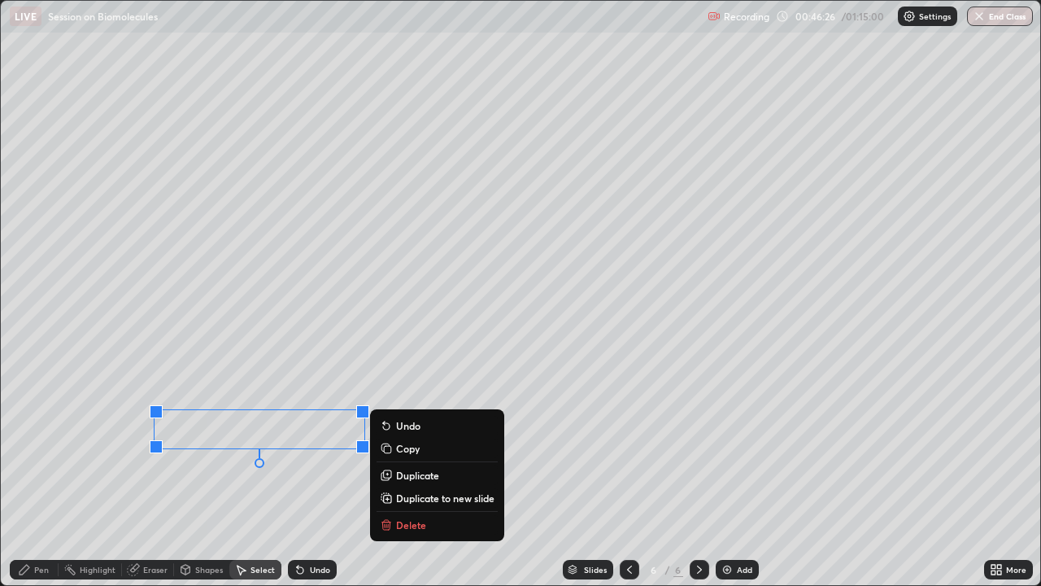
click at [284, 447] on div "0 ° Undo Copy Duplicate Duplicate to new slide Delete" at bounding box center [521, 293] width 1040 height 584
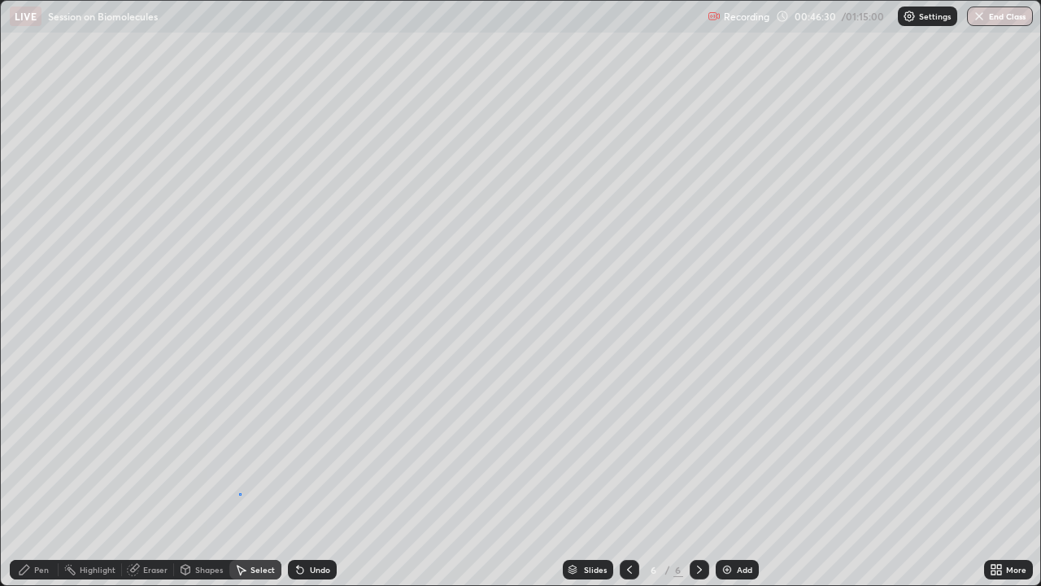
click at [240, 447] on div "0 ° Undo Copy Duplicate Duplicate to new slide Delete" at bounding box center [521, 293] width 1040 height 584
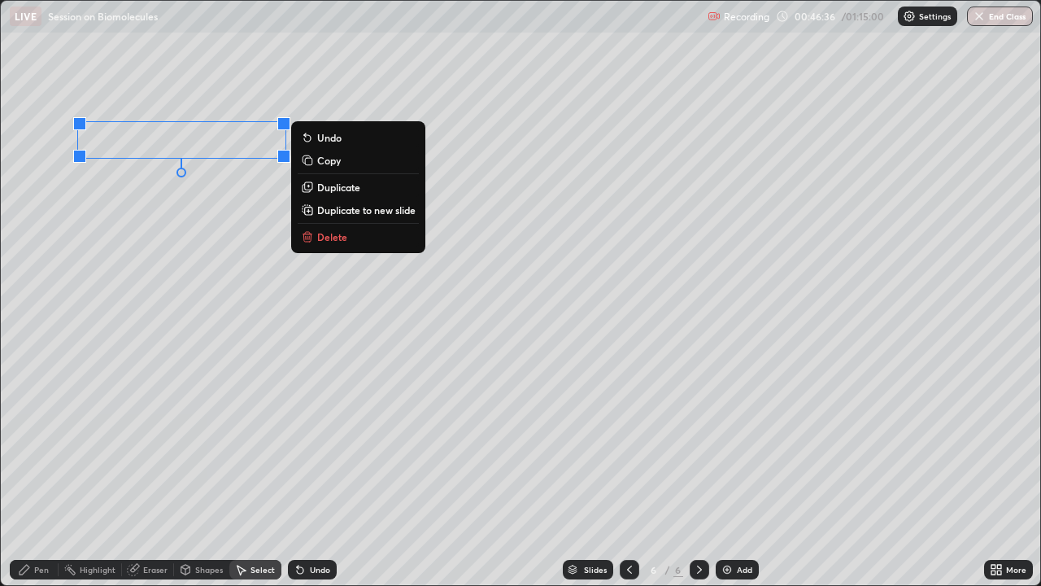
click at [155, 236] on div "0 ° Undo Copy Duplicate Duplicate to new slide Delete" at bounding box center [521, 293] width 1040 height 584
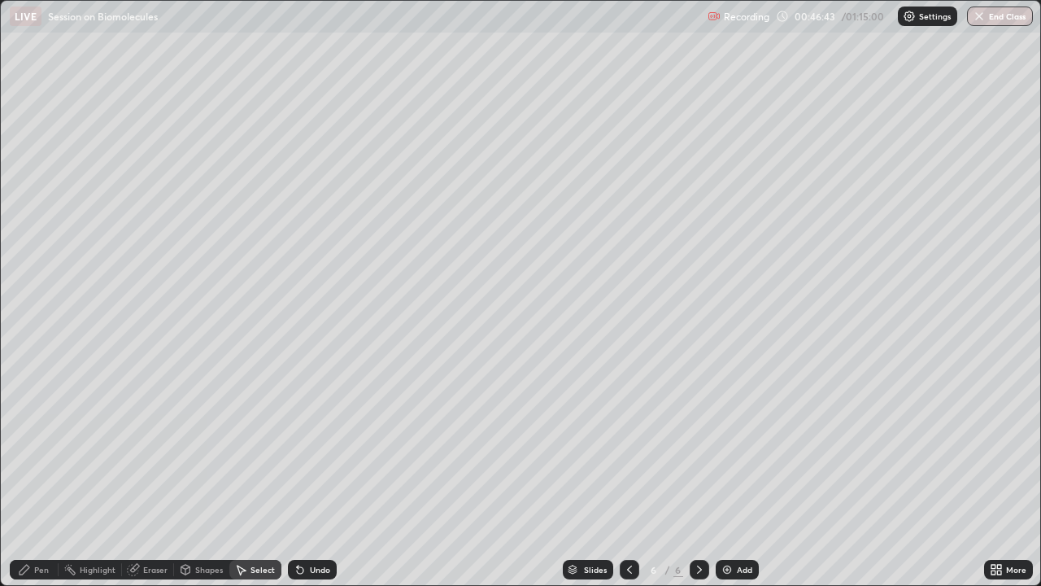
click at [46, 447] on div "Pen" at bounding box center [41, 569] width 15 height 8
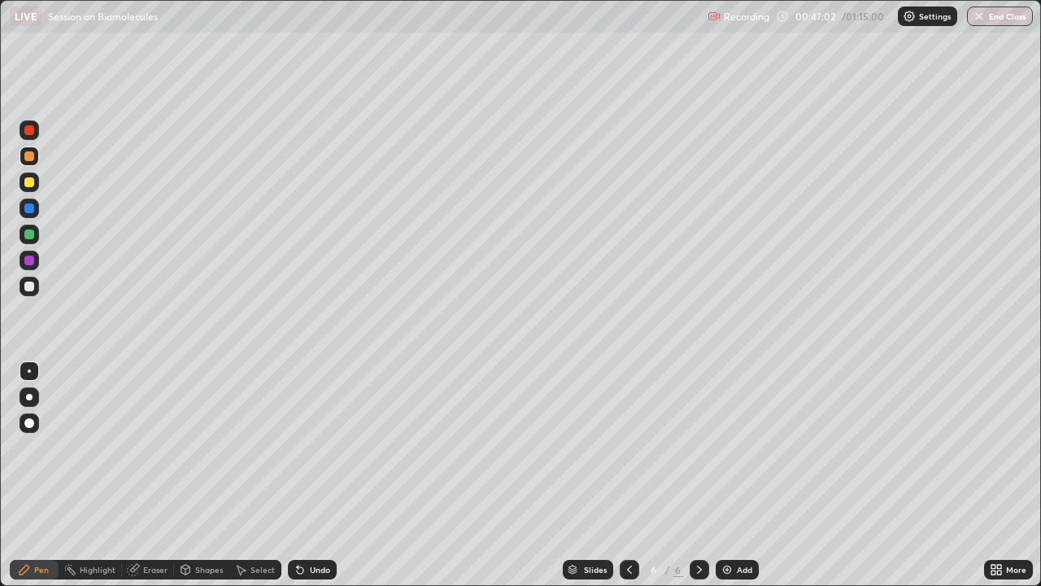
click at [325, 447] on div "Undo" at bounding box center [320, 569] width 20 height 8
click at [259, 447] on div "Select" at bounding box center [263, 569] width 24 height 8
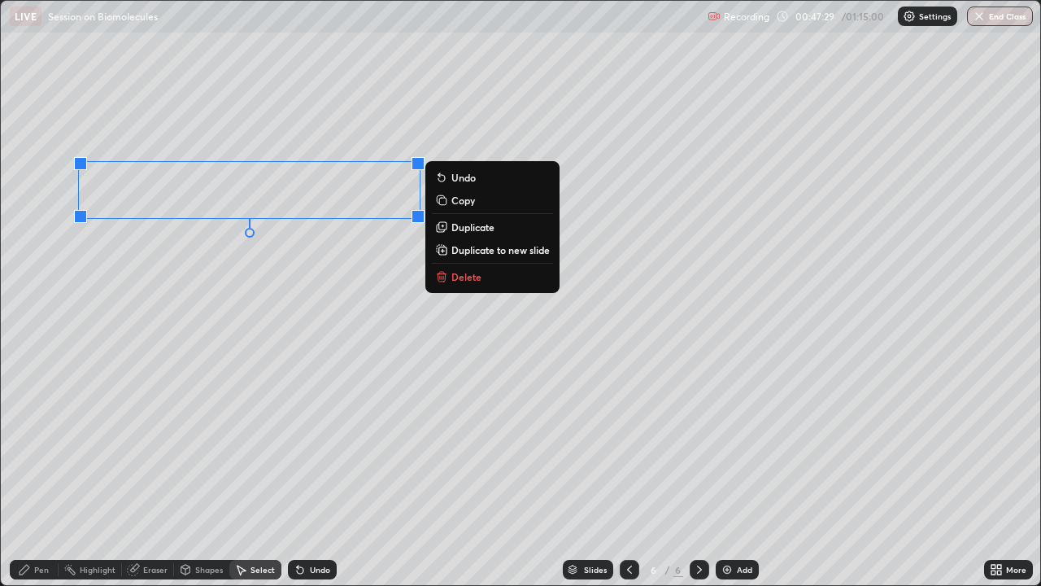
click at [179, 287] on div "0 ° Undo Copy Duplicate Duplicate to new slide Delete" at bounding box center [521, 293] width 1040 height 584
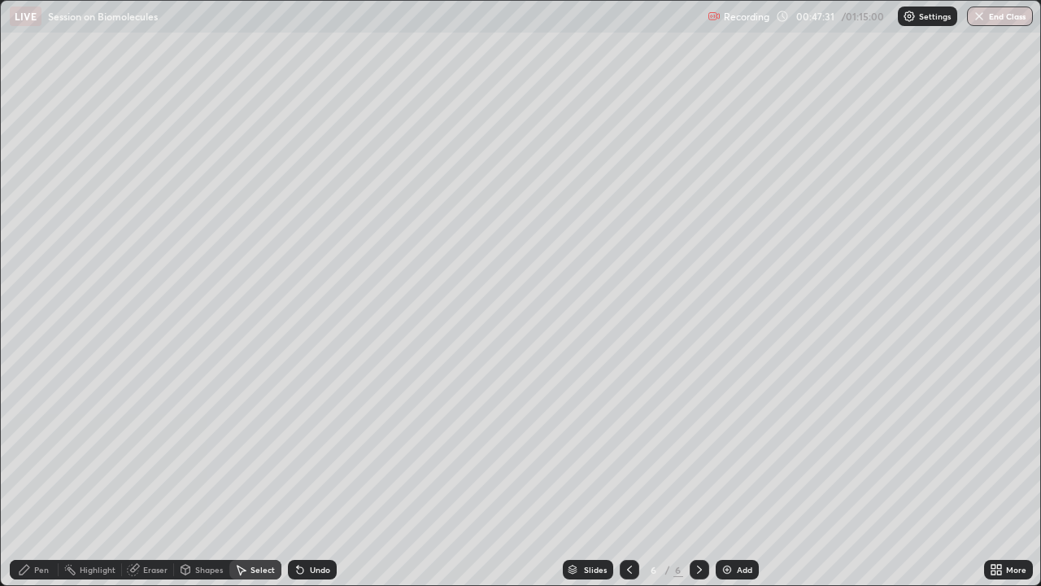
click at [49, 447] on div "Pen" at bounding box center [34, 570] width 49 height 20
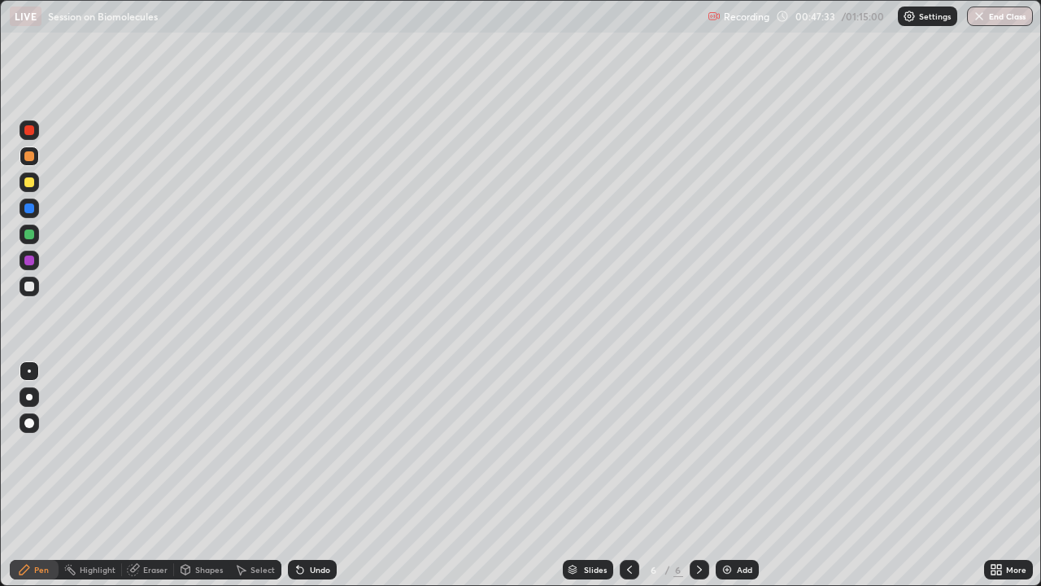
click at [32, 291] on div at bounding box center [30, 287] width 20 height 20
click at [31, 398] on div at bounding box center [29, 397] width 7 height 7
click at [315, 447] on div "Undo" at bounding box center [312, 570] width 49 height 20
click at [310, 447] on div "Undo" at bounding box center [320, 569] width 20 height 8
click at [160, 447] on div "Eraser" at bounding box center [155, 569] width 24 height 8
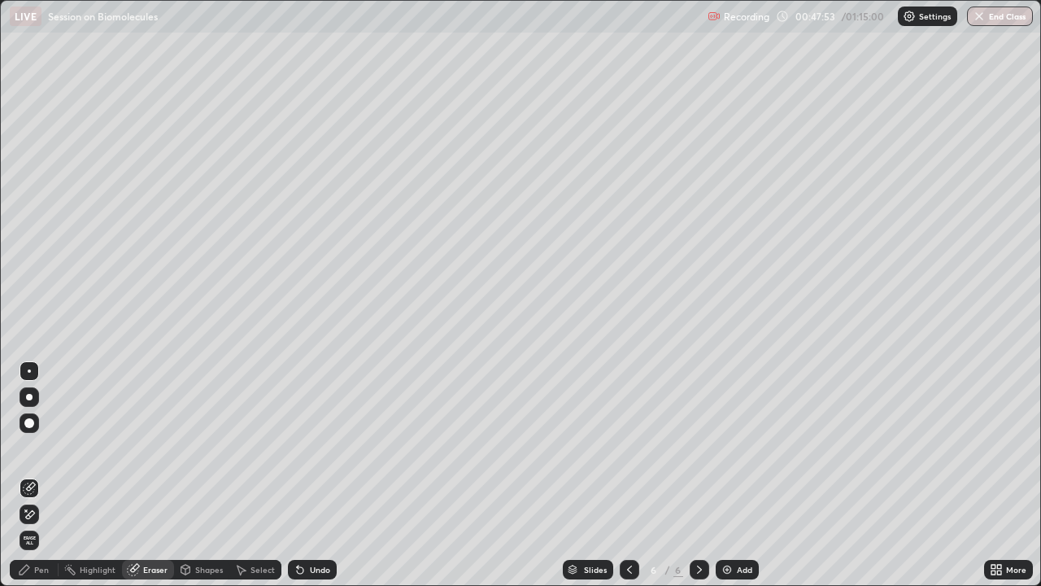
click at [43, 447] on div "Pen" at bounding box center [34, 570] width 49 height 20
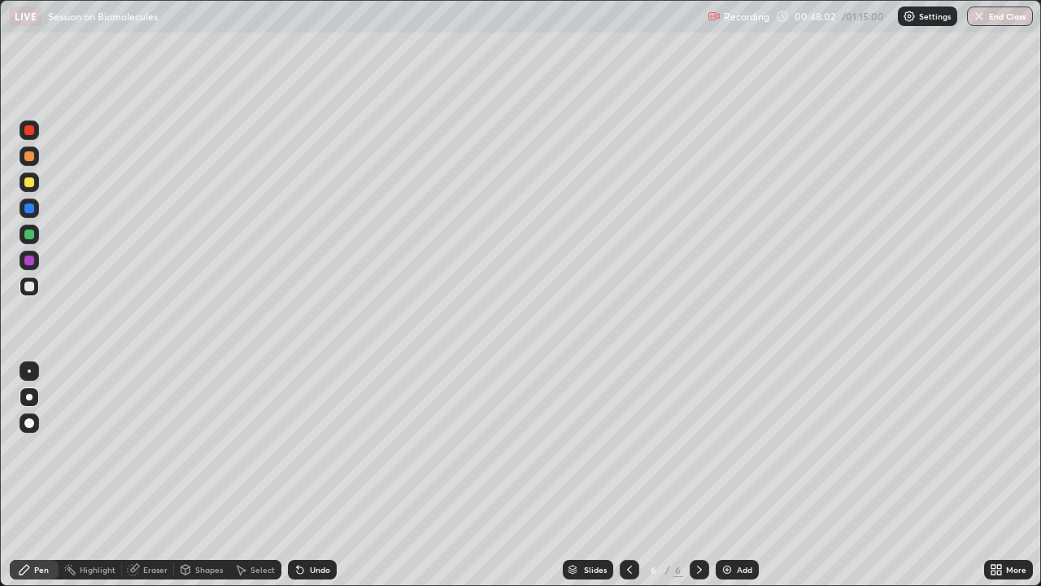
click at [297, 447] on icon at bounding box center [300, 569] width 13 height 13
click at [302, 447] on icon at bounding box center [300, 569] width 13 height 13
click at [301, 447] on icon at bounding box center [300, 570] width 7 height 7
click at [299, 447] on icon at bounding box center [300, 570] width 7 height 7
click at [301, 447] on icon at bounding box center [300, 569] width 13 height 13
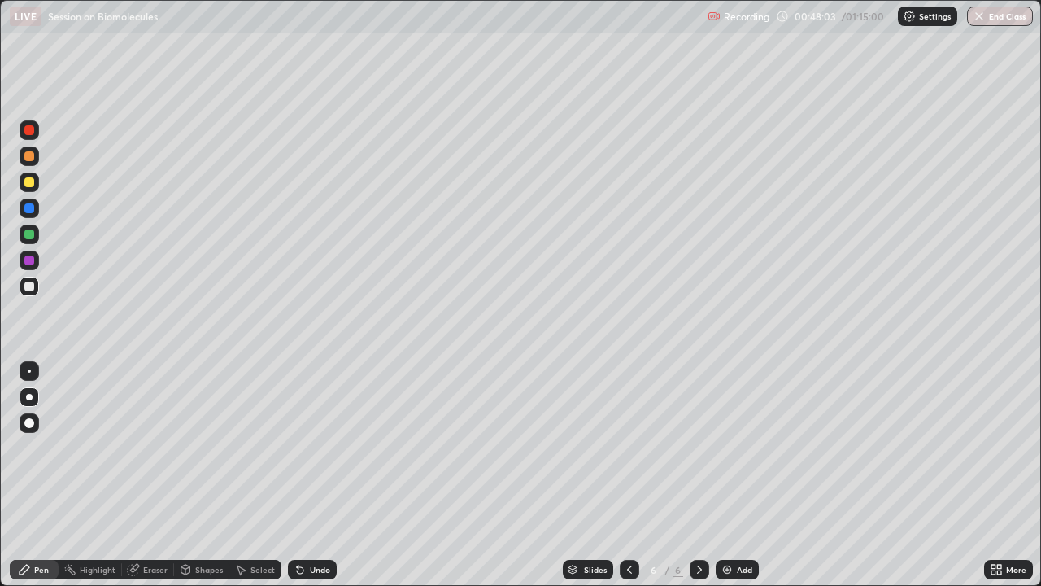
click at [302, 447] on icon at bounding box center [300, 569] width 13 height 13
click at [303, 447] on icon at bounding box center [300, 569] width 13 height 13
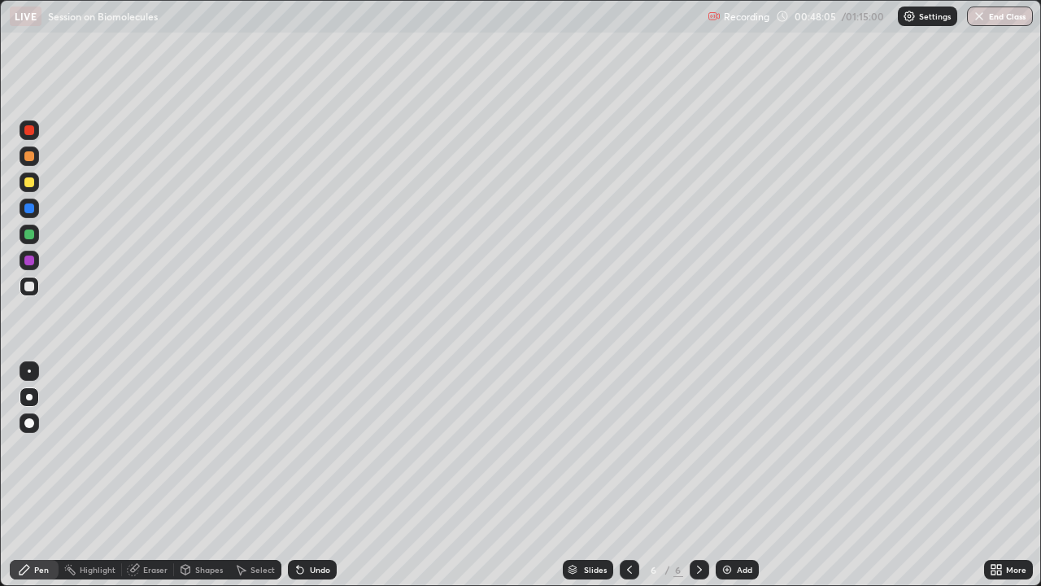
click at [302, 447] on icon at bounding box center [300, 569] width 13 height 13
click at [303, 447] on icon at bounding box center [300, 569] width 13 height 13
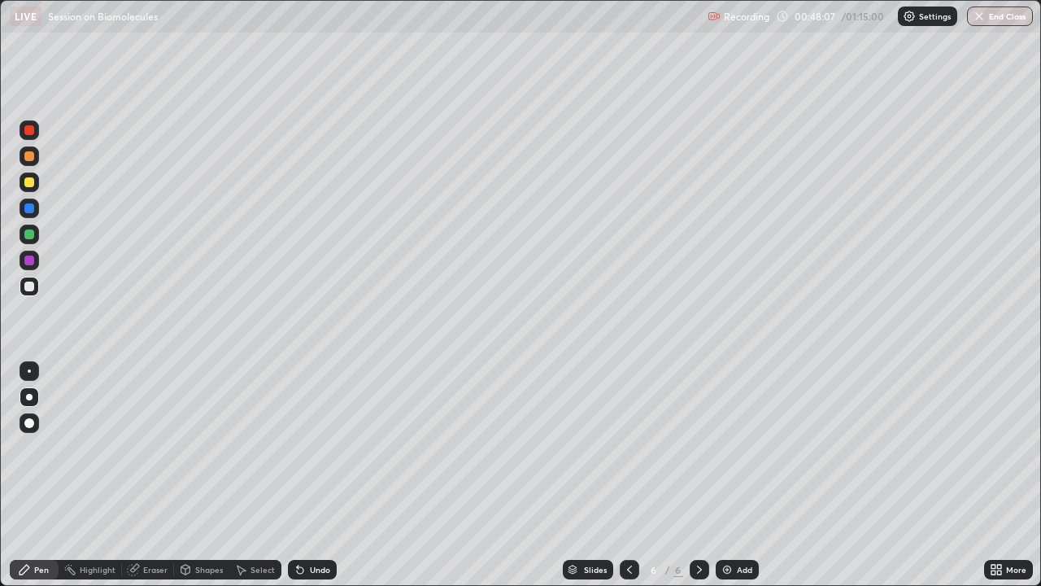
click at [303, 447] on icon at bounding box center [300, 569] width 13 height 13
click at [251, 447] on div "Select" at bounding box center [255, 570] width 52 height 20
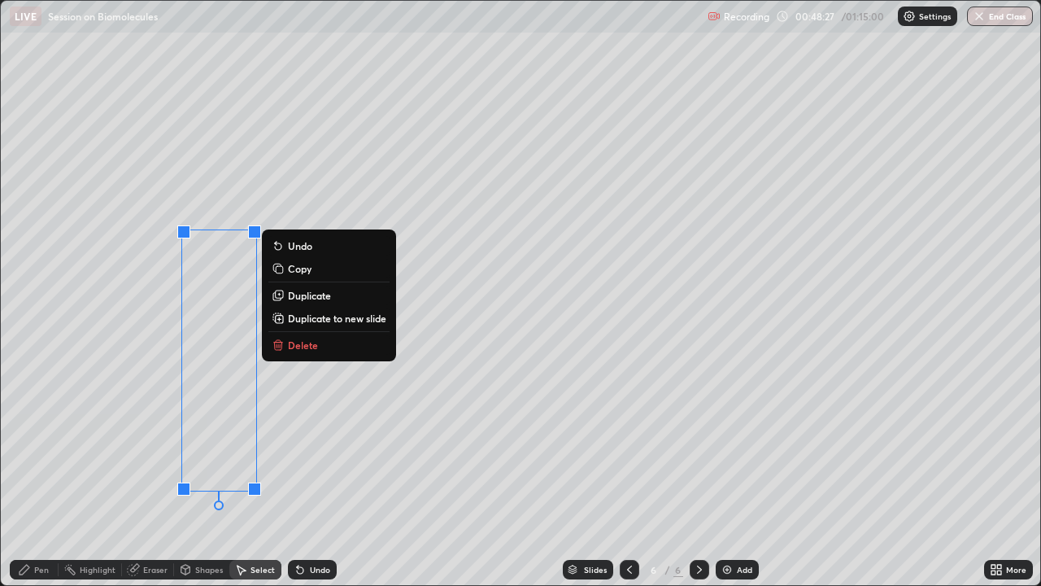
click at [357, 447] on div "0 ° Undo Copy Duplicate Duplicate to new slide Delete" at bounding box center [521, 293] width 1040 height 584
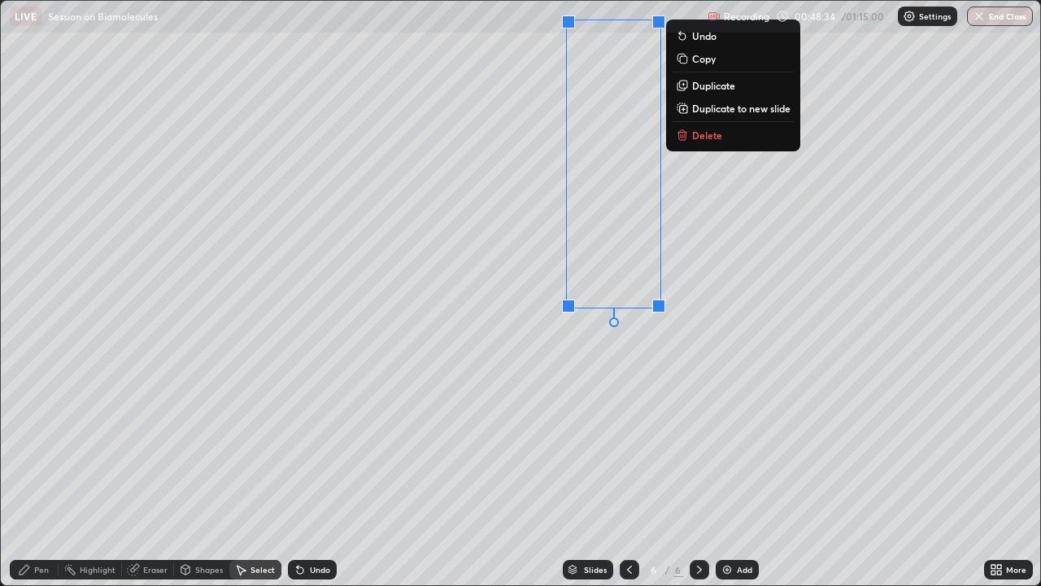
click at [431, 365] on div "0 ° Undo Copy Duplicate Duplicate to new slide Delete" at bounding box center [521, 293] width 1040 height 584
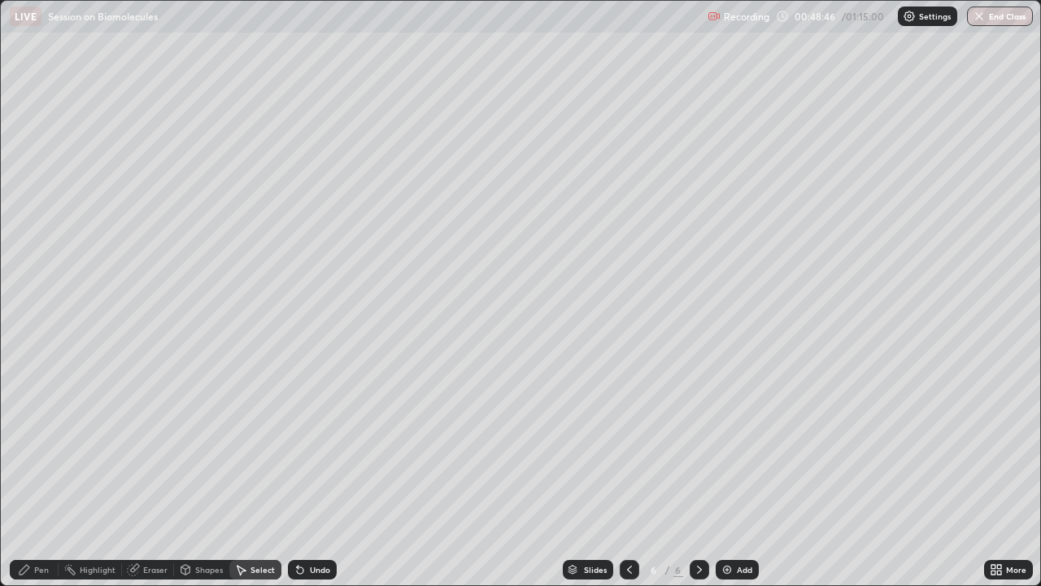
click at [41, 447] on div "Pen" at bounding box center [41, 569] width 15 height 8
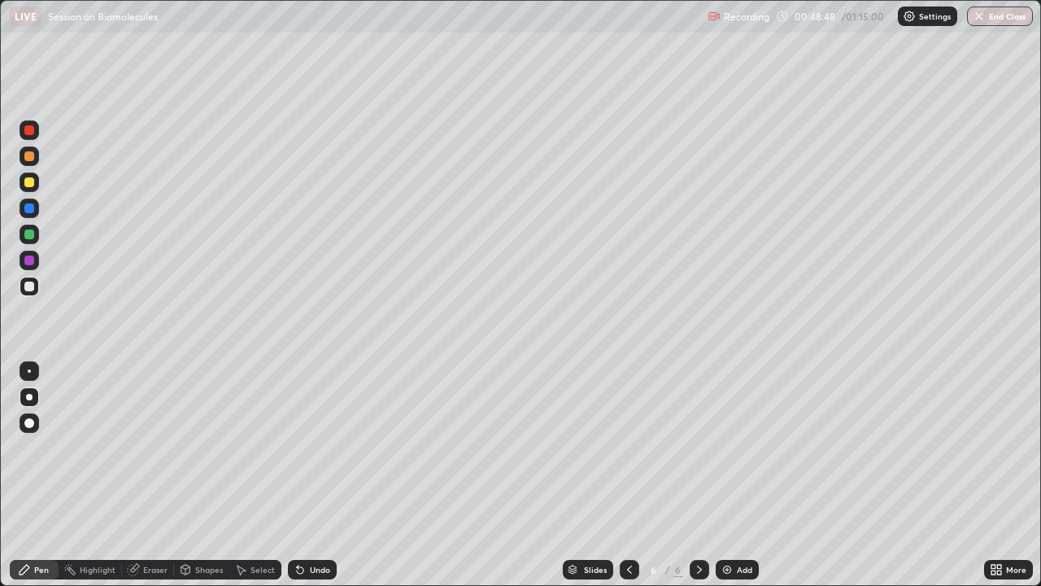
click at [30, 234] on div at bounding box center [29, 234] width 10 height 10
click at [305, 447] on div "Undo" at bounding box center [312, 570] width 49 height 20
click at [306, 447] on div "Undo" at bounding box center [309, 569] width 55 height 33
click at [38, 372] on div at bounding box center [30, 371] width 20 height 20
click at [313, 447] on div "Undo" at bounding box center [320, 569] width 20 height 8
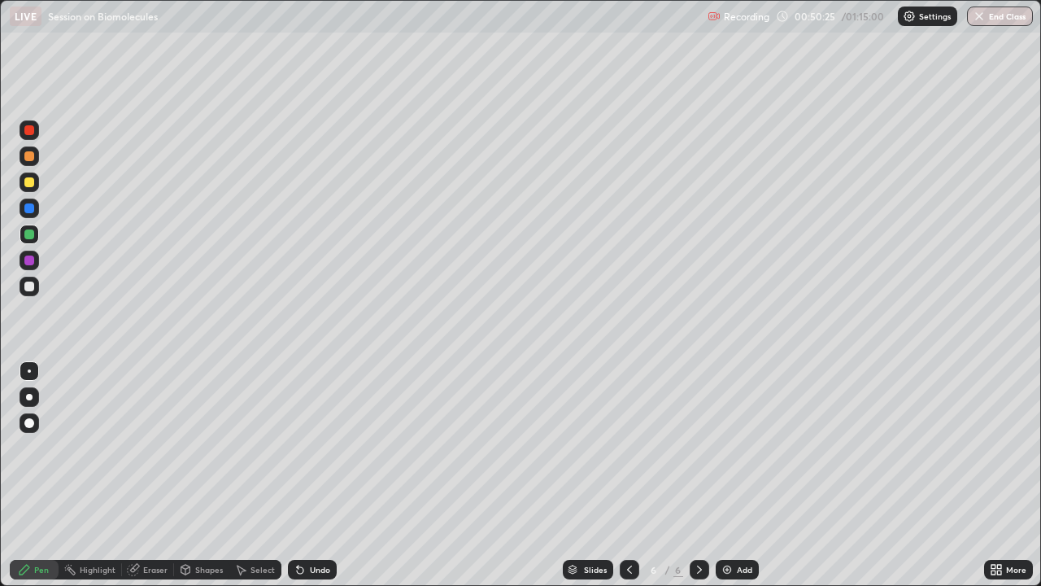
click at [314, 447] on div "Undo" at bounding box center [320, 569] width 20 height 8
click at [312, 447] on div "Undo" at bounding box center [320, 569] width 20 height 8
click at [305, 447] on div "Undo" at bounding box center [312, 570] width 49 height 20
click at [201, 447] on div "Shapes" at bounding box center [209, 569] width 28 height 8
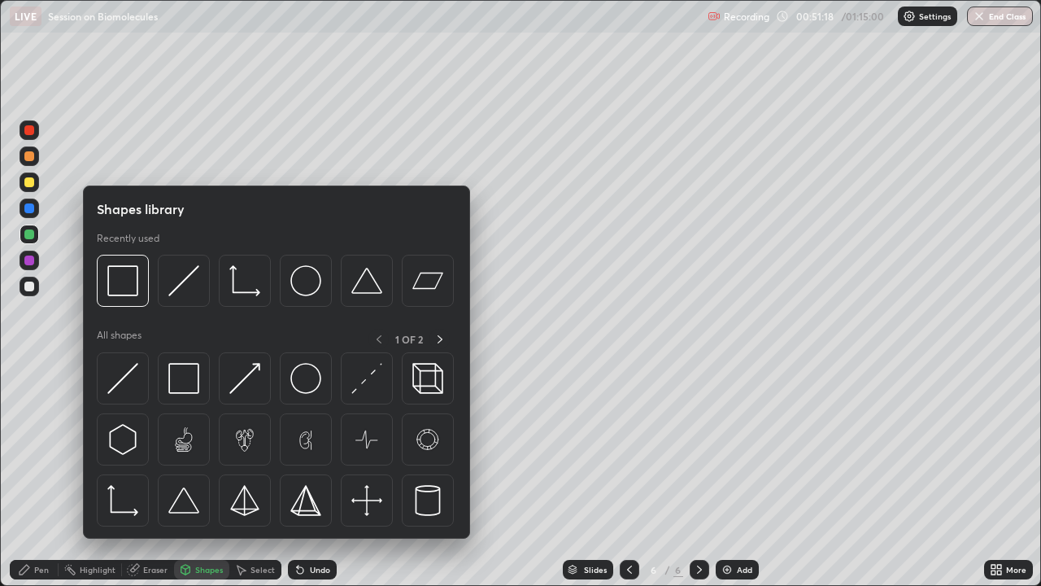
click at [151, 447] on div "Eraser" at bounding box center [155, 569] width 24 height 8
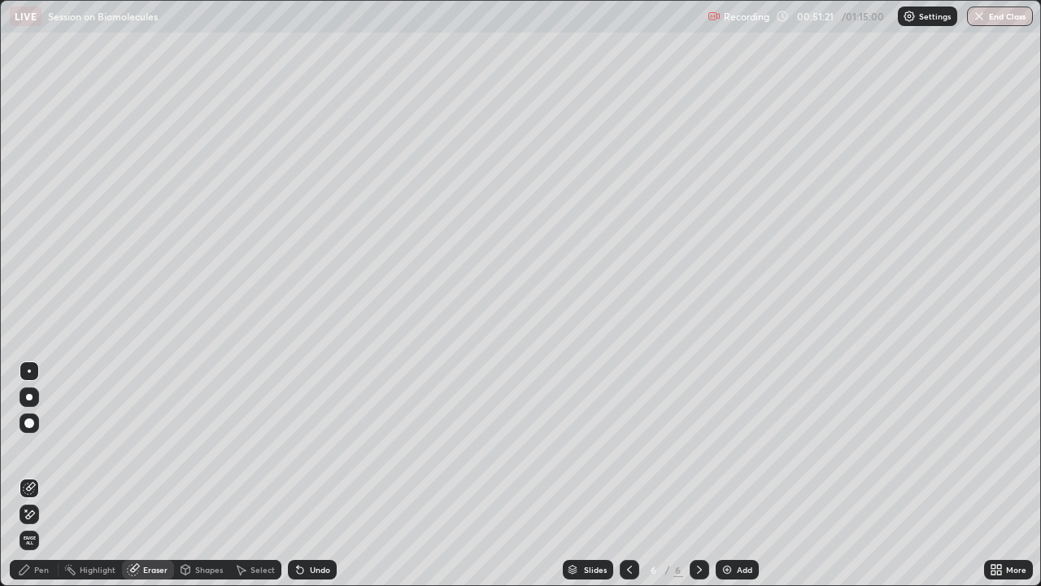
click at [52, 447] on div "Pen" at bounding box center [34, 570] width 49 height 20
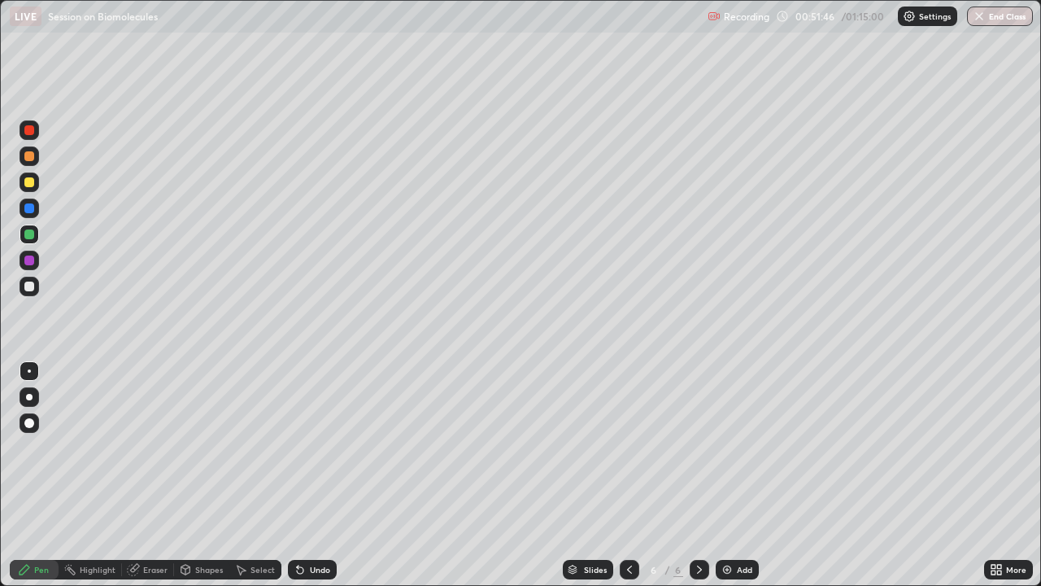
click at [400, 447] on div "Slides 6 / 6 Add" at bounding box center [661, 569] width 648 height 33
click at [404, 447] on div "Slides 6 / 6 Add" at bounding box center [661, 569] width 648 height 33
click at [403, 447] on div "Slides 6 / 6 Add" at bounding box center [661, 569] width 648 height 33
click at [396, 447] on div "Slides 6 / 6 Add" at bounding box center [661, 569] width 648 height 33
click at [252, 447] on div "Select" at bounding box center [255, 570] width 52 height 20
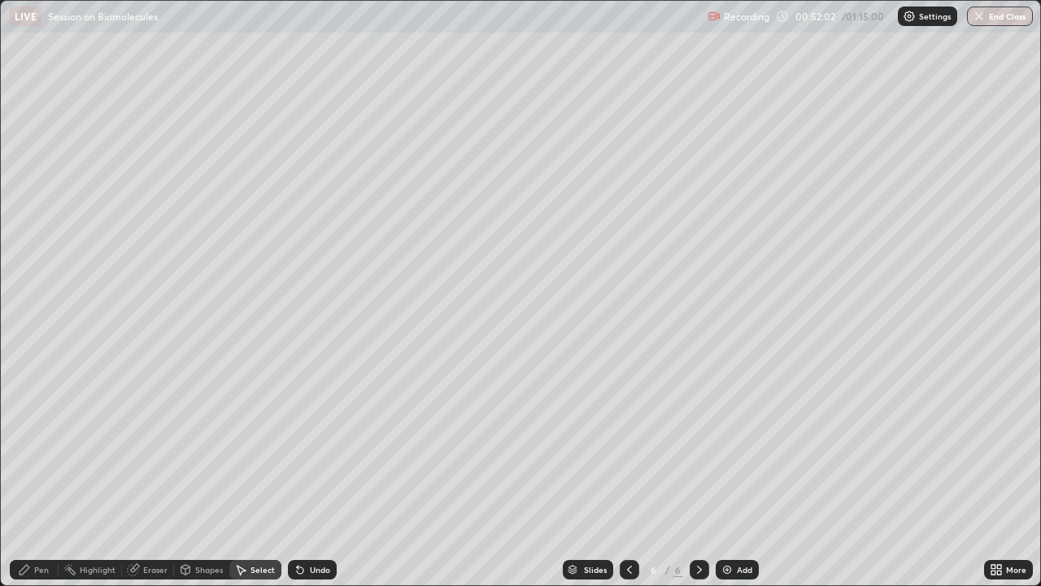
click at [196, 447] on div "Shapes" at bounding box center [209, 569] width 28 height 8
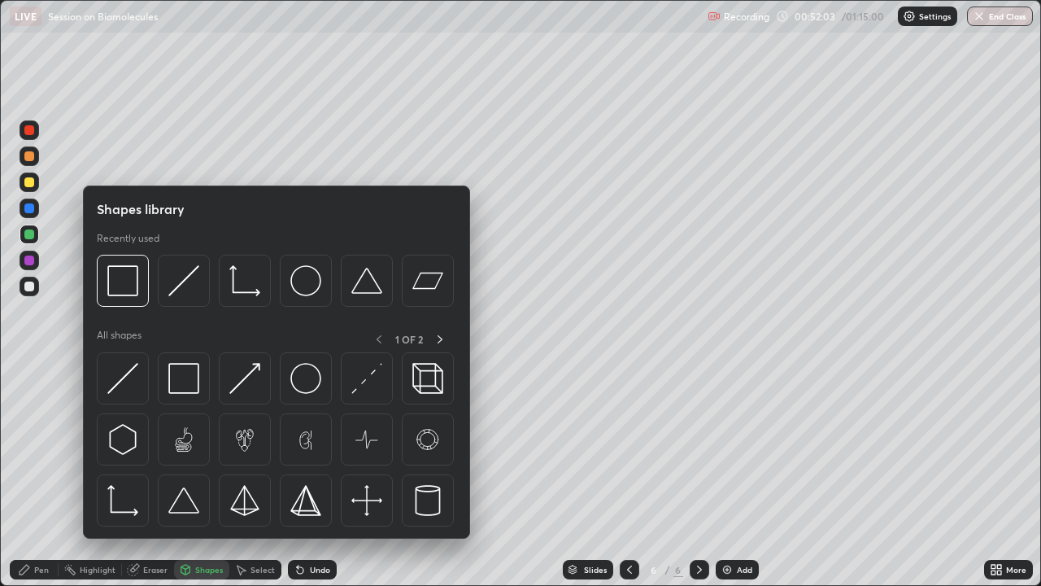
click at [160, 447] on div "Eraser" at bounding box center [148, 570] width 52 height 20
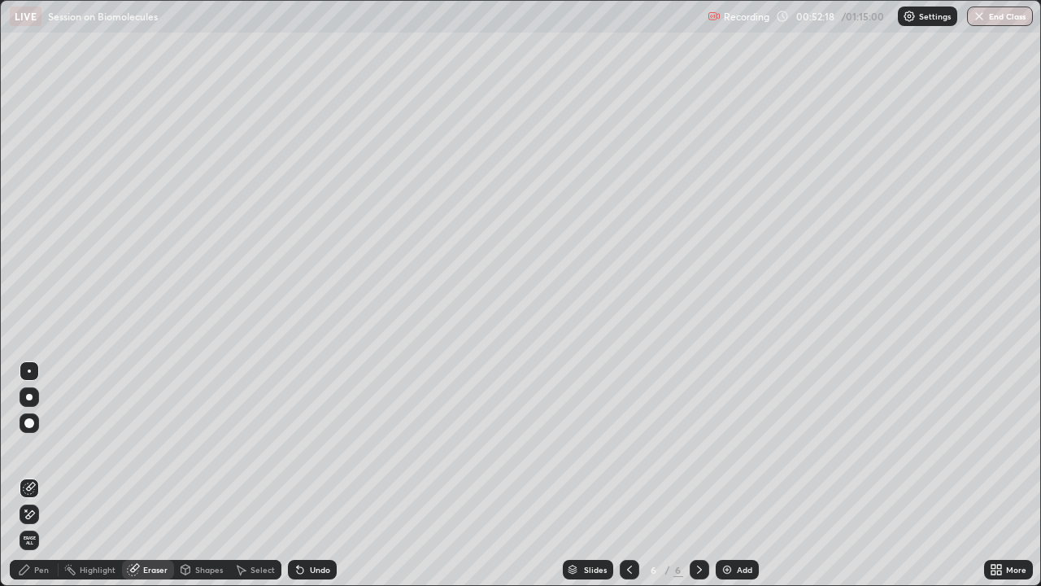
click at [200, 447] on div "Shapes" at bounding box center [209, 569] width 28 height 8
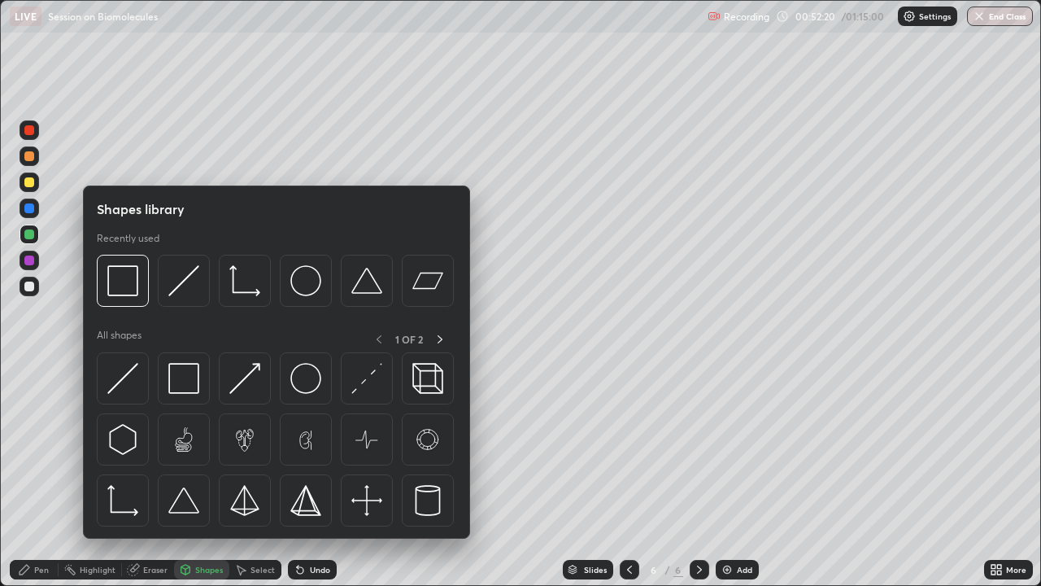
click at [253, 447] on div "Select" at bounding box center [263, 569] width 24 height 8
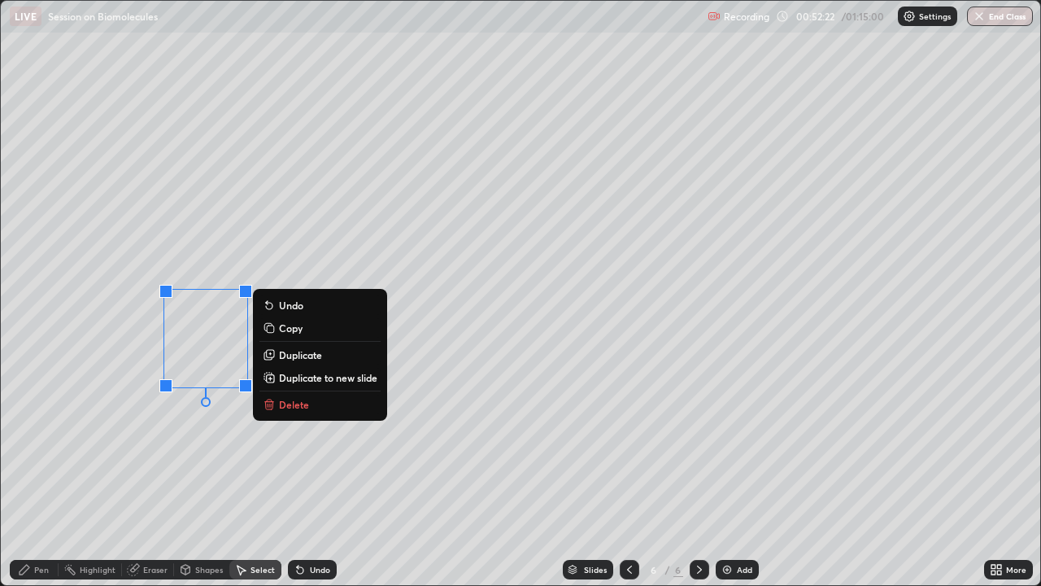
click at [290, 356] on p "Duplicate" at bounding box center [300, 354] width 43 height 13
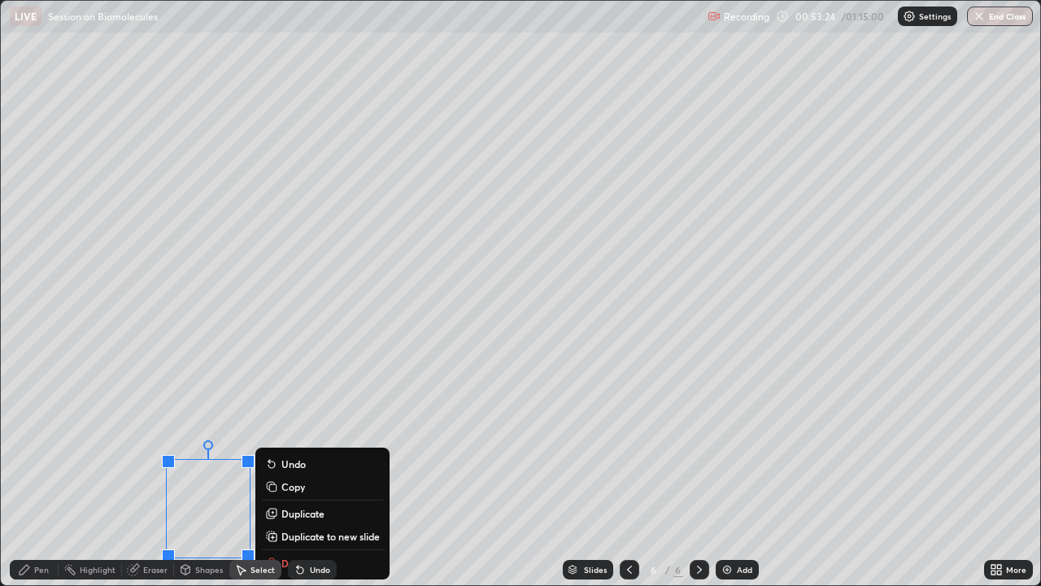
click at [155, 447] on div "Eraser" at bounding box center [155, 569] width 24 height 8
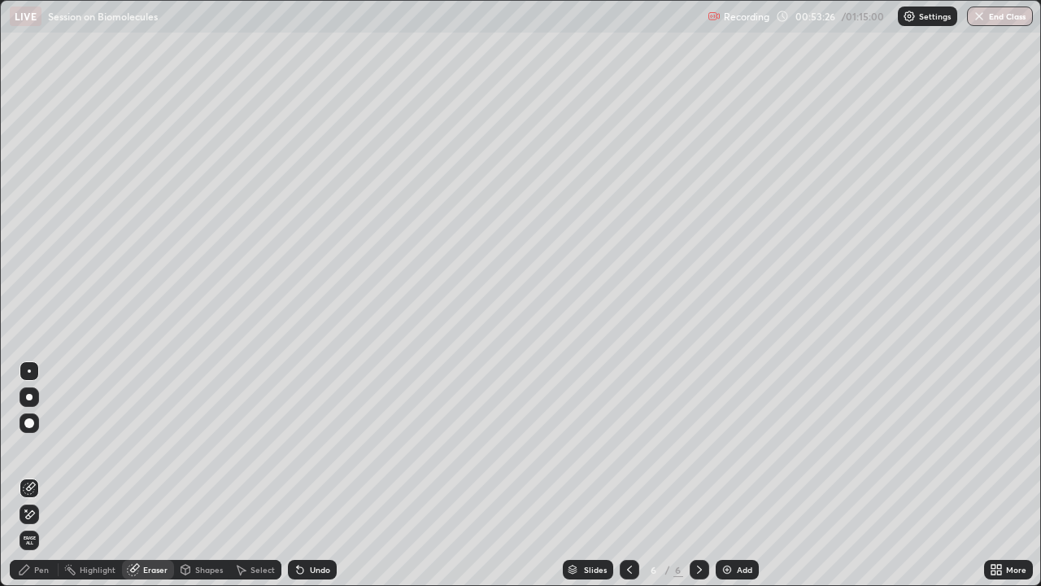
click at [266, 447] on div "Select" at bounding box center [263, 569] width 24 height 8
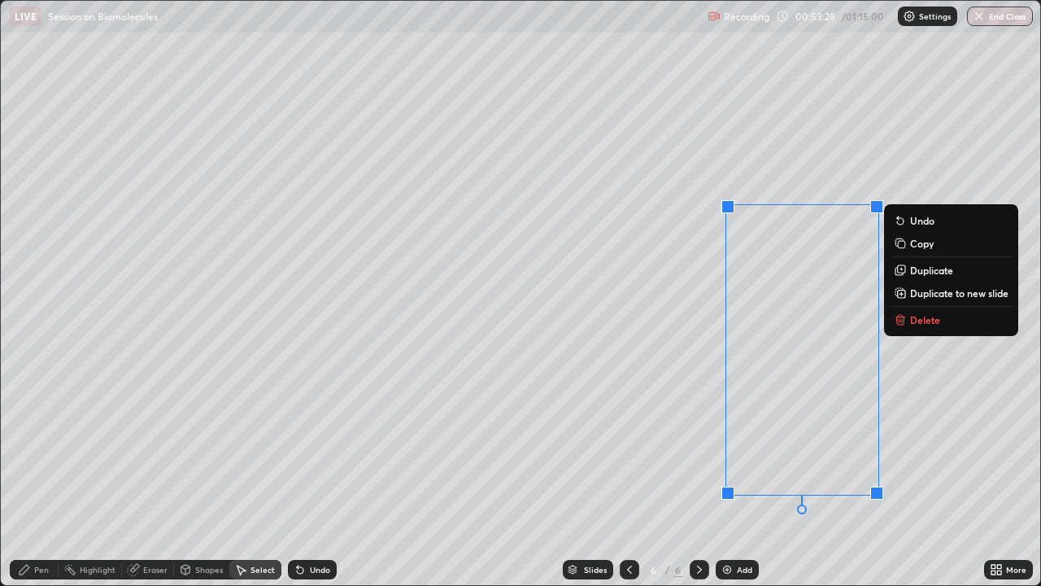
click at [919, 321] on p "Delete" at bounding box center [925, 319] width 30 height 13
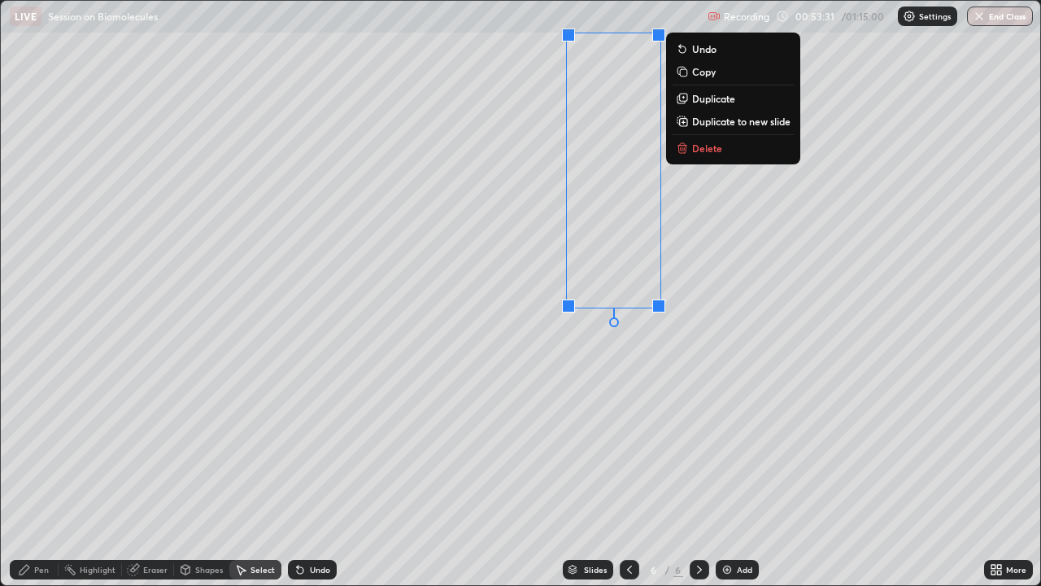
click at [630, 365] on div "0 ° Undo Copy Duplicate Duplicate to new slide Delete" at bounding box center [521, 293] width 1040 height 584
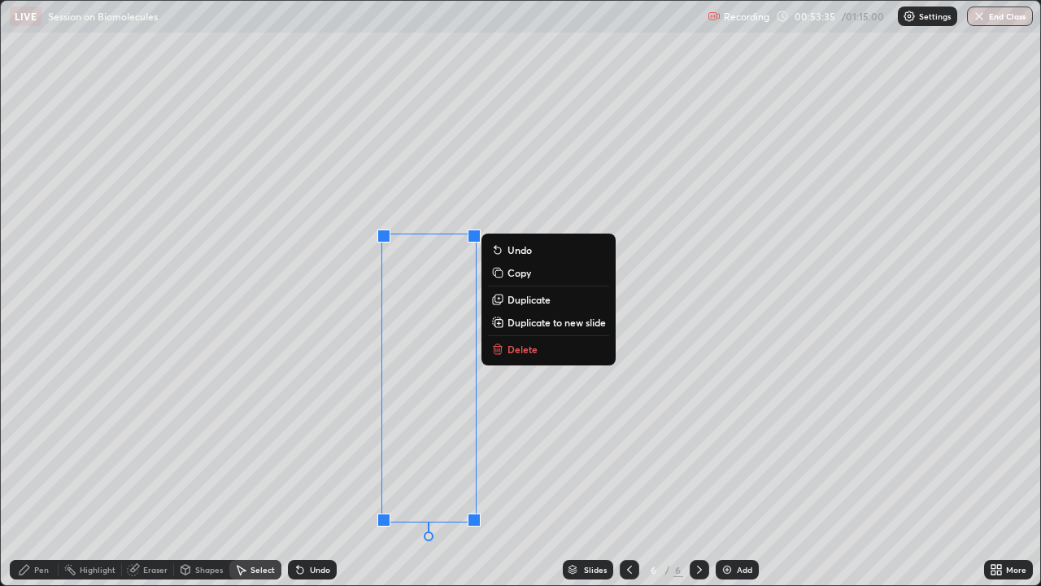
click at [334, 447] on div "0 ° Undo Copy Duplicate Duplicate to new slide Delete" at bounding box center [521, 293] width 1040 height 584
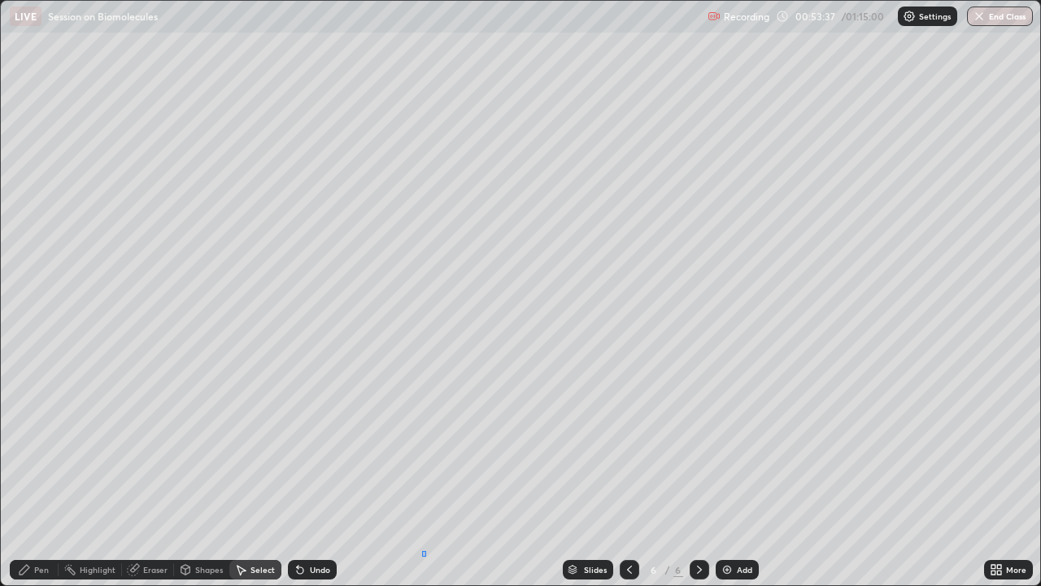
click at [422, 447] on div "0 ° Undo Copy Duplicate Duplicate to new slide Delete" at bounding box center [521, 293] width 1040 height 584
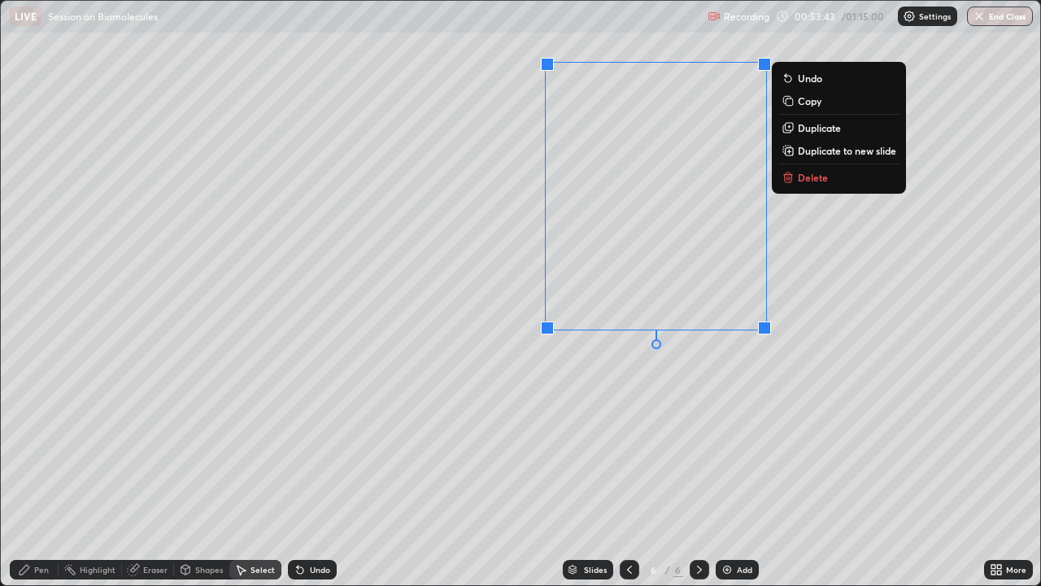
click at [491, 402] on div "0 ° Undo Copy Duplicate Duplicate to new slide Delete" at bounding box center [521, 293] width 1040 height 584
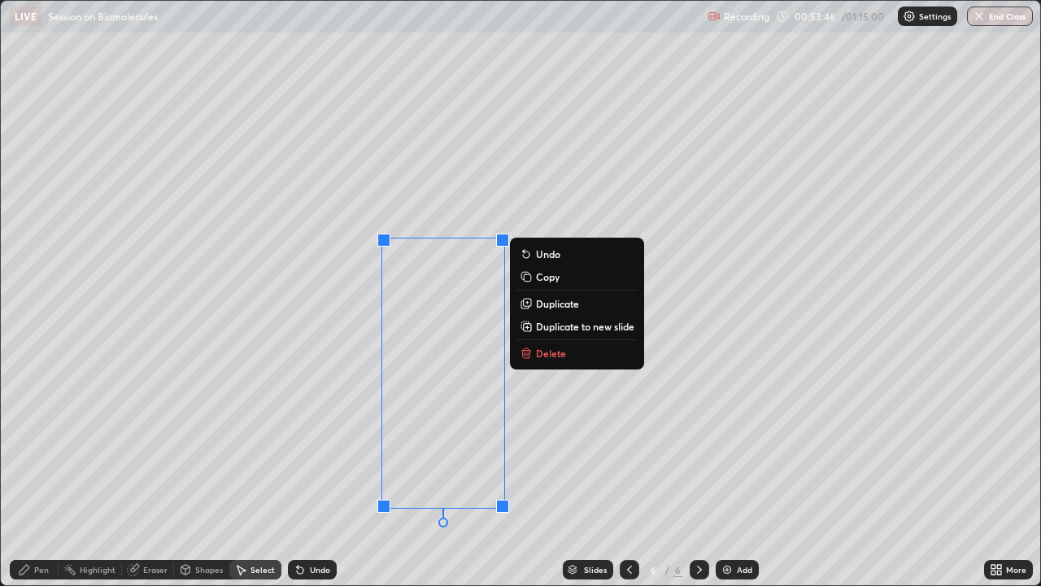
click at [553, 447] on div "0 ° Undo Copy Duplicate Duplicate to new slide Delete" at bounding box center [521, 293] width 1040 height 584
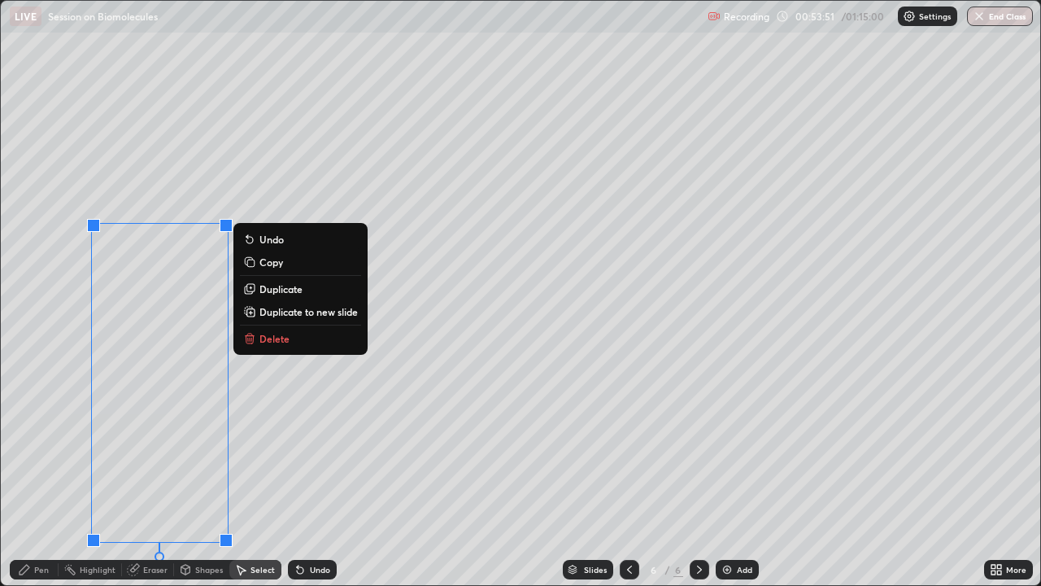
click at [322, 447] on div "0 ° Undo Copy Duplicate Duplicate to new slide Delete" at bounding box center [521, 293] width 1040 height 584
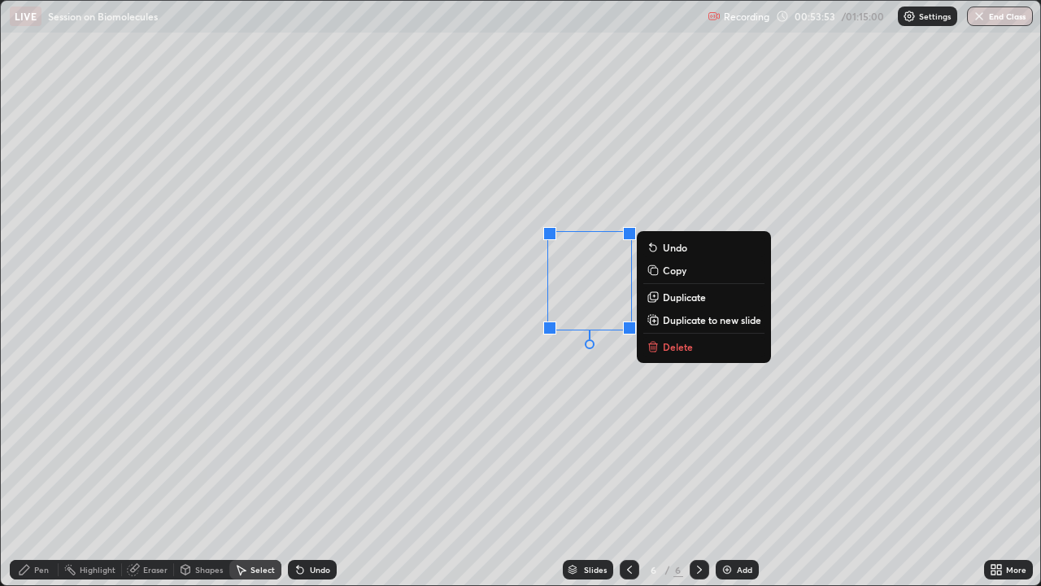
click at [683, 299] on p "Duplicate" at bounding box center [684, 296] width 43 height 13
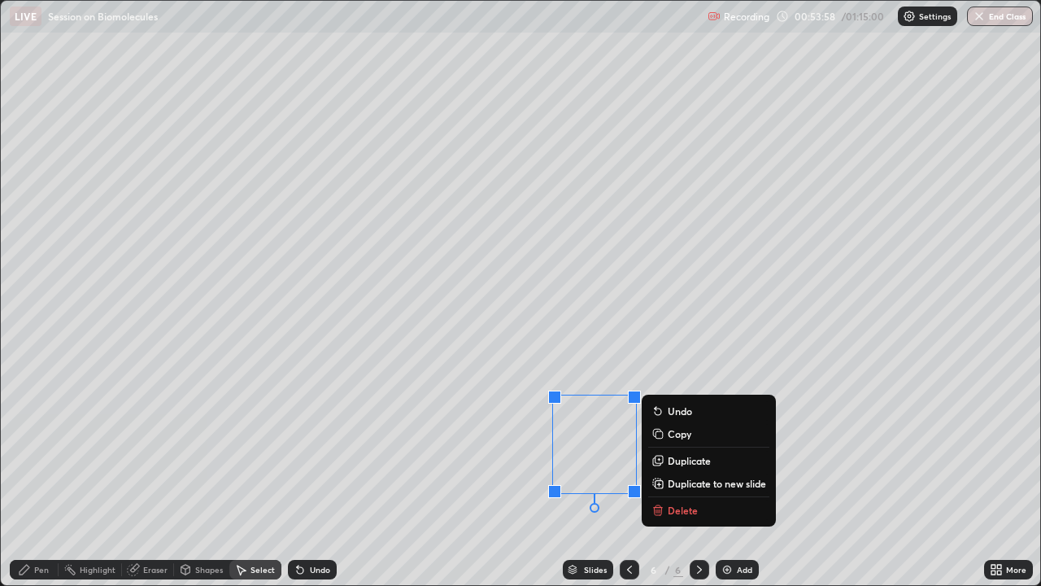
click at [679, 447] on button "Duplicate to new slide" at bounding box center [708, 484] width 121 height 20
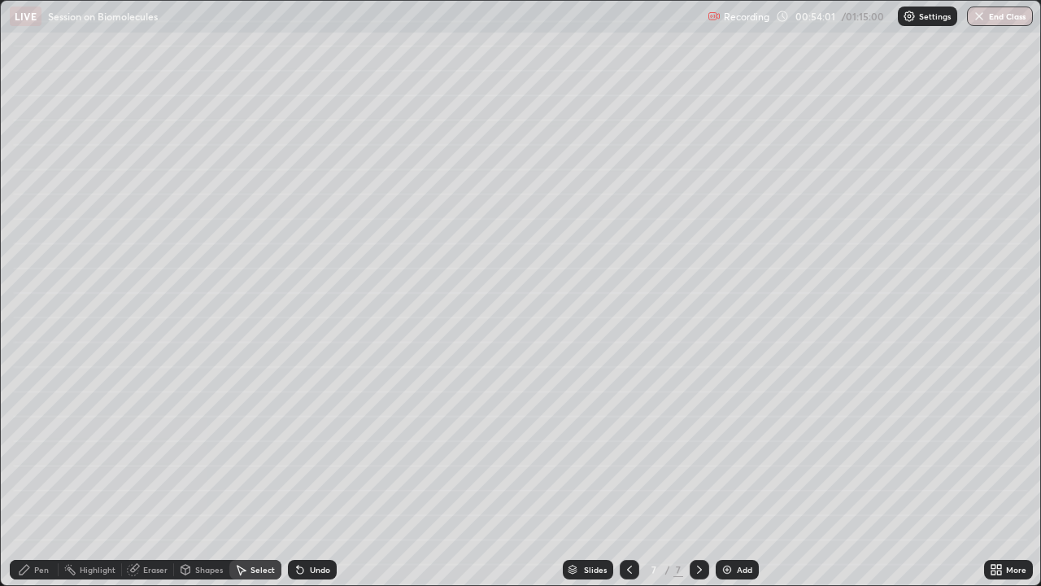
click at [631, 447] on icon at bounding box center [629, 569] width 13 height 13
click at [627, 447] on div at bounding box center [630, 570] width 20 height 20
click at [635, 447] on div at bounding box center [630, 570] width 20 height 20
click at [704, 447] on icon at bounding box center [699, 569] width 13 height 13
click at [751, 186] on div "0 ° Undo Copy Duplicate Duplicate to new slide Delete" at bounding box center [521, 293] width 1040 height 584
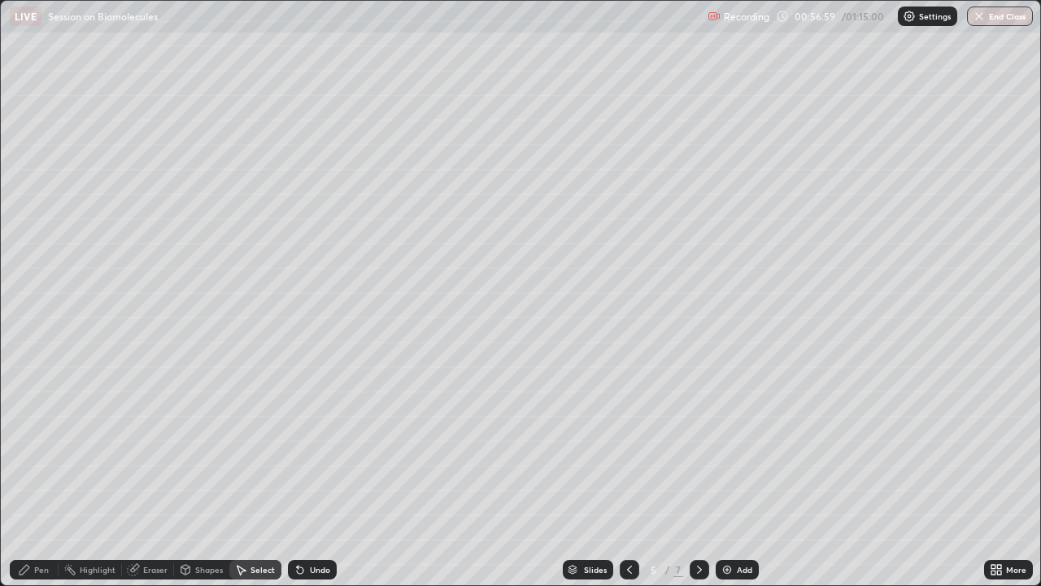
click at [36, 447] on div "Pen" at bounding box center [41, 569] width 15 height 8
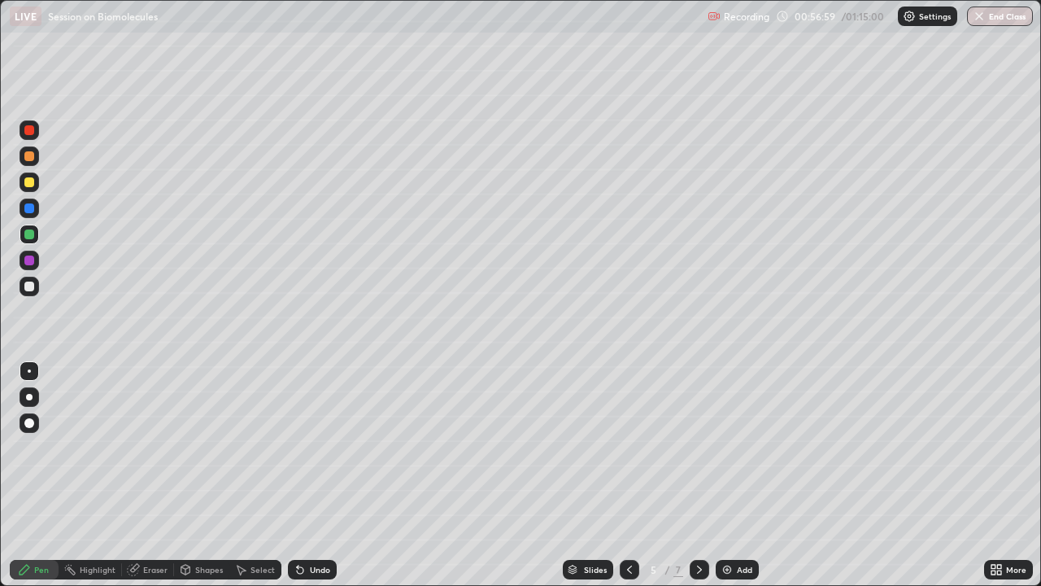
click at [27, 290] on div at bounding box center [29, 287] width 10 height 10
click at [26, 160] on div at bounding box center [29, 156] width 10 height 10
click at [320, 447] on div "Undo" at bounding box center [320, 569] width 20 height 8
click at [321, 447] on div "Undo" at bounding box center [320, 569] width 20 height 8
click at [315, 447] on div "Undo" at bounding box center [312, 570] width 49 height 20
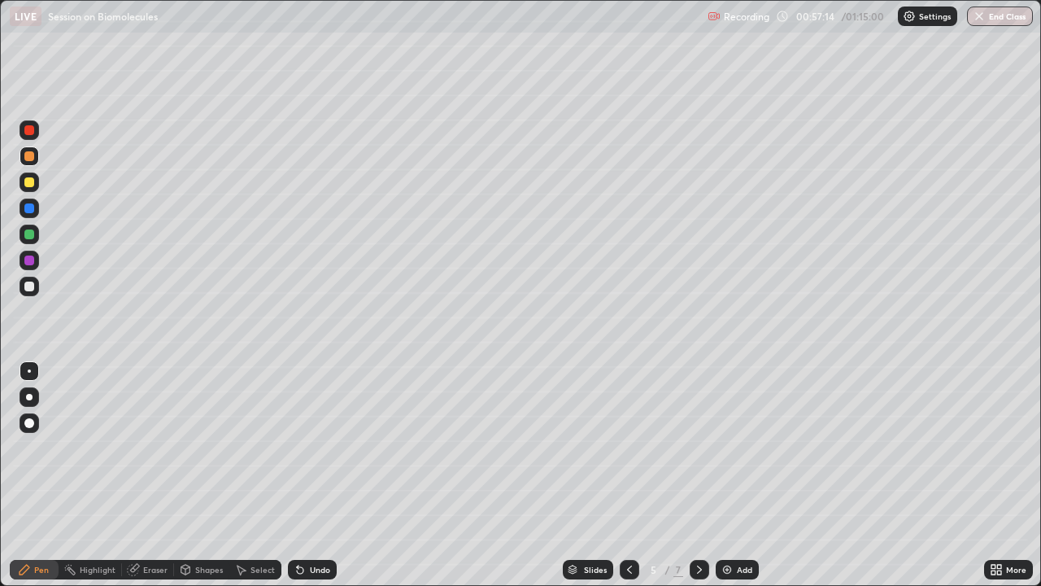
click at [317, 447] on div "Undo" at bounding box center [320, 569] width 20 height 8
click at [699, 447] on icon at bounding box center [699, 569] width 5 height 8
click at [273, 447] on div "Select" at bounding box center [263, 569] width 24 height 8
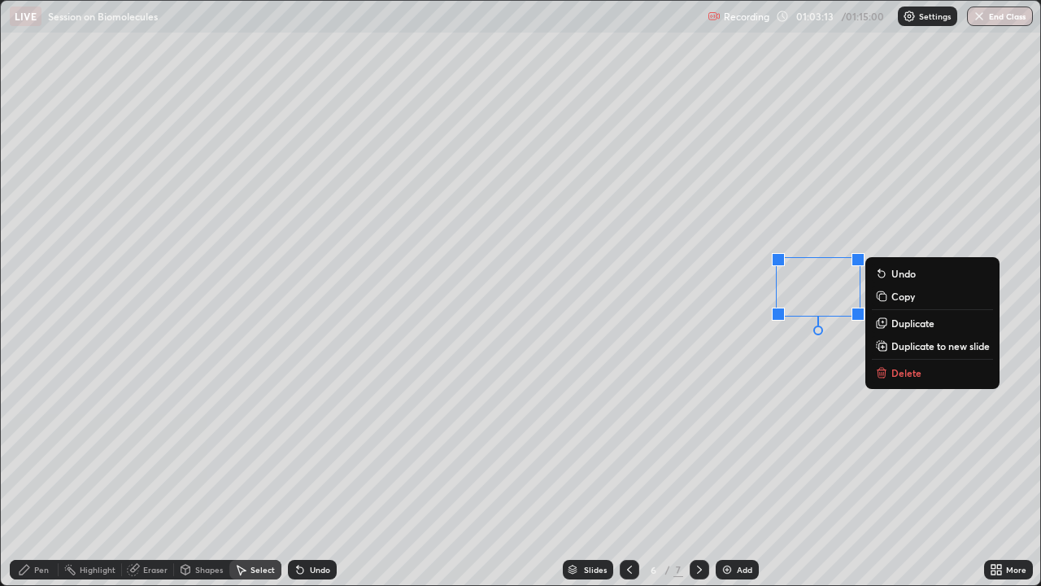
click at [801, 361] on div "0 ° Undo Copy Duplicate Duplicate to new slide Delete" at bounding box center [521, 293] width 1040 height 584
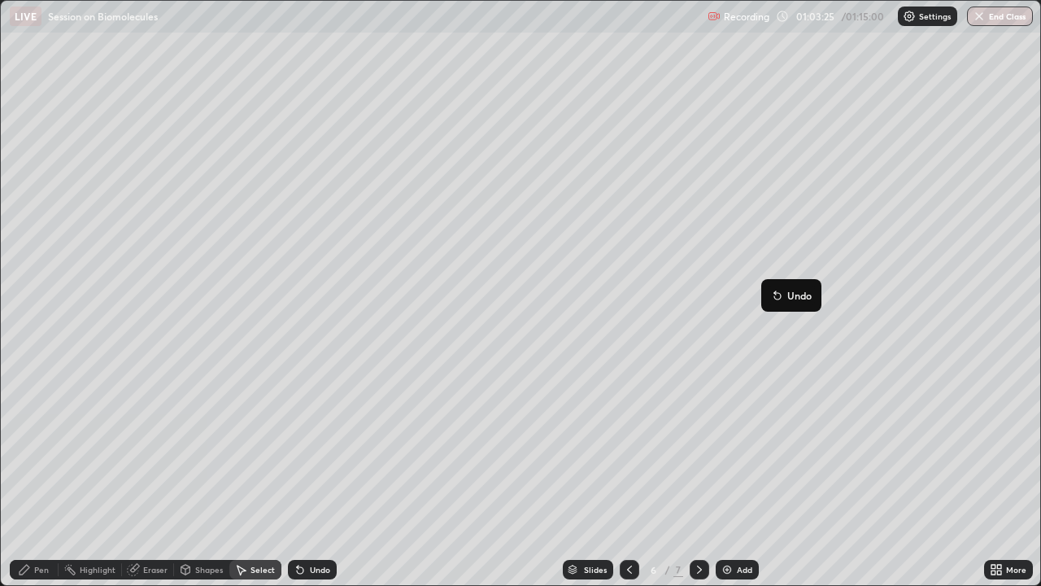
click at [41, 447] on div "Pen" at bounding box center [41, 569] width 15 height 8
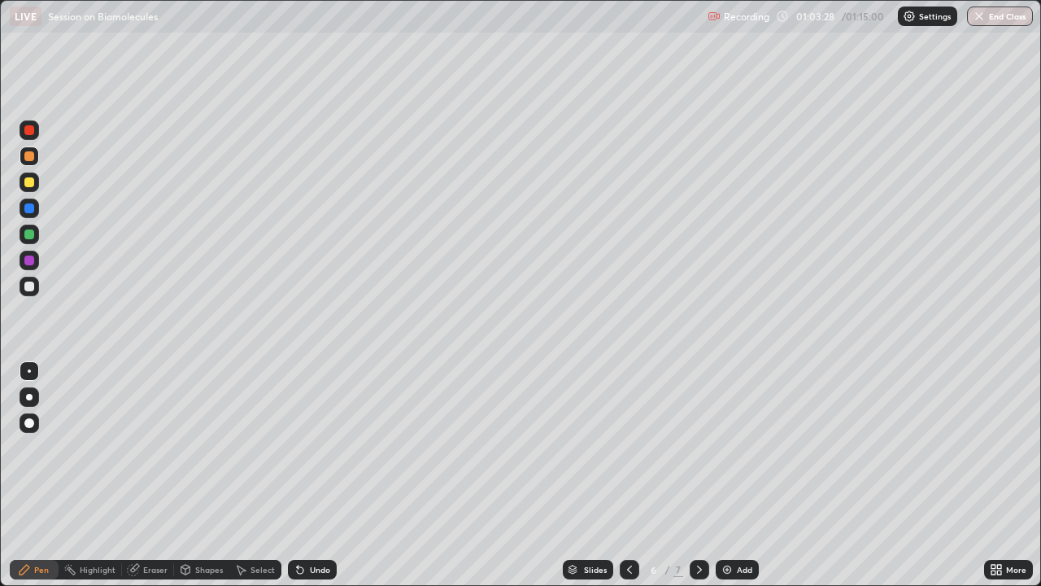
click at [33, 232] on div at bounding box center [29, 234] width 10 height 10
click at [199, 447] on div "Shapes" at bounding box center [209, 569] width 28 height 8
click at [155, 447] on div "Eraser" at bounding box center [155, 569] width 24 height 8
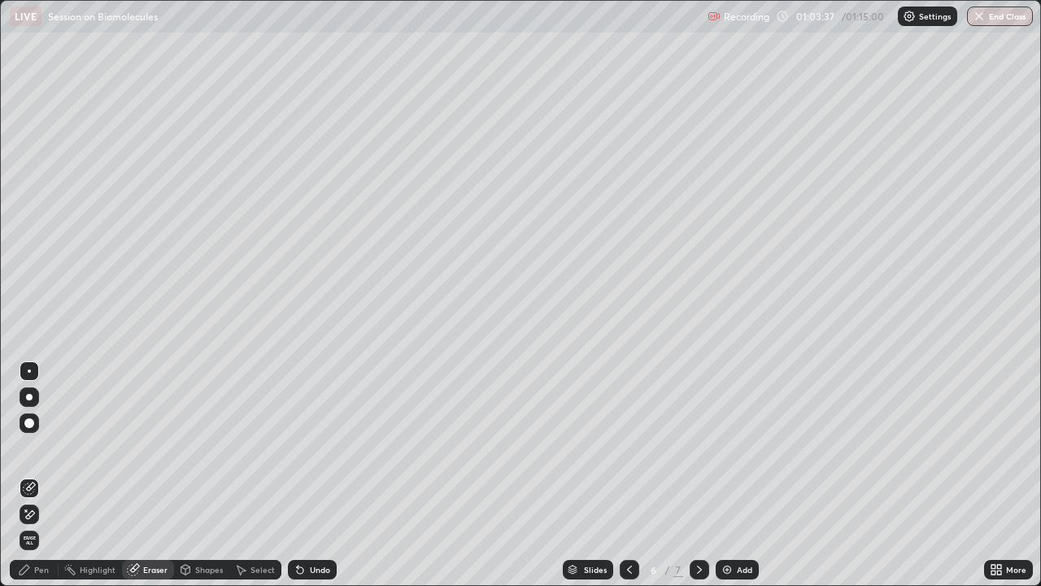
click at [39, 447] on div "Pen" at bounding box center [41, 569] width 15 height 8
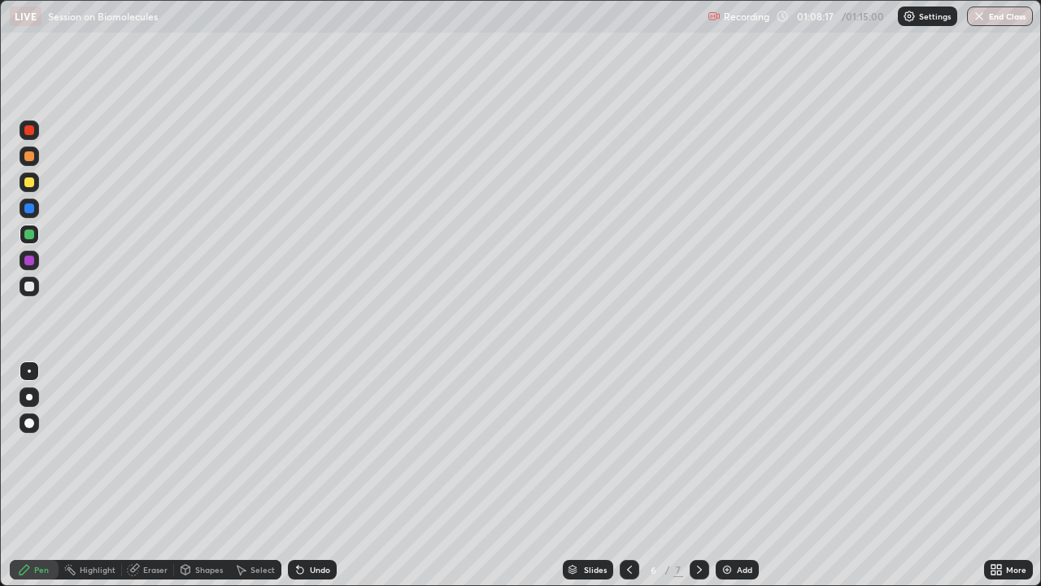
click at [627, 447] on icon at bounding box center [629, 569] width 5 height 8
click at [706, 447] on div at bounding box center [700, 570] width 20 height 20
click at [28, 447] on div at bounding box center [29, 455] width 26 height 195
click at [29, 447] on div "Pen" at bounding box center [34, 569] width 49 height 33
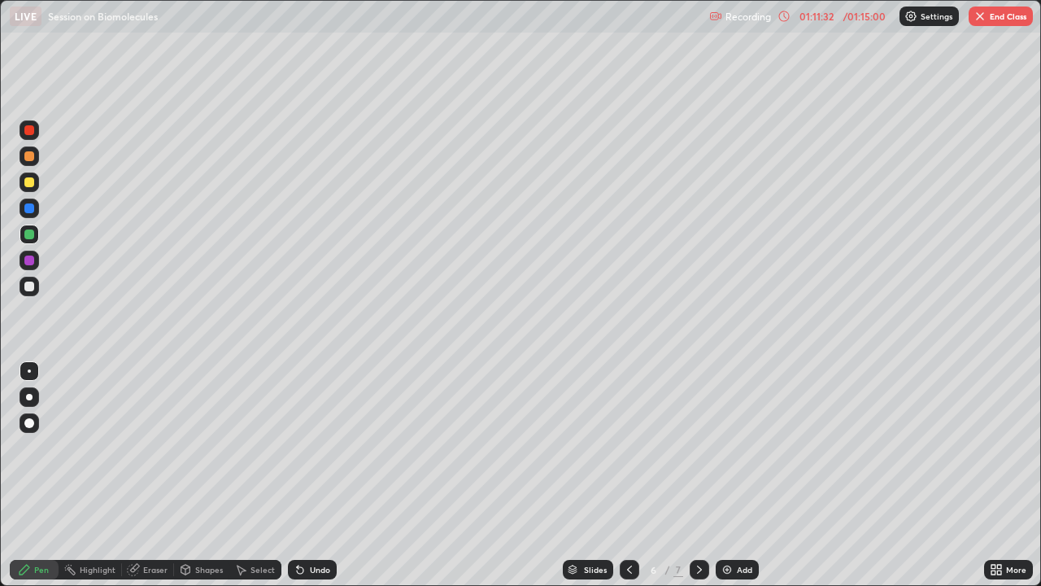
click at [15, 447] on div "Erase all" at bounding box center [29, 293] width 39 height 521
click at [15, 447] on div "Pen" at bounding box center [34, 569] width 49 height 33
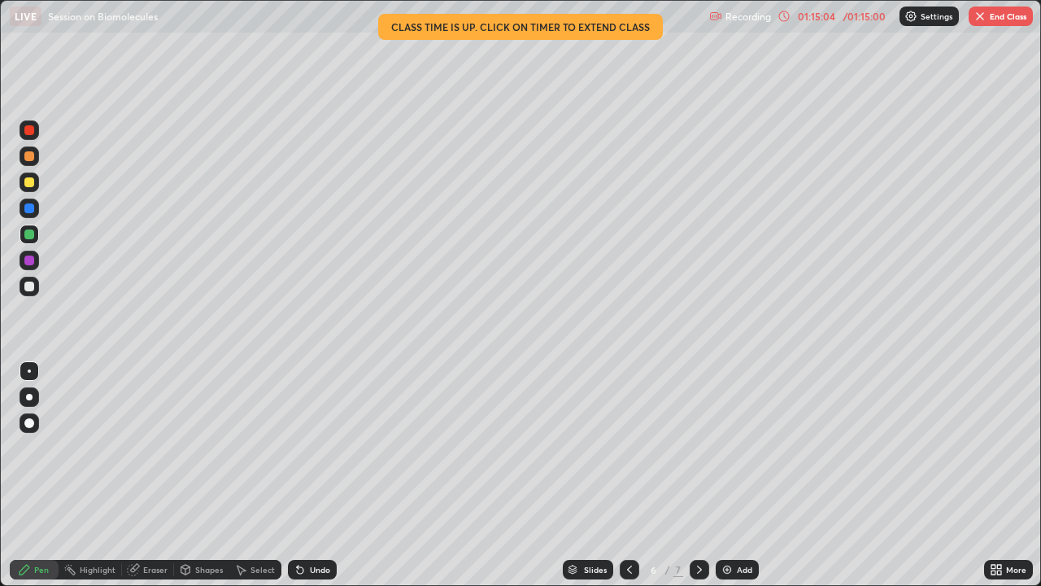
click at [980, 15] on img "button" at bounding box center [980, 16] width 13 height 13
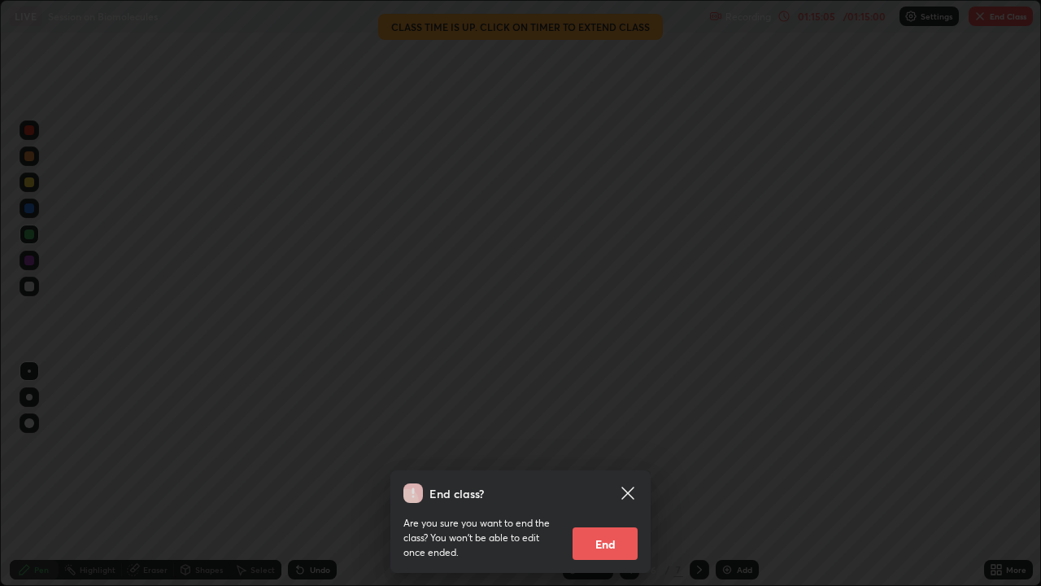
click at [614, 447] on button "End" at bounding box center [605, 543] width 65 height 33
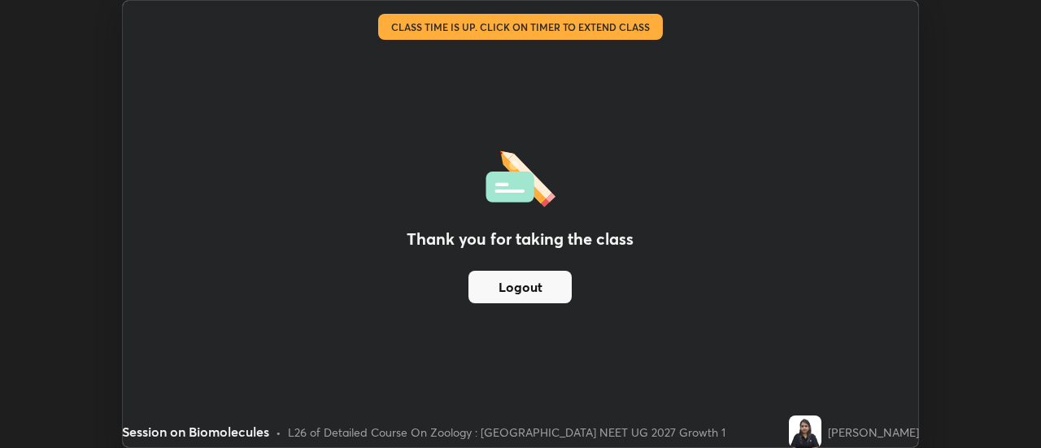
scroll to position [80914, 80321]
